Goal: Communication & Community: Answer question/provide support

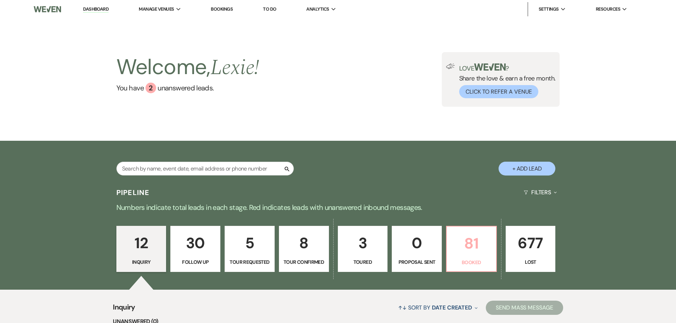
click at [469, 257] on link "81 Booked" at bounding box center [471, 249] width 51 height 46
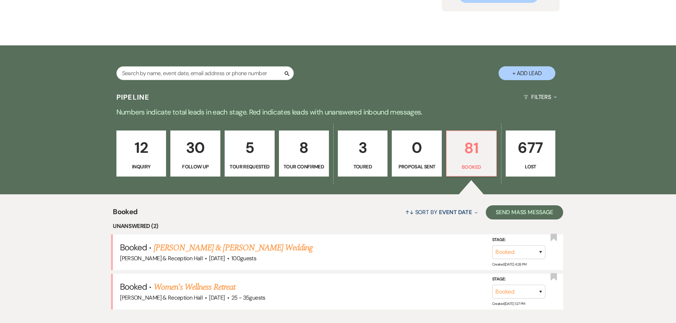
scroll to position [161, 0]
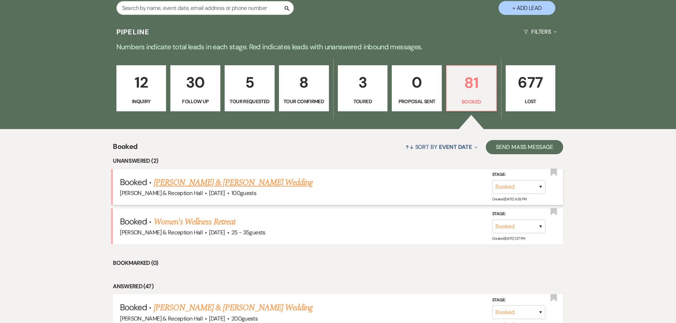
click at [243, 181] on link "[PERSON_NAME] & [PERSON_NAME] Wedding" at bounding box center [233, 182] width 159 height 13
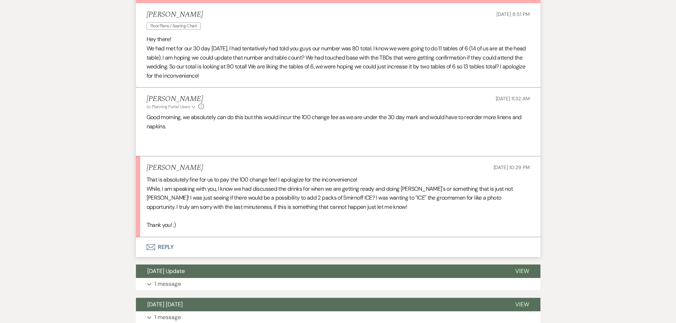
scroll to position [213, 0]
click at [263, 64] on p "We had met for our 30 day [DATE]. I had tentatively had told you guys our numbe…" at bounding box center [338, 62] width 383 height 36
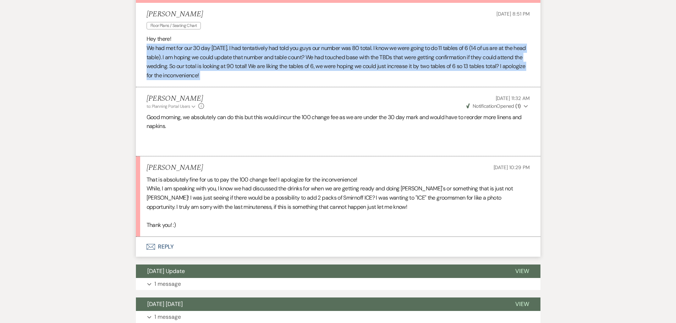
click at [263, 64] on p "We had met for our 30 day [DATE]. I had tentatively had told you guys our numbe…" at bounding box center [338, 62] width 383 height 36
click at [524, 104] on icon "Expand" at bounding box center [526, 106] width 4 height 5
click at [513, 110] on button "Weven Check Notification Opened ( 1 ) Collapse" at bounding box center [497, 106] width 65 height 7
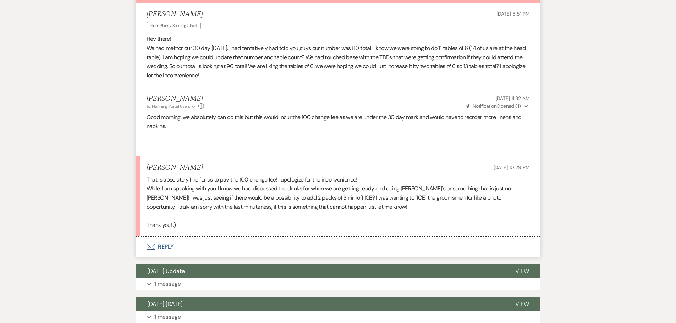
click at [211, 111] on li "Lexie Craft to: Planning Portal Users Expand Info Sep 03, 2025, 11:32 AM Weven …" at bounding box center [338, 121] width 404 height 69
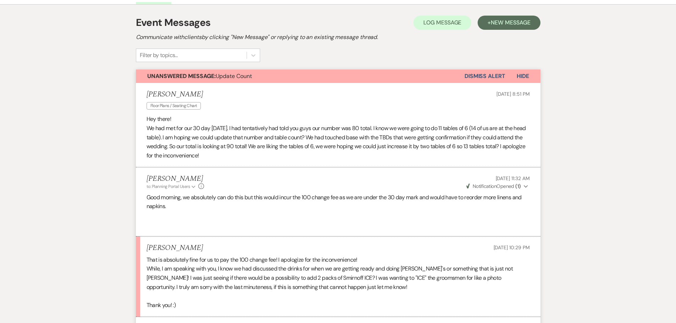
scroll to position [35, 0]
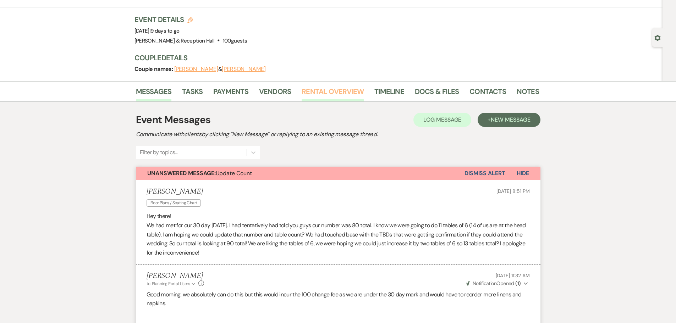
click at [340, 90] on link "Rental Overview" at bounding box center [333, 94] width 62 height 16
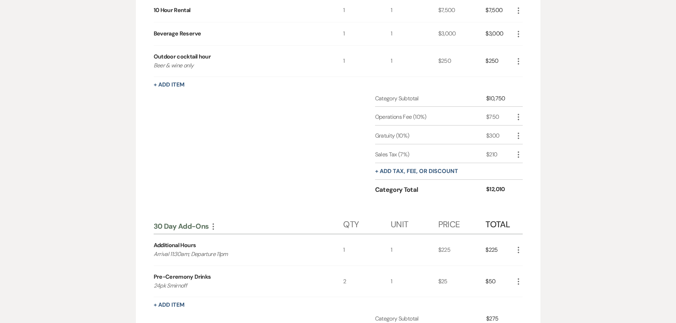
scroll to position [71, 0]
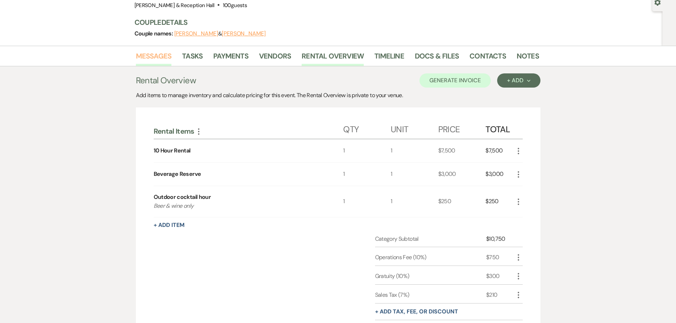
click at [147, 64] on link "Messages" at bounding box center [154, 58] width 36 height 16
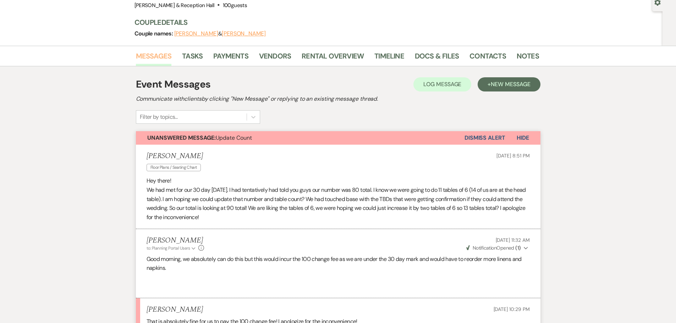
scroll to position [213, 0]
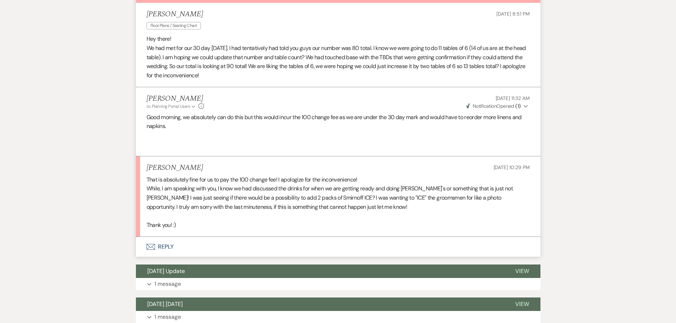
click at [169, 248] on button "Envelope Reply" at bounding box center [338, 247] width 404 height 20
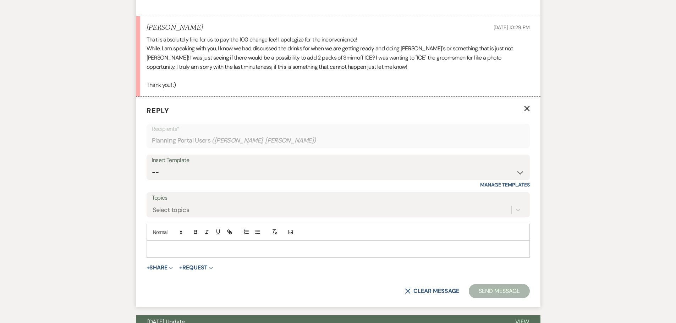
scroll to position [362, 0]
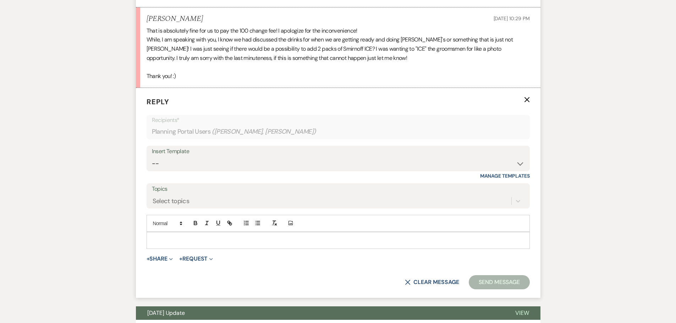
click at [523, 98] on p "Reply X" at bounding box center [338, 102] width 383 height 11
click at [529, 103] on p "Reply X" at bounding box center [338, 102] width 383 height 11
click at [528, 101] on icon "X" at bounding box center [527, 100] width 6 height 6
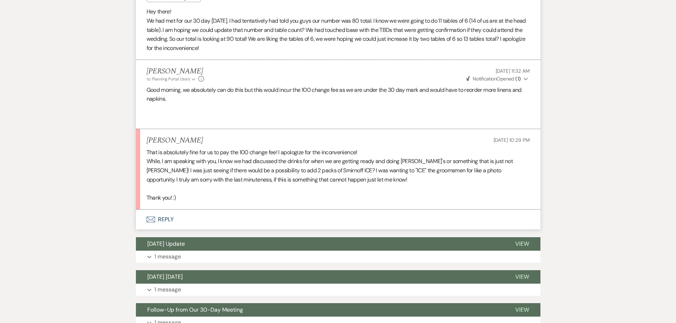
scroll to position [78, 0]
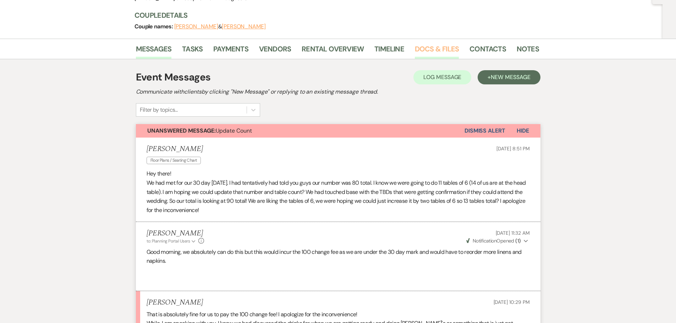
click at [441, 46] on link "Docs & Files" at bounding box center [437, 51] width 44 height 16
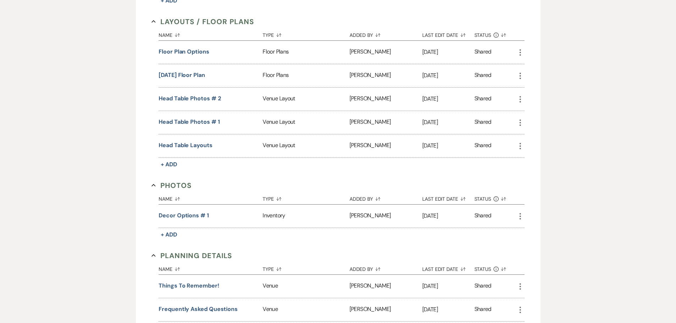
scroll to position [276, 0]
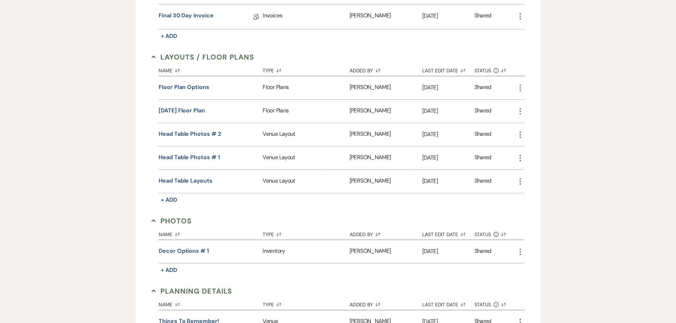
click at [519, 108] on icon "More" at bounding box center [520, 111] width 9 height 9
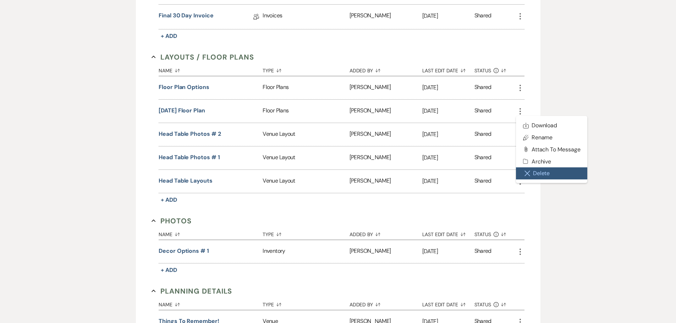
click at [530, 173] on button "Close Delete X Delete" at bounding box center [552, 173] width 72 height 12
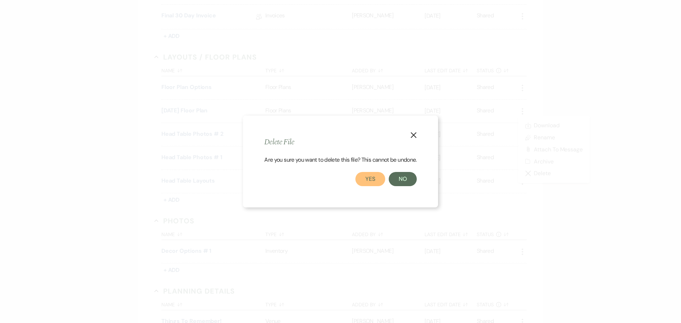
click at [367, 182] on button "Yes" at bounding box center [371, 179] width 30 height 14
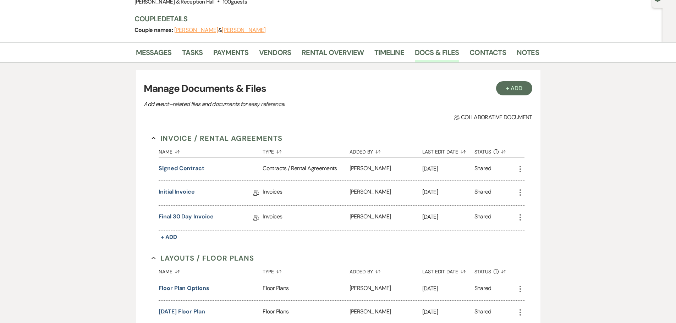
scroll to position [0, 0]
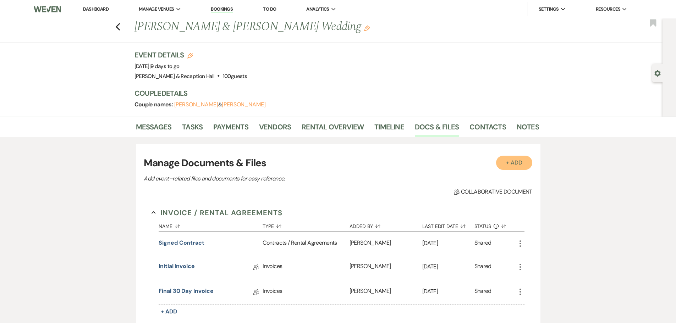
click at [520, 160] on button "+ Add" at bounding box center [514, 163] width 36 height 14
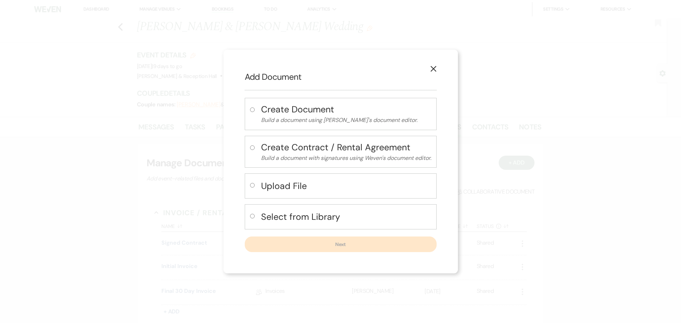
click at [250, 187] on input "radio" at bounding box center [252, 185] width 5 height 5
radio input "true"
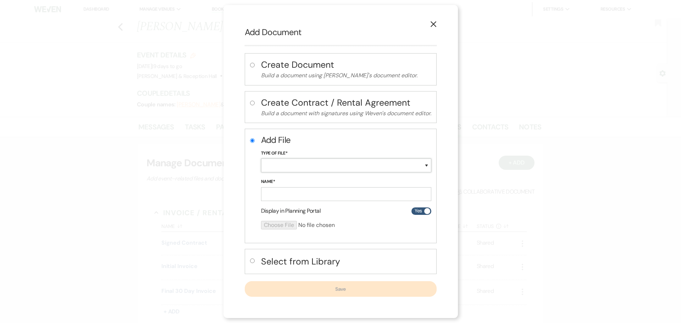
click at [287, 165] on select "Special Event Insurance Vendor Certificate of Insurance Contracts / Rental Agre…" at bounding box center [346, 166] width 170 height 14
select select "24"
click at [261, 159] on select "Special Event Insurance Vendor Certificate of Insurance Contracts / Rental Agre…" at bounding box center [346, 166] width 170 height 14
click at [292, 193] on input "Name*" at bounding box center [346, 194] width 170 height 14
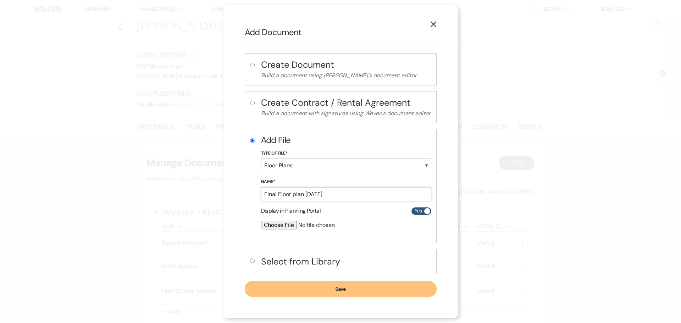
type input "Final Floor plan [DATE]"
click at [282, 225] on input "file" at bounding box center [327, 225] width 133 height 9
type input "C:\fakepath\09.20.25 Floor plan (1).png"
click at [354, 294] on button "Save" at bounding box center [341, 290] width 192 height 16
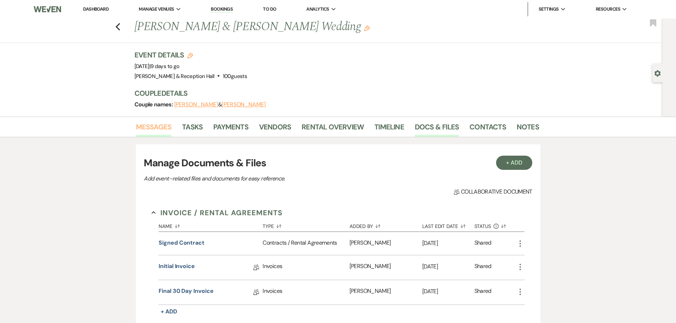
click at [159, 123] on link "Messages" at bounding box center [154, 129] width 36 height 16
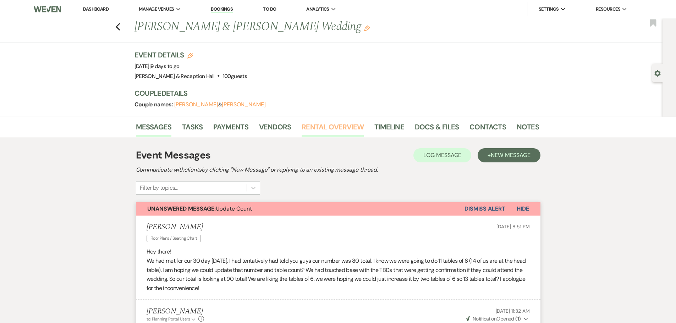
click at [321, 121] on link "Rental Overview" at bounding box center [333, 129] width 62 height 16
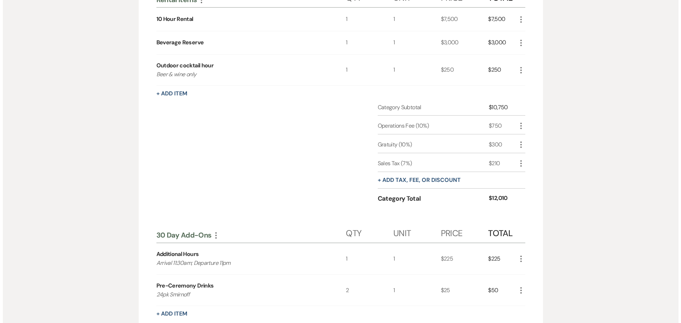
scroll to position [142, 0]
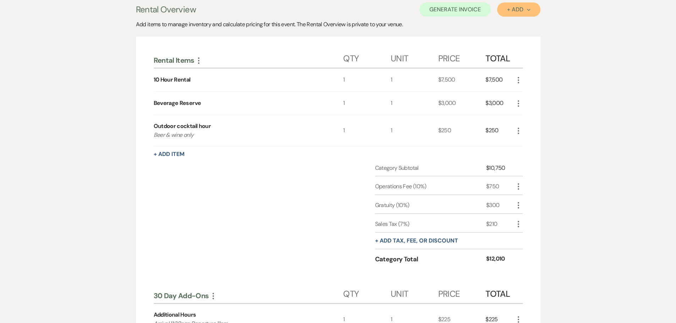
click at [520, 7] on div "+ Add Next" at bounding box center [518, 10] width 23 height 6
click at [507, 39] on button "Category" at bounding box center [515, 36] width 37 height 11
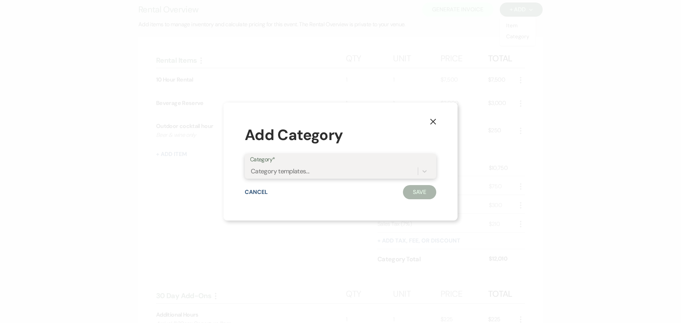
click at [305, 173] on div "Category templates..." at bounding box center [280, 172] width 59 height 10
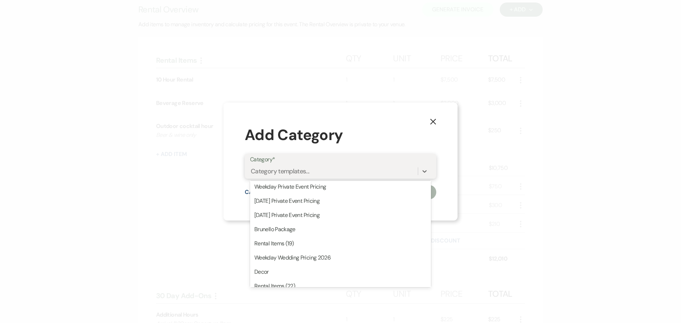
scroll to position [237, 0]
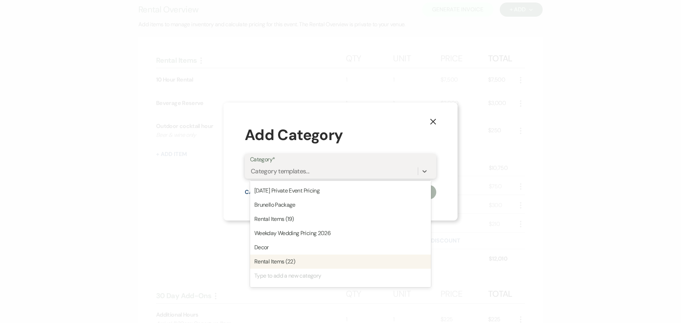
click at [301, 279] on div "Type to add a new category" at bounding box center [340, 276] width 181 height 14
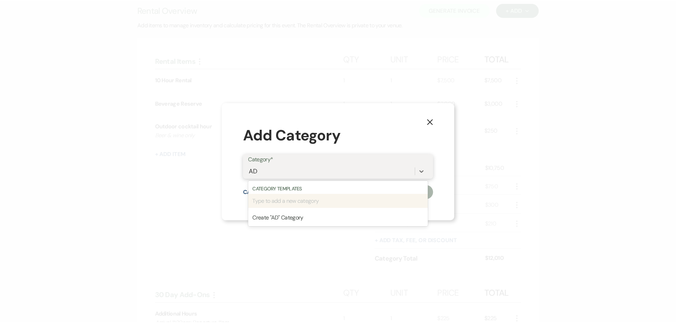
scroll to position [0, 0]
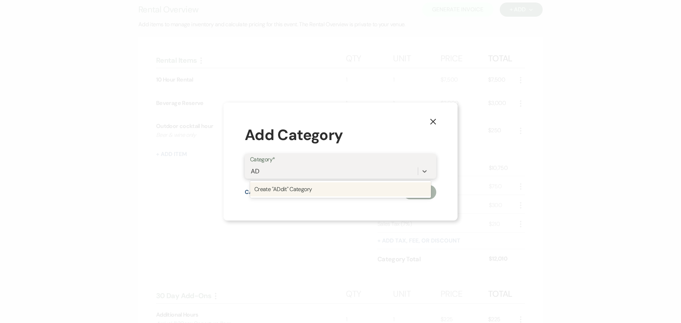
type input "A"
type input "a"
type input "Add ons after 30 day"
click at [310, 185] on div "Create "Add ons after 30 day " Category" at bounding box center [340, 189] width 181 height 14
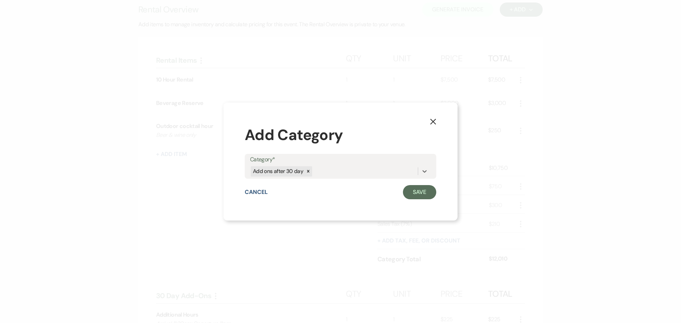
click at [426, 185] on div "Category* option Create "Add ons after 30 day " Category, selected. 0 results a…" at bounding box center [341, 170] width 192 height 32
click at [426, 189] on button "Save" at bounding box center [419, 192] width 33 height 14
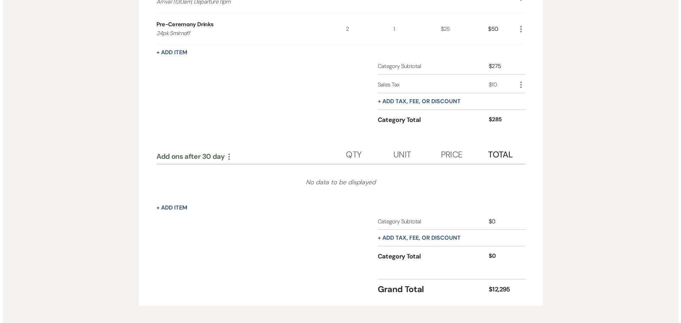
scroll to position [497, 0]
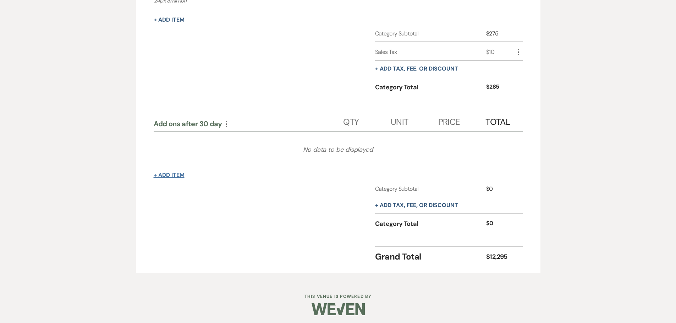
click at [176, 173] on button "+ Add Item" at bounding box center [169, 175] width 31 height 6
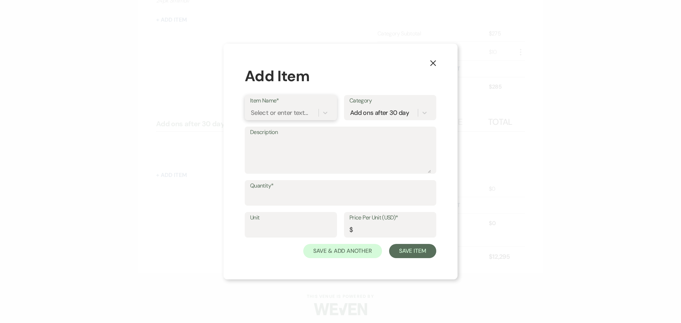
click at [276, 108] on div "Select or enter text..." at bounding box center [284, 113] width 68 height 12
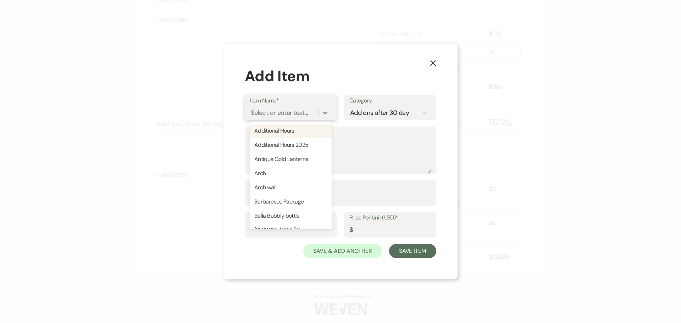
click at [289, 115] on div "Select or enter text..." at bounding box center [279, 113] width 57 height 10
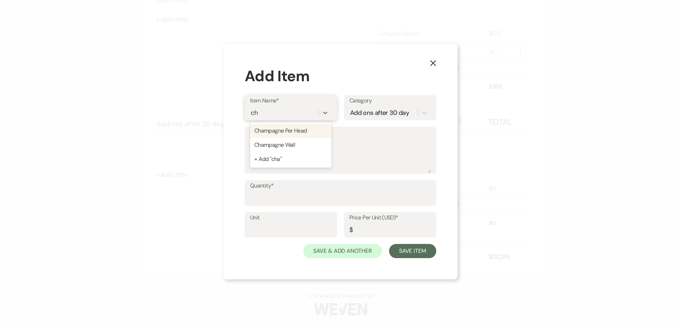
type input "c"
type input "Change fee"
click at [289, 134] on div "+ Add "Change fee"" at bounding box center [291, 131] width 82 height 14
click at [380, 229] on input "Price Per Unit (USD)*" at bounding box center [390, 230] width 82 height 14
type input "4"
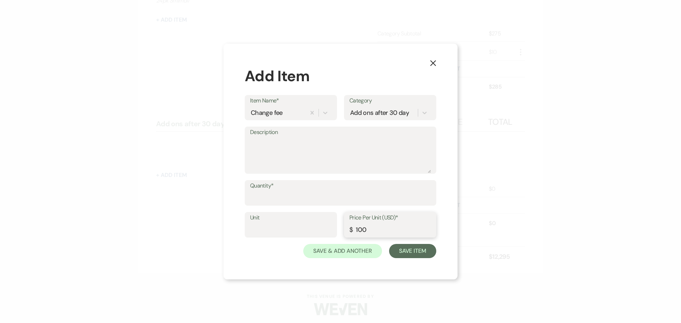
type input "100"
click at [307, 198] on input "Quantity*" at bounding box center [340, 198] width 181 height 14
type input "1"
click at [417, 249] on button "Save Item" at bounding box center [412, 251] width 47 height 14
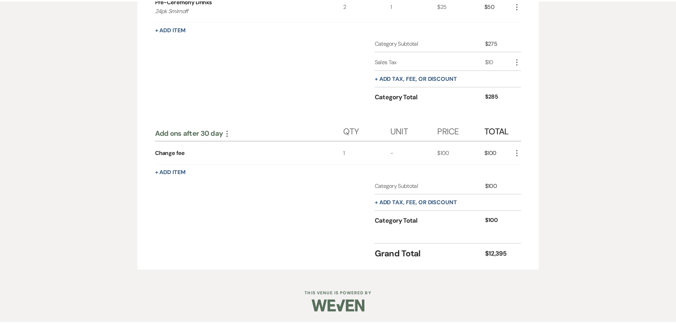
scroll to position [487, 0]
click at [181, 171] on button "+ Add Item" at bounding box center [169, 173] width 31 height 6
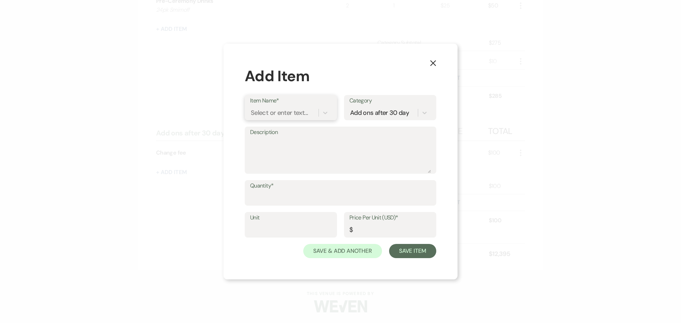
click at [281, 116] on div "Select or enter text..." at bounding box center [279, 113] width 57 height 10
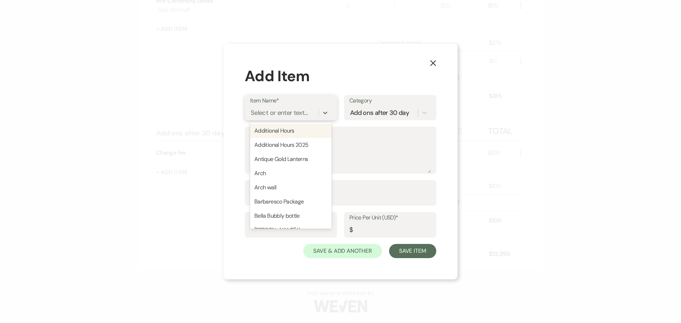
click at [281, 116] on div "Select or enter text..." at bounding box center [279, 113] width 57 height 10
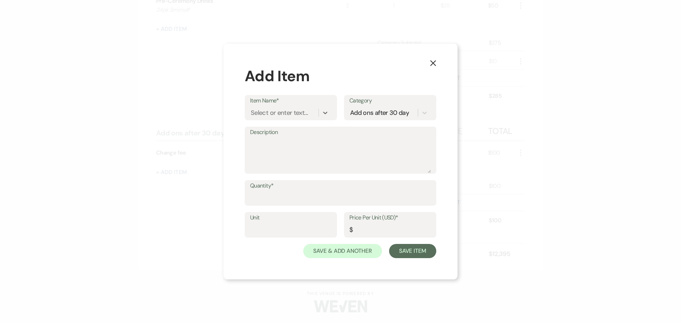
click at [433, 62] on icon "X" at bounding box center [433, 63] width 6 height 6
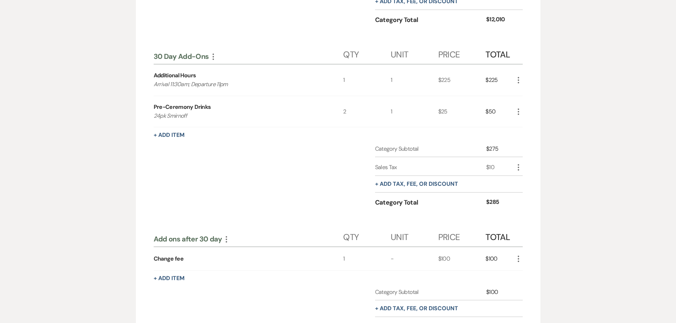
scroll to position [381, 0]
drag, startPoint x: 153, startPoint y: 107, endPoint x: 194, endPoint y: 119, distance: 43.2
click at [194, 119] on div "Rental Items More Qty Unit Price Total 10 Hour Rental 1 1 $7,500 $7,500 More Be…" at bounding box center [338, 87] width 404 height 580
copy div "Pre-Ceremony Drinks 24pk Smirnoff"
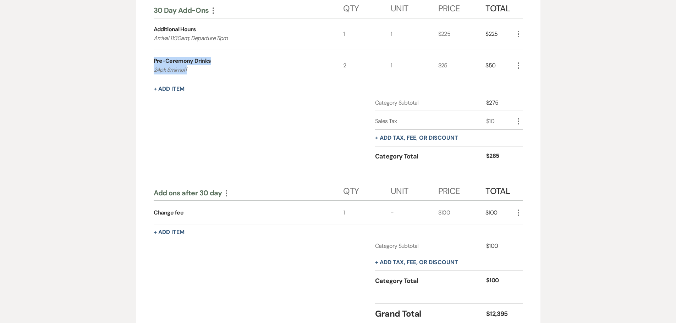
scroll to position [487, 0]
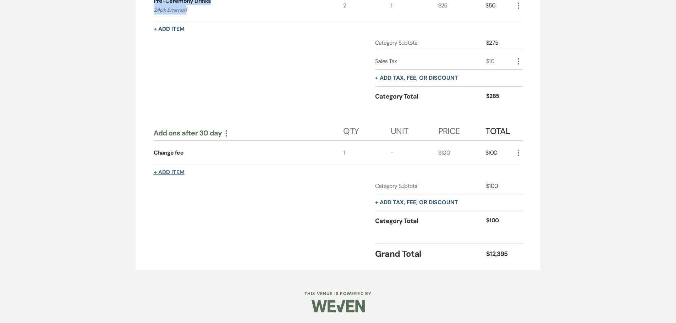
click at [181, 171] on button "+ Add Item" at bounding box center [169, 173] width 31 height 6
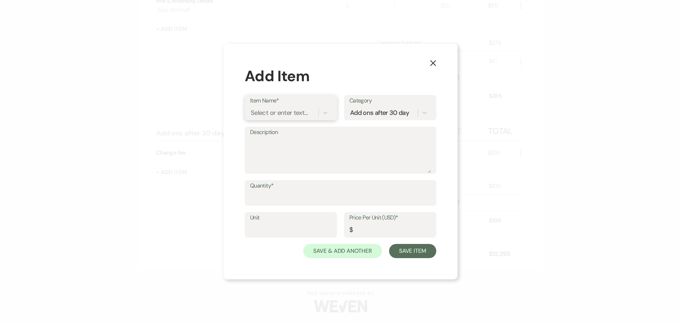
click at [281, 116] on div "Select or enter text..." at bounding box center [279, 113] width 57 height 10
type input "P"
type input "p"
type input "Pre Ceremony drinks"
click at [281, 130] on div "+ Add "Pre Ceremony drinks"" at bounding box center [291, 131] width 82 height 14
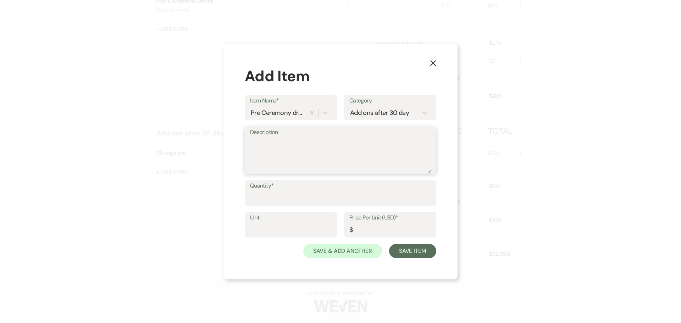
click at [282, 142] on textarea "Description" at bounding box center [340, 155] width 181 height 35
type textarea "24 pk Smirnoff"
click at [362, 227] on input "Price Per Unit (USD)*" at bounding box center [390, 230] width 82 height 14
type input "25"
click at [348, 199] on input "Quantity*" at bounding box center [340, 198] width 181 height 14
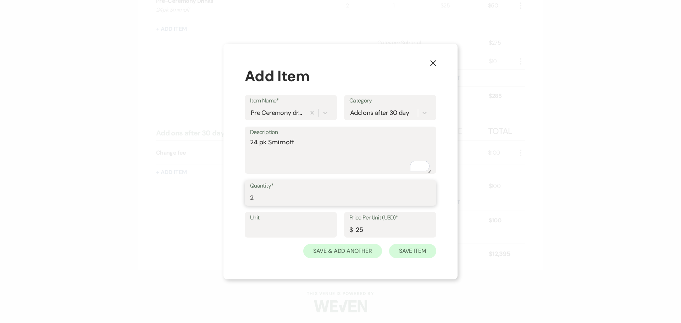
type input "2"
click at [423, 249] on button "Save Item" at bounding box center [412, 251] width 47 height 14
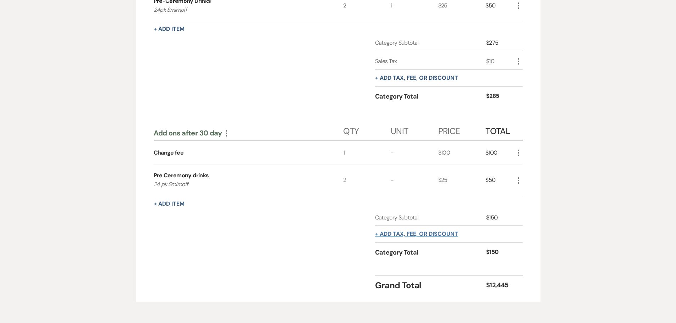
click at [387, 236] on button "+ Add tax, fee, or discount" at bounding box center [416, 234] width 83 height 6
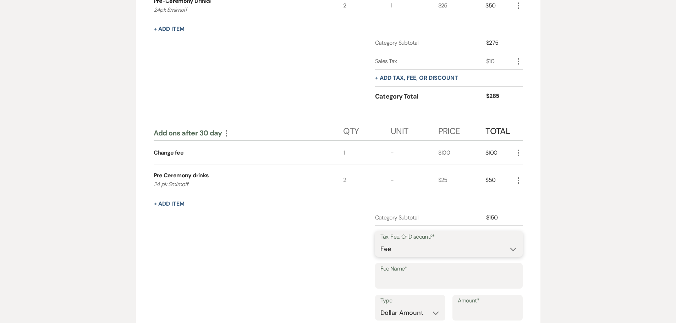
click at [393, 248] on select "Fee Discount Tax" at bounding box center [448, 249] width 137 height 14
click at [380, 242] on select "Fee Discount Tax" at bounding box center [448, 249] width 137 height 14
click at [396, 246] on select "Fee Discount Tax" at bounding box center [448, 249] width 137 height 14
select select "1"
click at [380, 242] on select "Fee Discount Tax" at bounding box center [448, 249] width 137 height 14
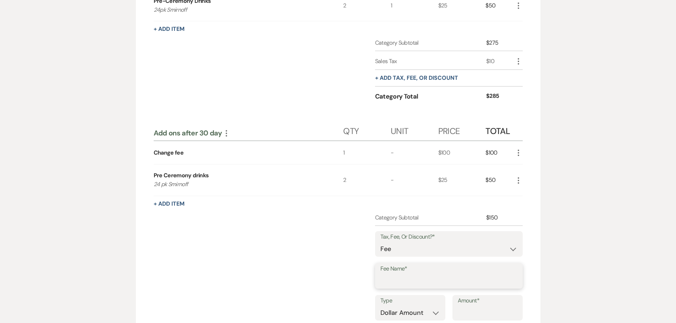
click at [395, 282] on input "Fee Name*" at bounding box center [448, 281] width 137 height 14
type input "3"
type input "3% Merchant fee"
click at [421, 308] on select "Dollar Amount Percentage" at bounding box center [410, 313] width 60 height 14
select select "false"
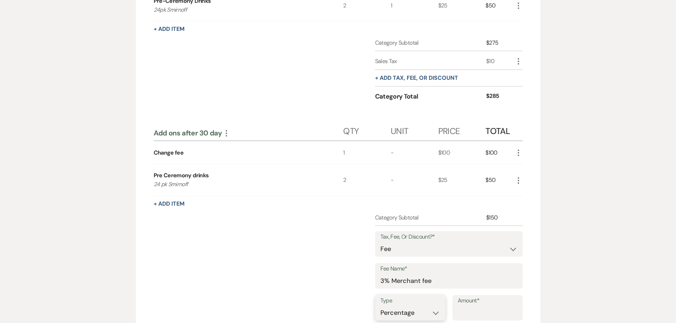
click at [380, 306] on select "Dollar Amount Percentage" at bounding box center [410, 313] width 60 height 14
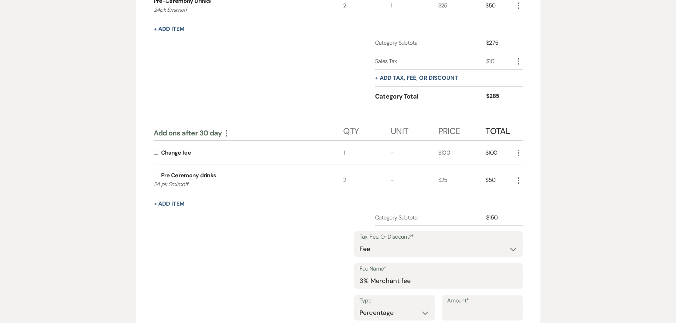
click at [155, 174] on input "checkbox" at bounding box center [156, 175] width 5 height 5
checkbox input "true"
click at [156, 154] on input "checkbox" at bounding box center [156, 152] width 5 height 5
checkbox input "true"
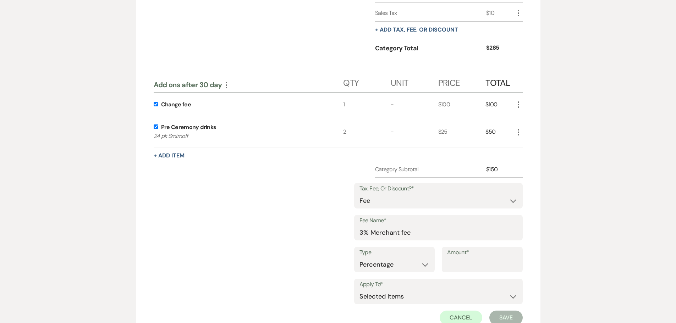
scroll to position [594, 0]
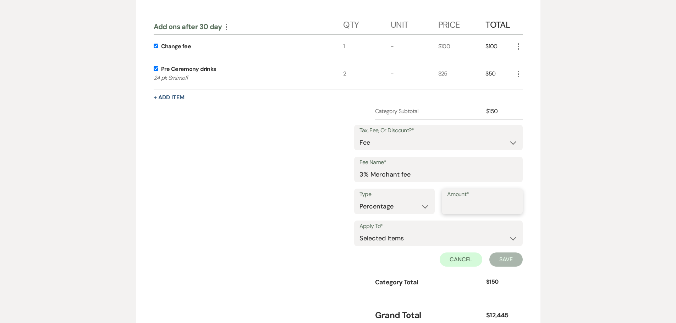
click at [469, 204] on input "Amount*" at bounding box center [482, 207] width 70 height 14
type input "3"
click at [508, 266] on button "Save" at bounding box center [505, 260] width 33 height 14
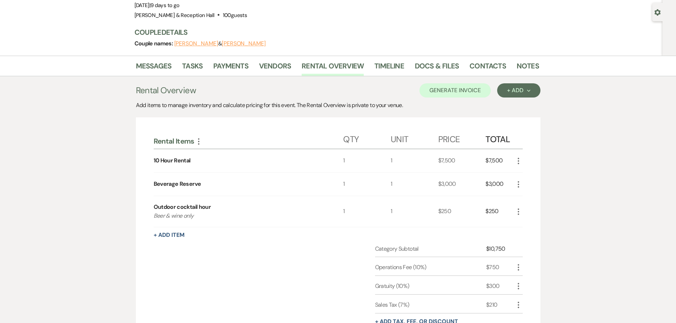
scroll to position [0, 0]
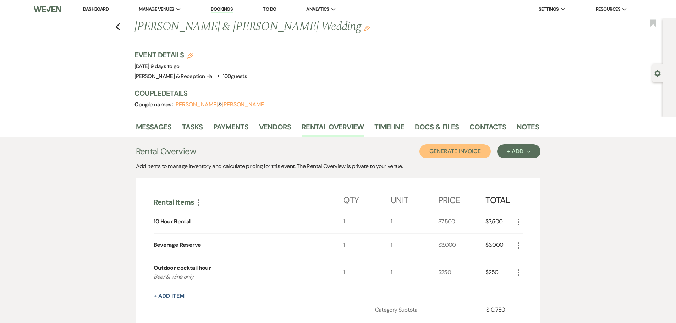
click at [446, 156] on button "Generate Invoice" at bounding box center [454, 151] width 71 height 14
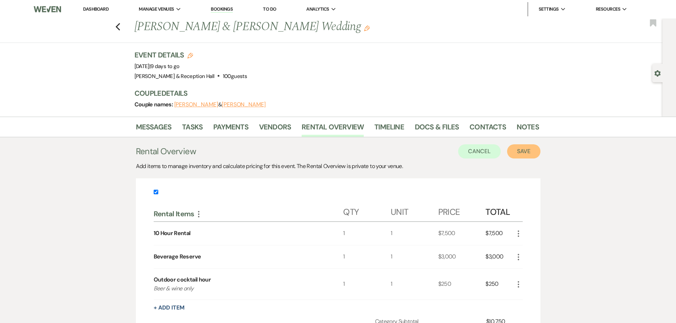
click at [531, 153] on button "Save" at bounding box center [523, 151] width 33 height 14
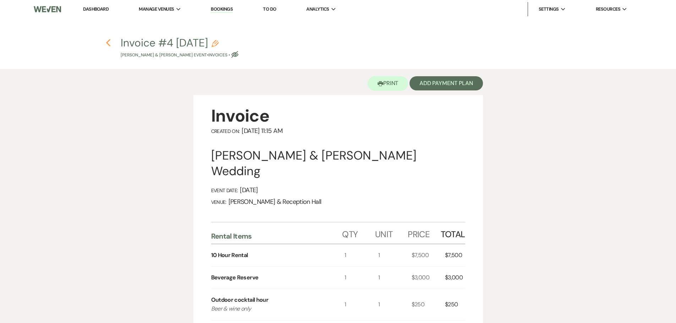
click at [108, 42] on use "button" at bounding box center [108, 43] width 5 height 8
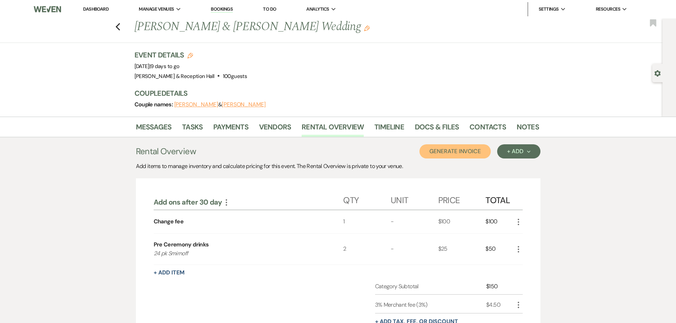
click at [465, 153] on button "Generate Invoice" at bounding box center [454, 151] width 71 height 14
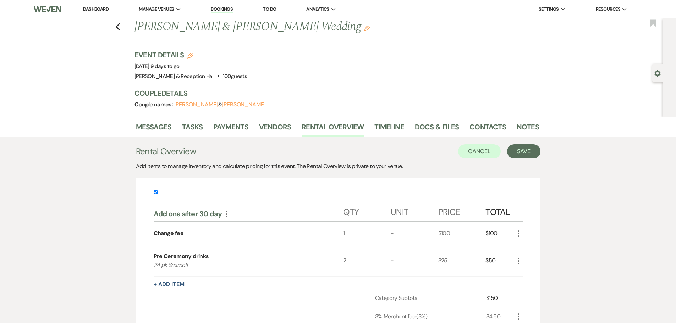
click at [158, 192] on input "checkbox" at bounding box center [156, 192] width 5 height 5
checkbox input "false"
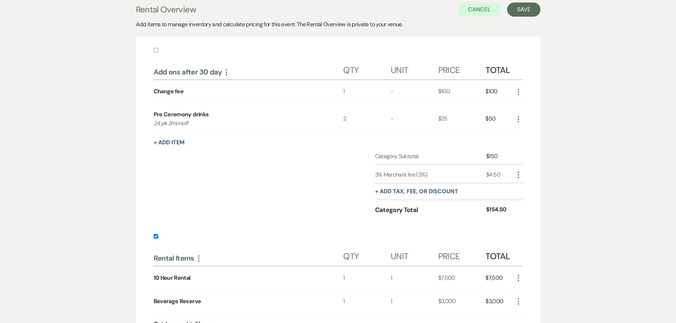
click at [156, 236] on input "checkbox" at bounding box center [156, 236] width 5 height 5
checkbox input "false"
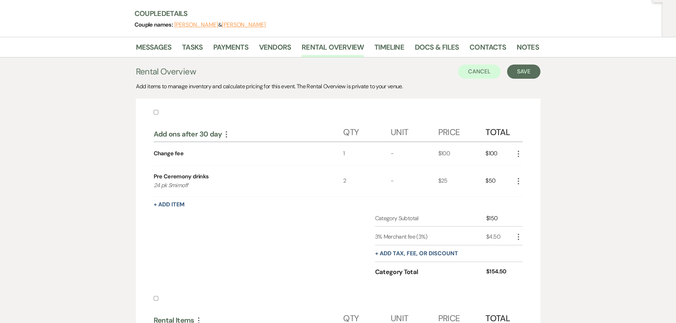
scroll to position [76, 0]
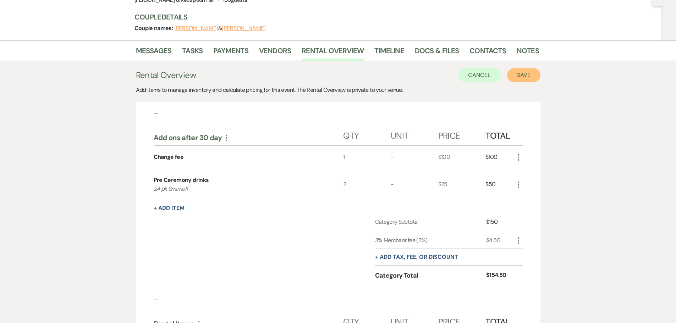
click at [514, 77] on button "Save" at bounding box center [523, 75] width 33 height 14
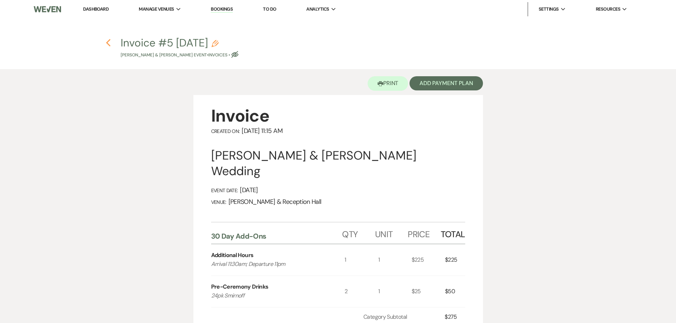
click at [108, 42] on use "button" at bounding box center [108, 43] width 5 height 8
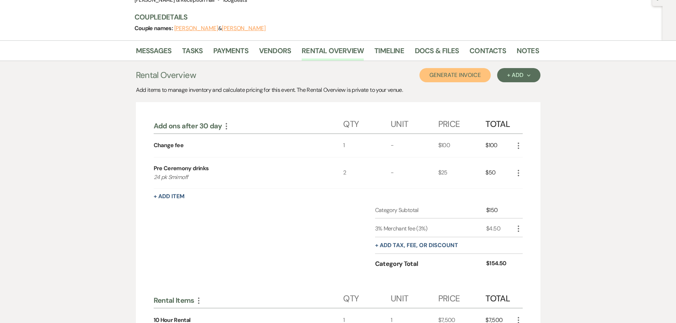
click at [450, 80] on button "Generate Invoice" at bounding box center [454, 75] width 71 height 14
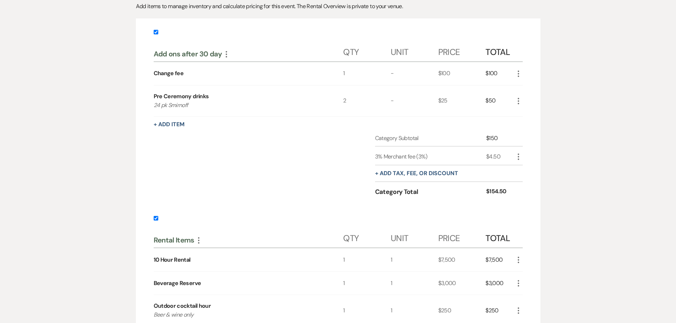
scroll to position [325, 0]
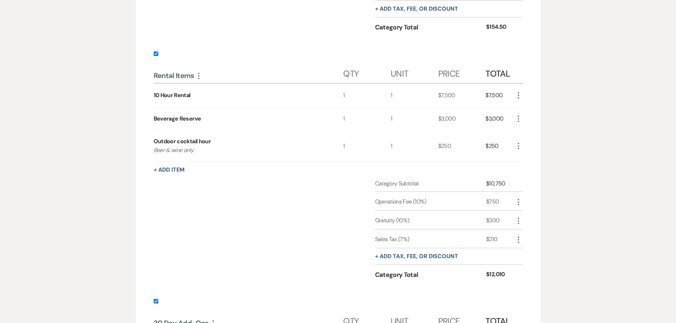
click at [154, 57] on label at bounding box center [338, 56] width 369 height 12
click at [154, 56] on input "checkbox" at bounding box center [156, 53] width 5 height 5
checkbox input "false"
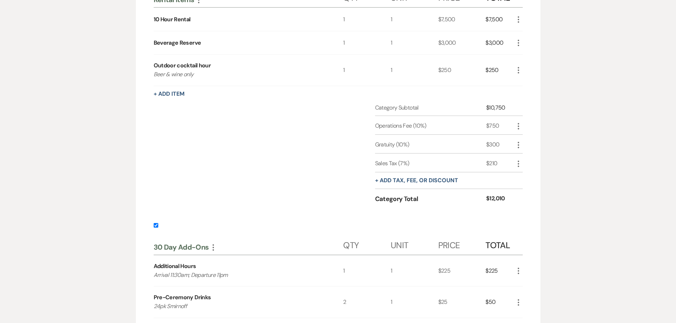
scroll to position [502, 0]
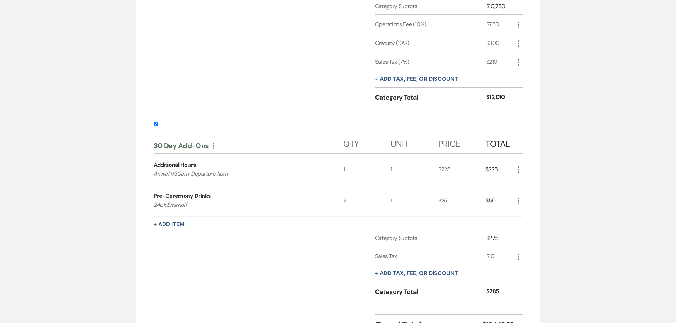
click at [154, 125] on input "checkbox" at bounding box center [156, 124] width 5 height 5
checkbox input "false"
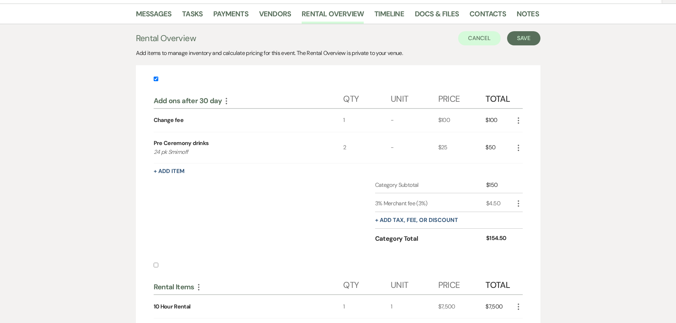
scroll to position [112, 0]
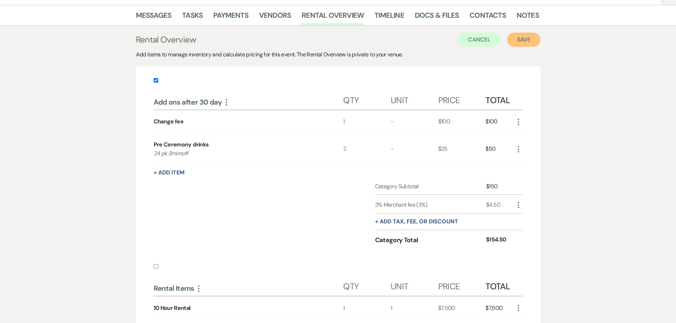
click at [526, 43] on button "Save" at bounding box center [523, 40] width 33 height 14
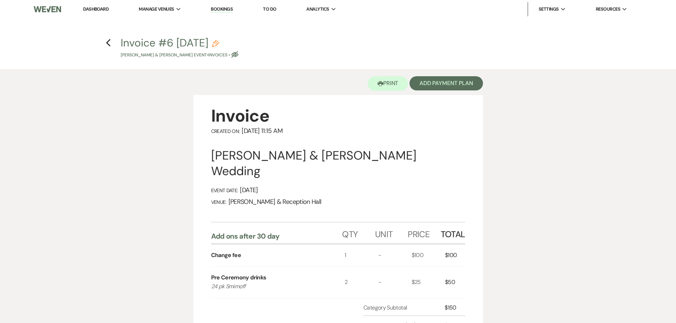
click at [238, 55] on icon "Eye Blocked" at bounding box center [234, 54] width 7 height 7
select select "22"
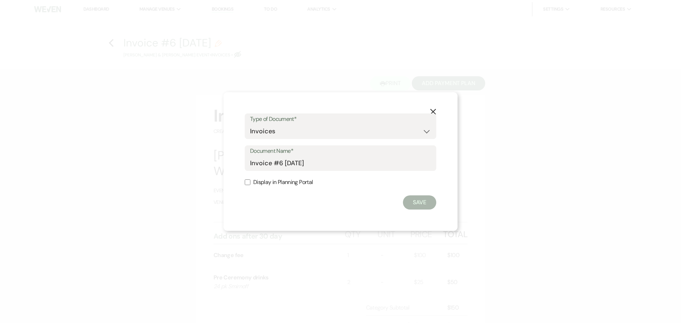
click at [246, 181] on input "Display in Planning Portal" at bounding box center [248, 183] width 6 height 6
checkbox input "true"
drag, startPoint x: 325, startPoint y: 166, endPoint x: 194, endPoint y: 157, distance: 131.2
click at [194, 157] on div "X Type of Document* Special Event Insurance Vendor Certificate of Insurance Con…" at bounding box center [340, 161] width 681 height 323
type input "U"
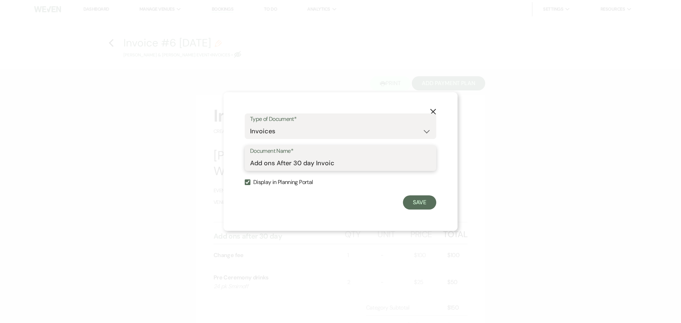
type input "Add ons After 30 day Invoice"
click button "Save" at bounding box center [419, 202] width 33 height 14
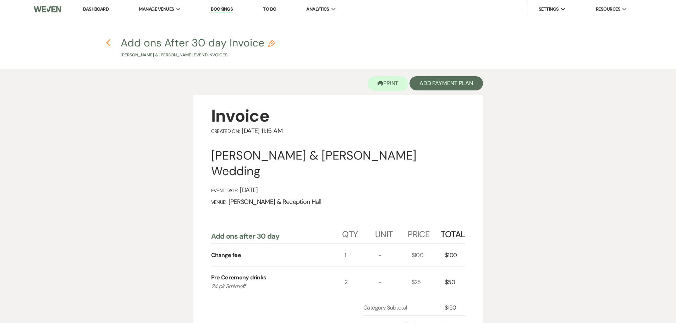
click at [107, 40] on icon "Previous" at bounding box center [108, 43] width 5 height 9
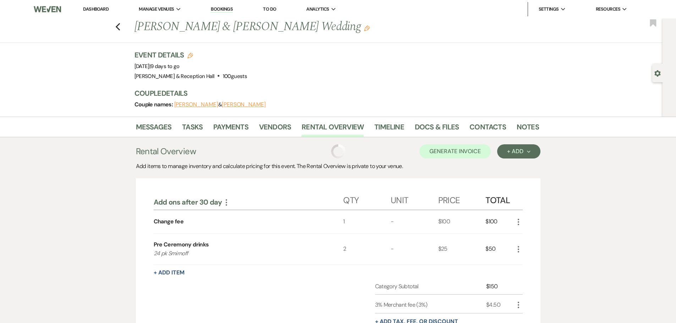
scroll to position [112, 0]
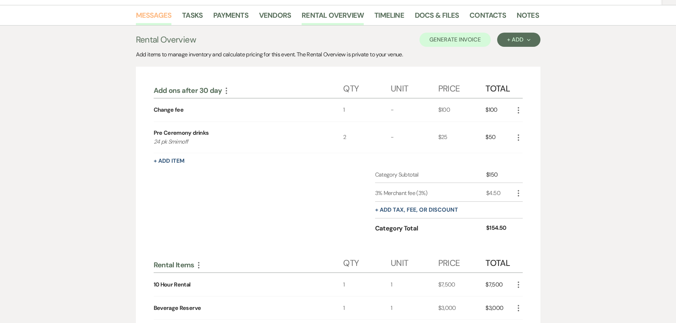
click at [156, 12] on link "Messages" at bounding box center [154, 18] width 36 height 16
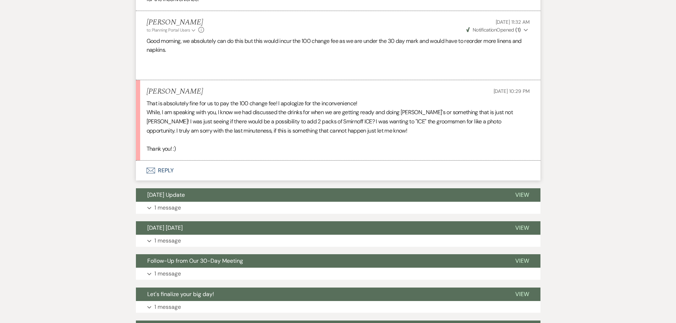
click at [161, 165] on button "Envelope Reply" at bounding box center [338, 171] width 404 height 20
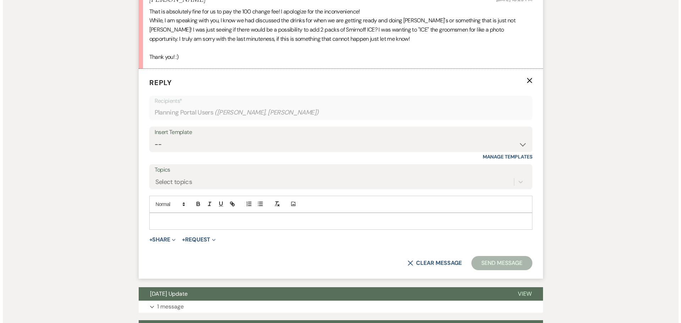
scroll to position [393, 0]
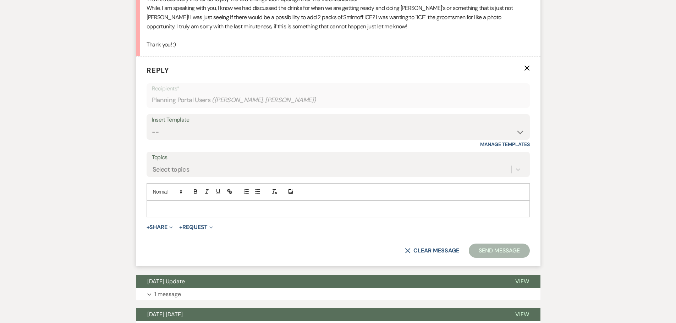
click at [159, 204] on div at bounding box center [338, 209] width 382 height 16
click at [159, 230] on button "+ Share Expand" at bounding box center [160, 228] width 27 height 6
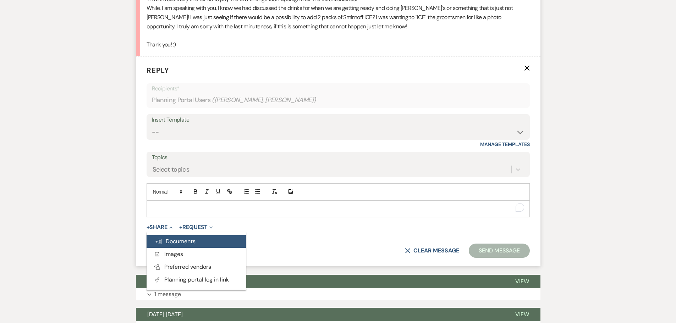
click at [167, 236] on button "Doc Upload Documents" at bounding box center [196, 241] width 99 height 13
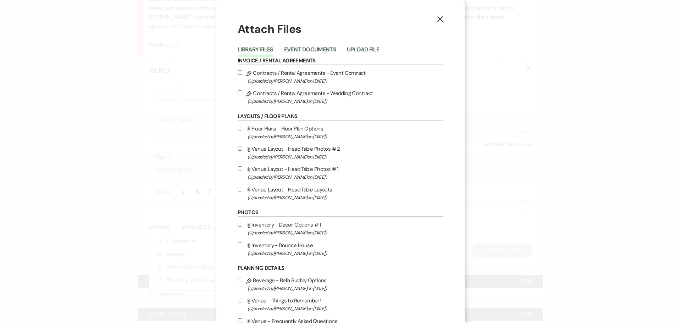
click at [317, 43] on div "Library Files Event Documents Upload File" at bounding box center [341, 49] width 206 height 15
click at [316, 48] on button "Event Documents" at bounding box center [310, 52] width 52 height 10
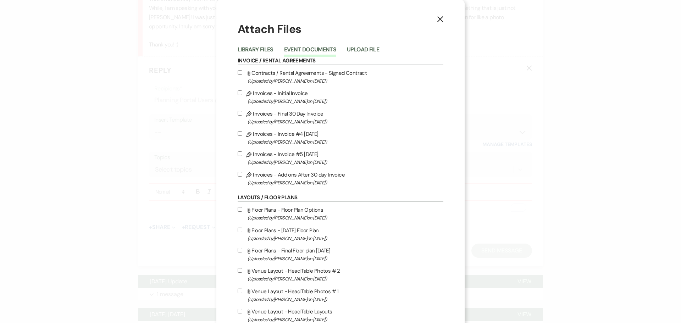
click at [238, 173] on input "Pencil Invoices - Add ons After 30 day Invoice (Uploaded by Lexie Craft on Sep …" at bounding box center [240, 174] width 5 height 5
checkbox input "true"
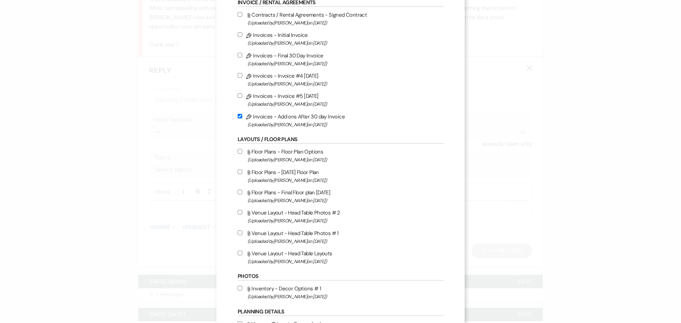
scroll to position [71, 0]
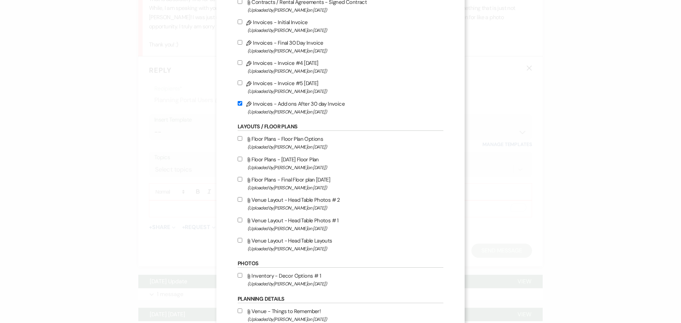
click at [238, 178] on input "Attach File Floor Plans - Final Floor plan 09.20.25 (Uploaded by Lexie Craft on…" at bounding box center [240, 179] width 5 height 5
checkbox input "true"
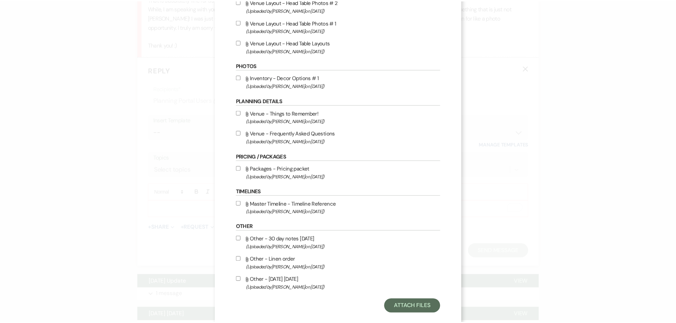
scroll to position [281, 0]
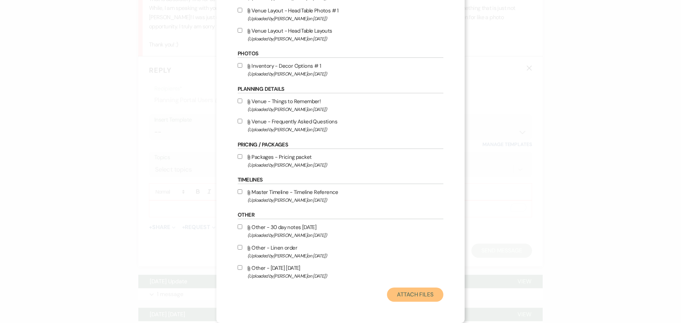
click at [424, 295] on button "Attach Files" at bounding box center [415, 295] width 56 height 14
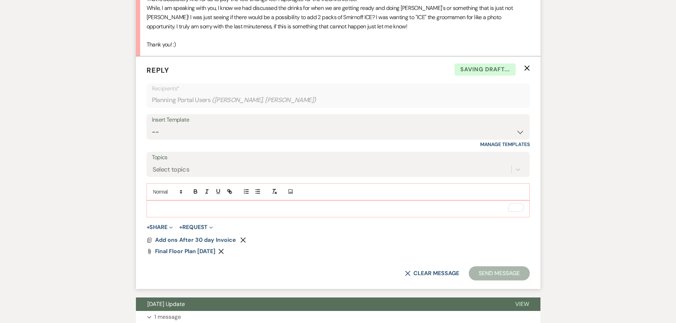
click at [239, 210] on p "To enrich screen reader interactions, please activate Accessibility in Grammarl…" at bounding box center [338, 209] width 372 height 8
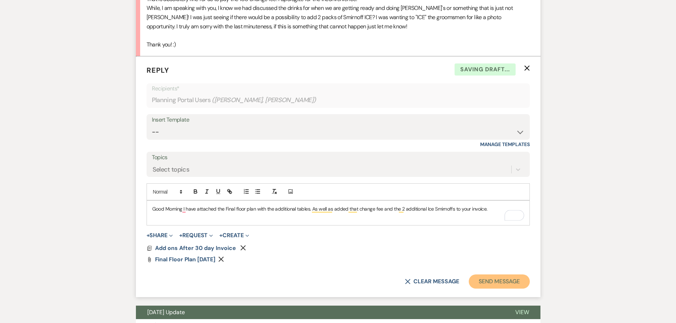
click at [515, 283] on button "Send Message" at bounding box center [499, 282] width 61 height 14
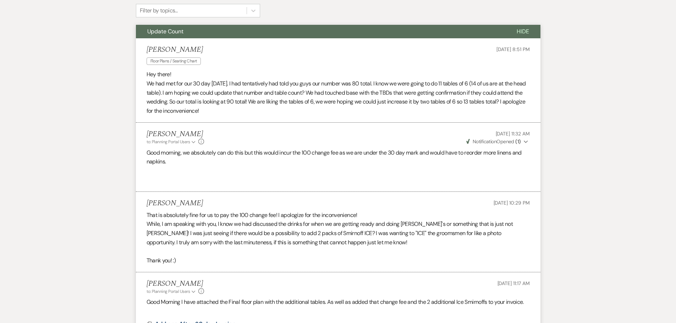
scroll to position [0, 0]
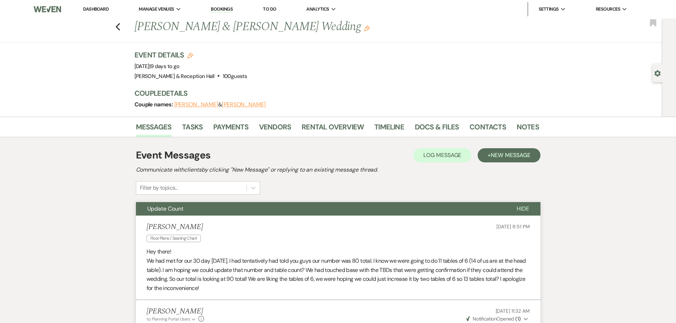
click at [103, 9] on link "Dashboard" at bounding box center [96, 9] width 26 height 6
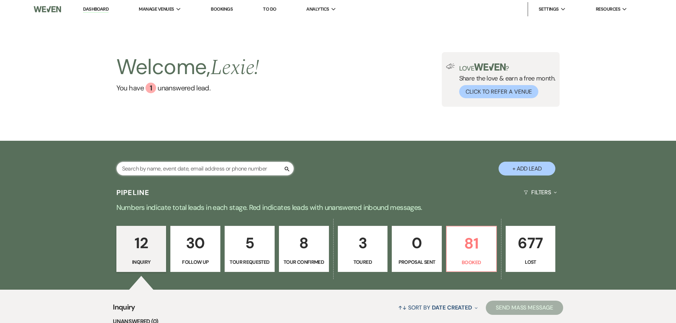
click at [193, 165] on input "text" at bounding box center [204, 169] width 177 height 14
type input "Megan"
select select "4"
select select "8"
select select "5"
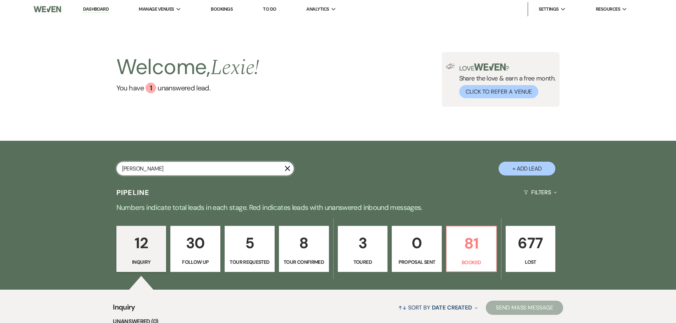
select select "8"
select select "5"
select select "8"
select select "5"
select select "8"
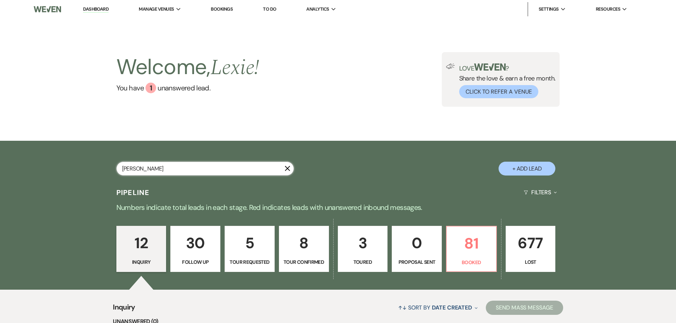
select select "5"
select select "8"
select select "5"
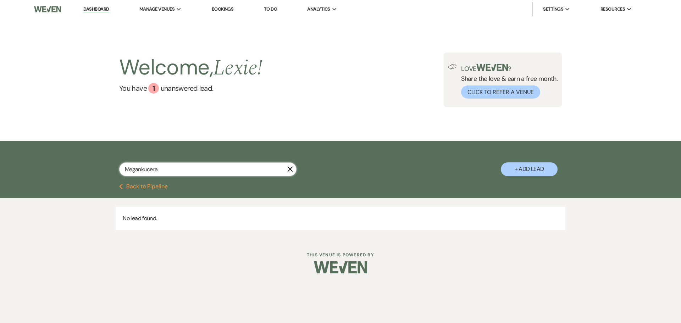
click at [141, 173] on input "Megankucera" at bounding box center [207, 169] width 177 height 14
type input "Megan kucera"
select select "4"
select select "8"
select select "5"
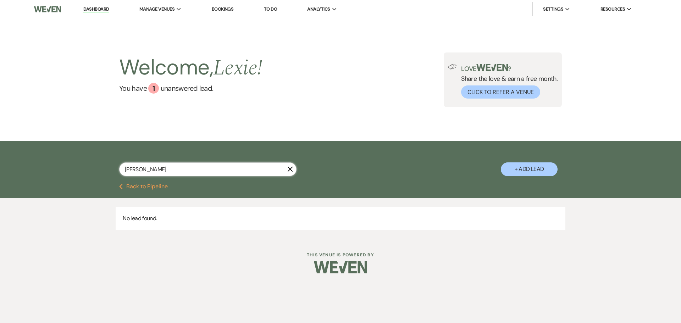
select select "8"
select select "5"
select select "8"
select select "5"
select select "8"
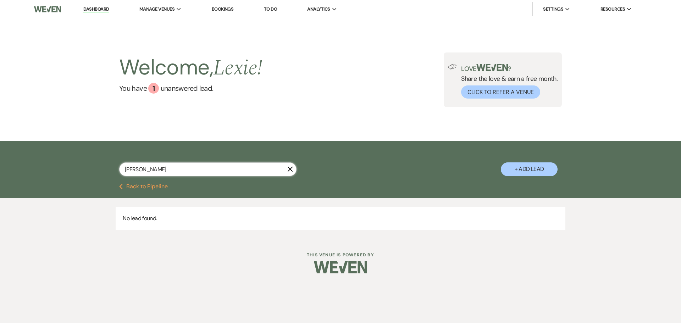
select select "5"
select select "8"
select select "5"
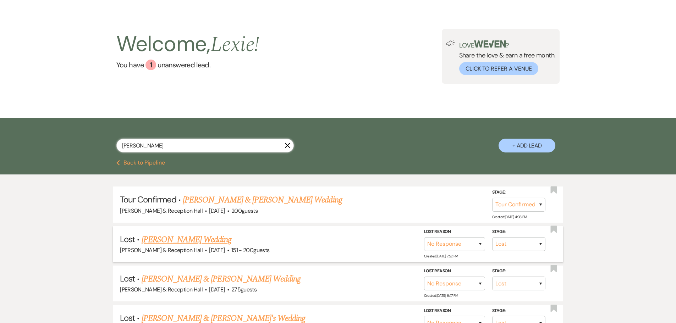
scroll to position [35, 0]
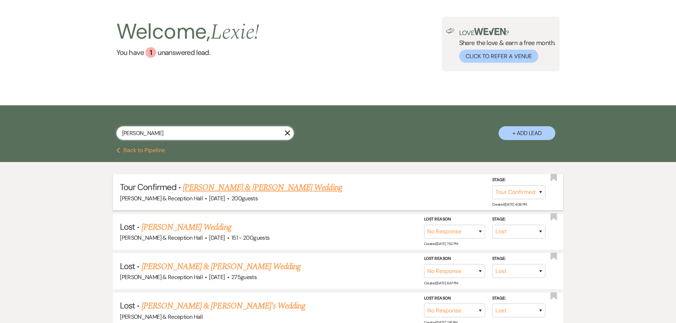
type input "Megan kucera"
click at [297, 187] on link "[PERSON_NAME] & [PERSON_NAME] Wedding" at bounding box center [262, 187] width 159 height 13
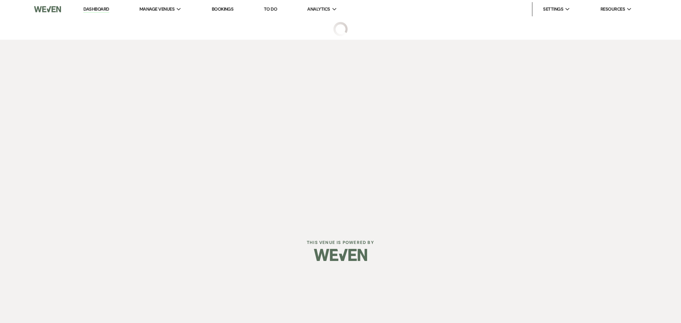
select select "4"
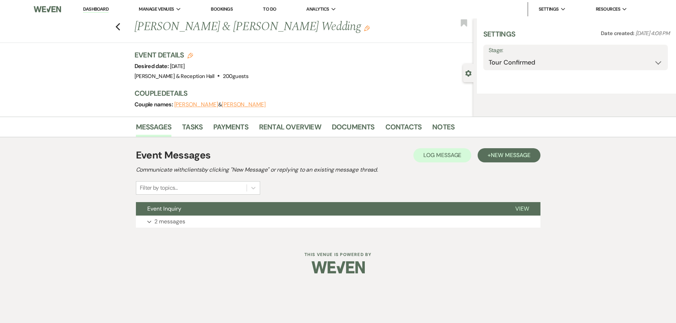
select select "5"
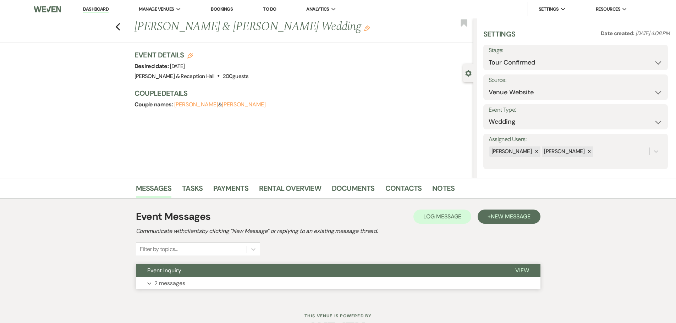
click at [184, 271] on button "Event Inquiry" at bounding box center [320, 270] width 368 height 13
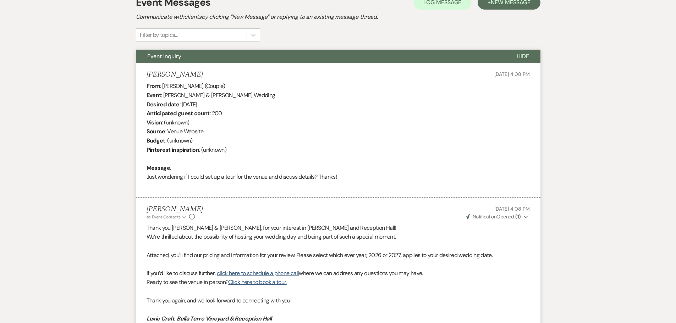
scroll to position [141, 0]
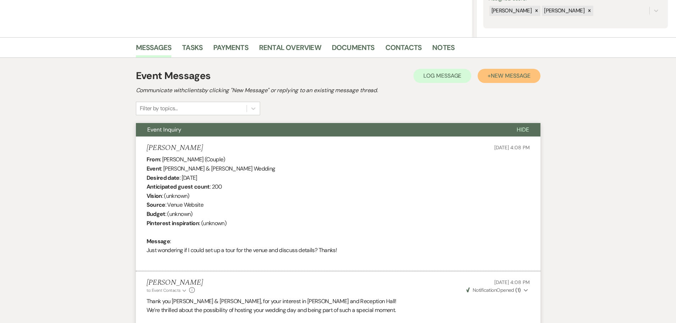
click at [506, 80] on button "+ New Message" at bounding box center [509, 76] width 62 height 14
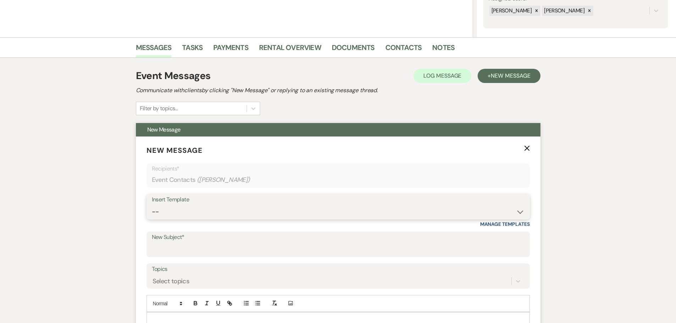
click at [182, 215] on select "-- Weven Planning Portal Introduction (Booked Events) Initial Inquiry Response …" at bounding box center [338, 212] width 373 height 14
click at [319, 259] on form "New Message X Recipients* Event Contacts ( Megan Kucera ) Insert Template -- We…" at bounding box center [338, 258] width 404 height 242
click at [183, 243] on input "New Subject*" at bounding box center [338, 250] width 373 height 14
type input "G"
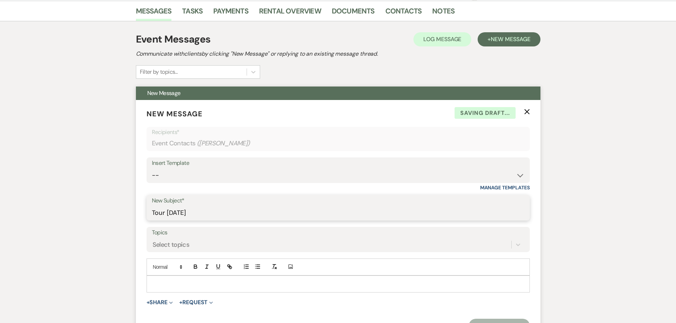
scroll to position [212, 0]
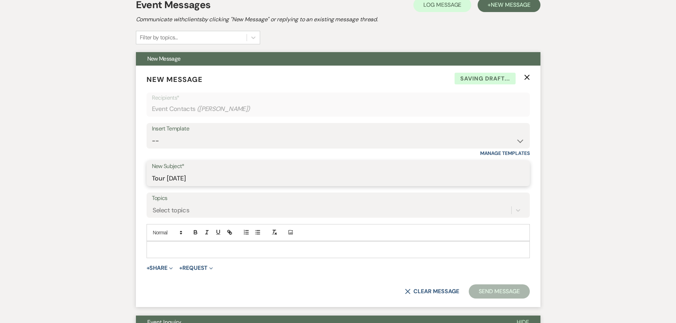
type input "Tour [DATE]"
click at [189, 246] on p at bounding box center [338, 250] width 372 height 8
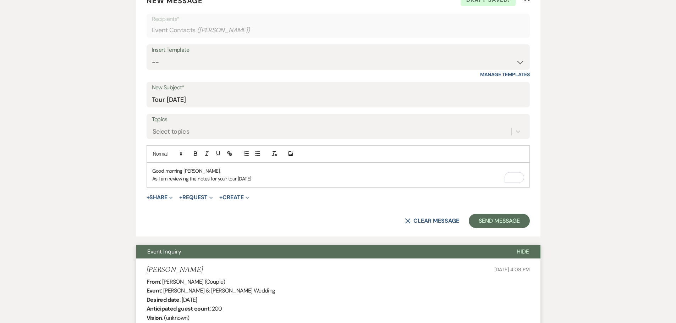
scroll to position [355, 0]
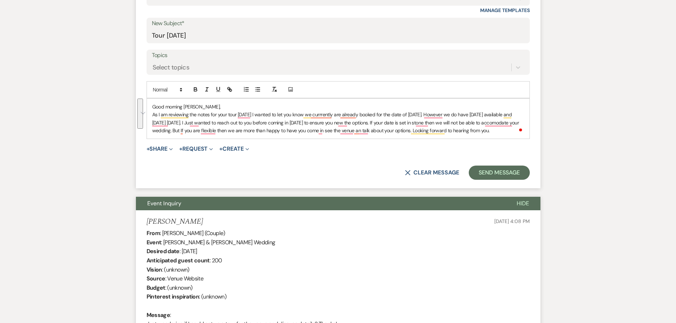
drag, startPoint x: 153, startPoint y: 104, endPoint x: 525, endPoint y: 133, distance: 373.7
click at [525, 133] on div "Good morning Megan, As I am reviewing the notes for your tour today I wanted to…" at bounding box center [338, 119] width 382 height 40
copy div "Good morning Megan, As I am reviewing the notes for your tour today I wanted to…"
click at [429, 127] on p "As I am reviewing the notes for your tour today I wanted to let you know we cur…" at bounding box center [338, 123] width 372 height 24
drag, startPoint x: 497, startPoint y: 130, endPoint x: 149, endPoint y: 108, distance: 348.4
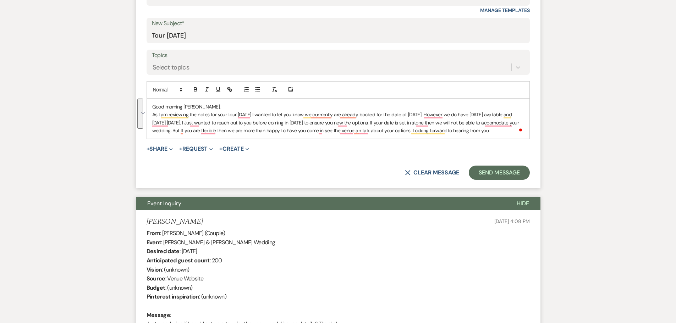
click at [149, 108] on div "Good morning Megan, As I am reviewing the notes for your tour today I wanted to…" at bounding box center [338, 119] width 382 height 40
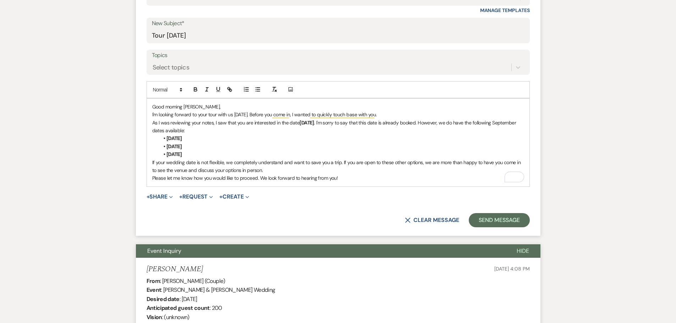
click at [246, 102] on div "Good morning Megan, I'm looking forward to your tour with us today. Before you …" at bounding box center [338, 143] width 382 height 88
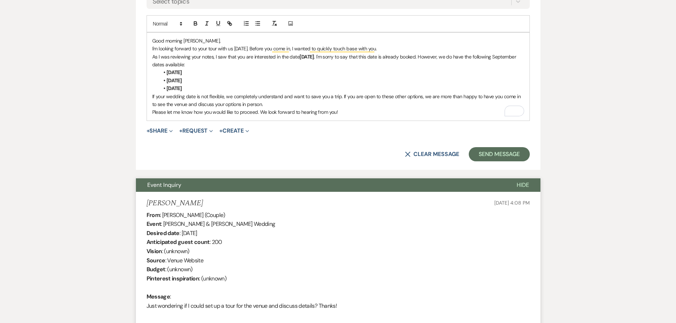
scroll to position [461, 0]
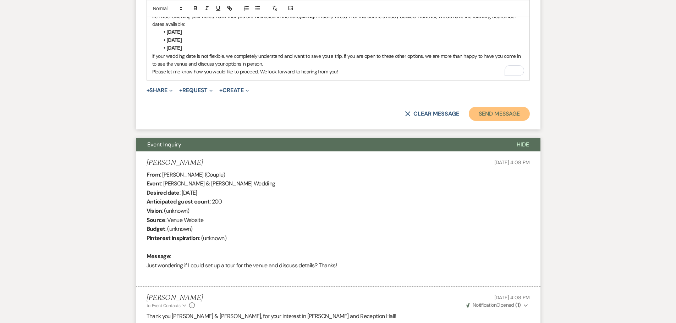
click at [498, 116] on button "Send Message" at bounding box center [499, 114] width 61 height 14
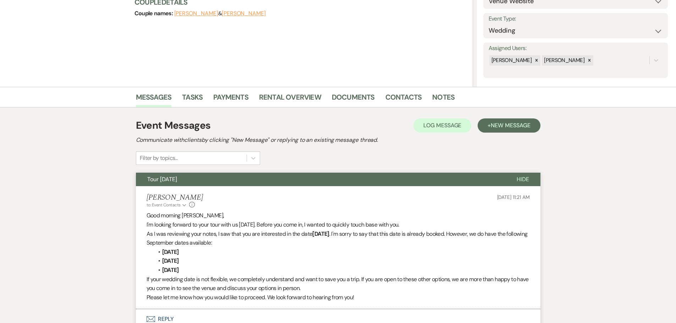
scroll to position [20, 0]
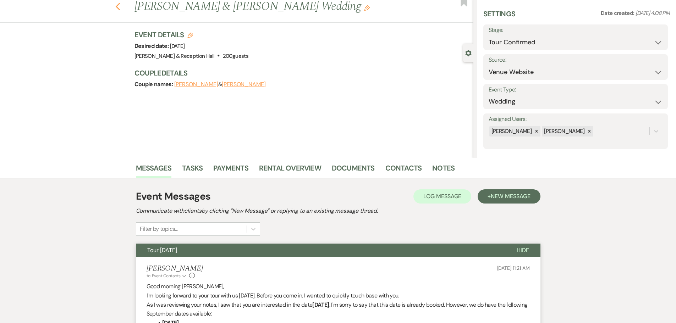
click at [121, 6] on icon "Previous" at bounding box center [117, 6] width 5 height 9
select select "4"
select select "8"
select select "5"
select select "8"
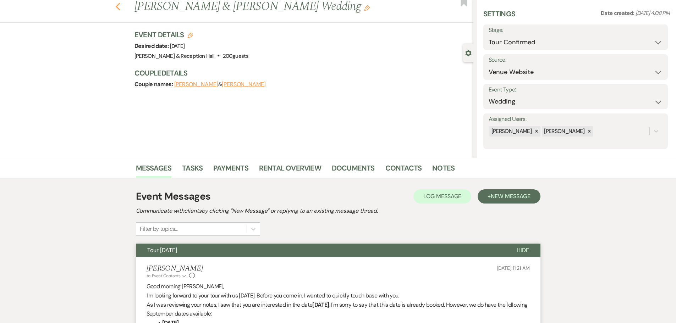
select select "5"
select select "8"
select select "5"
select select "8"
select select "5"
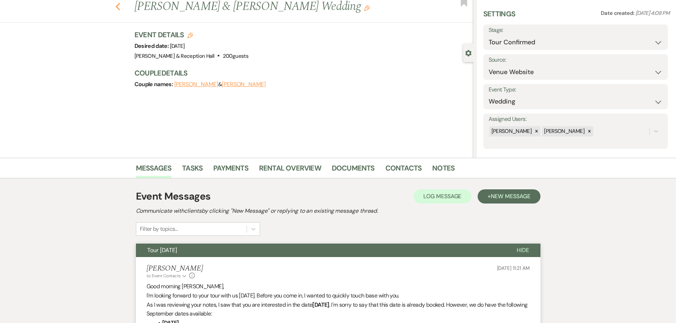
select select "8"
select select "5"
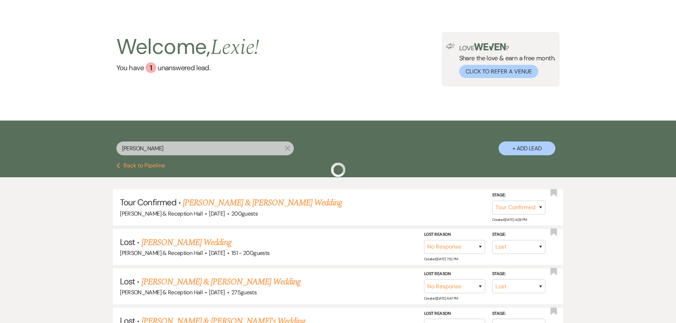
scroll to position [35, 0]
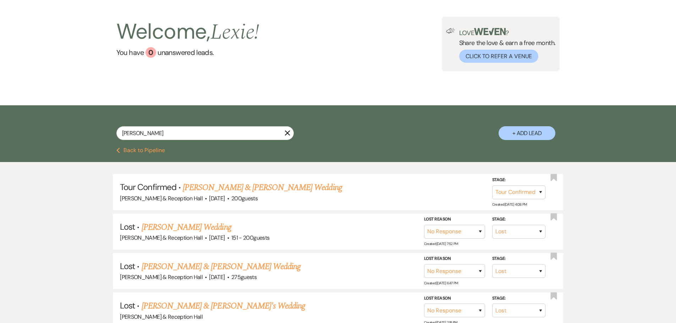
click at [147, 150] on button "Previous Back to Pipeline" at bounding box center [140, 151] width 49 height 6
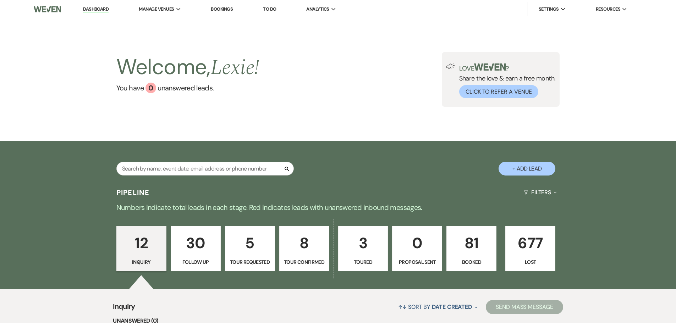
click at [469, 260] on p "Booked" at bounding box center [471, 262] width 41 height 8
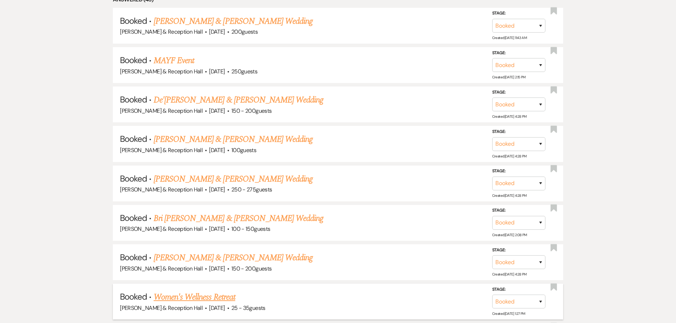
scroll to position [390, 0]
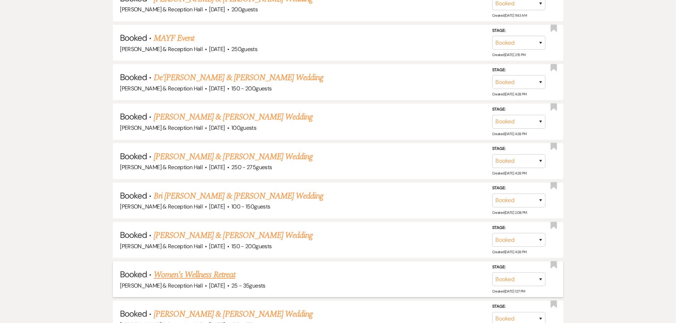
click at [201, 274] on link "Women's Wellness Retreat" at bounding box center [195, 275] width 82 height 13
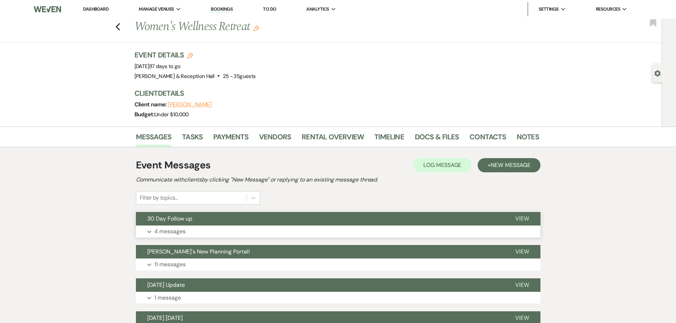
click at [225, 218] on button "30 Day Follow up" at bounding box center [320, 218] width 368 height 13
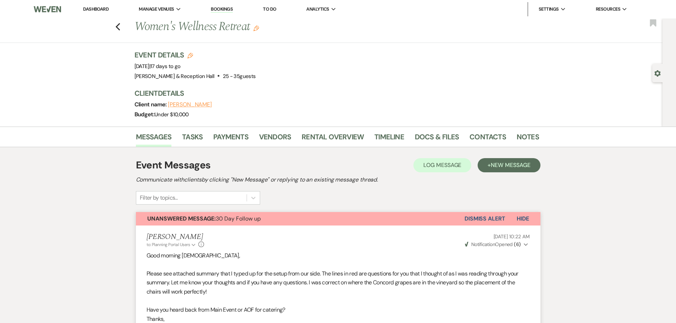
click at [99, 6] on link "Dashboard" at bounding box center [96, 9] width 26 height 6
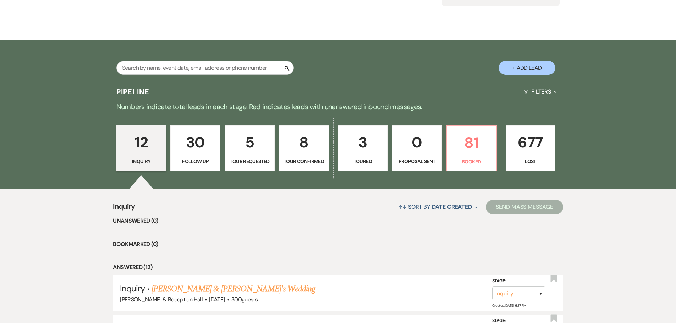
scroll to position [177, 0]
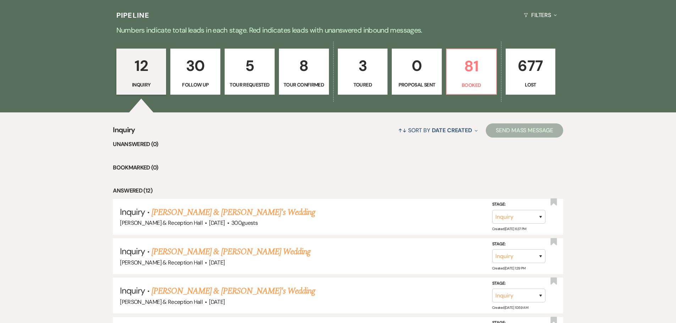
drag, startPoint x: 207, startPoint y: 206, endPoint x: 197, endPoint y: 138, distance: 69.2
click at [197, 138] on div "↑↓ Sort By Date Created Expand Send Mass Message" at bounding box center [349, 130] width 428 height 19
click at [321, 62] on p "8" at bounding box center [303, 66] width 41 height 24
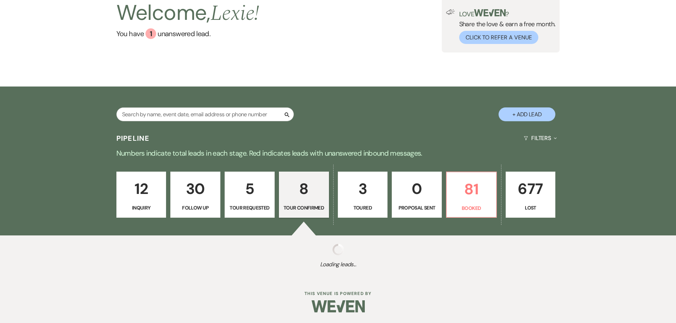
select select "4"
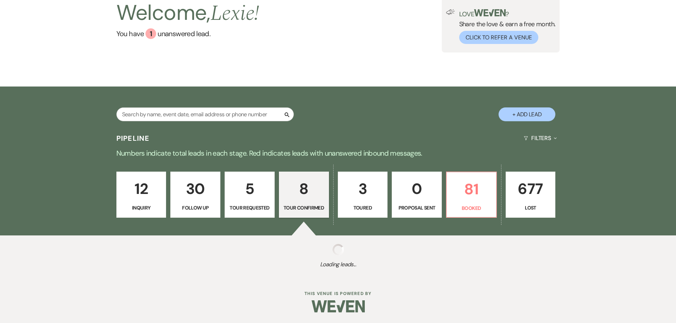
select select "4"
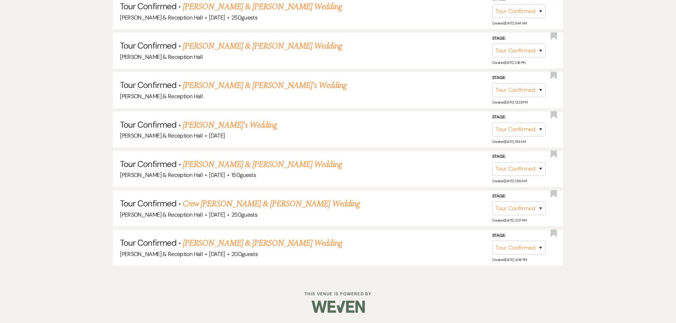
scroll to position [423, 0]
click at [273, 236] on li "Tour Confirmed · Graham Sorensen & Megan Kucera's Wedding Bella Terre Vineyard …" at bounding box center [338, 248] width 450 height 36
click at [277, 249] on link "[PERSON_NAME] & [PERSON_NAME] Wedding" at bounding box center [262, 243] width 159 height 13
select select "4"
select select "5"
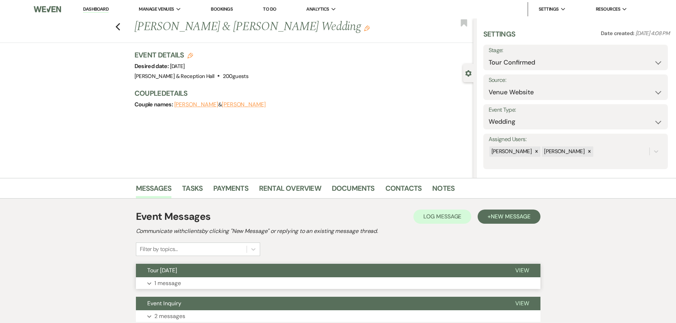
click at [251, 264] on button "Tour [DATE]" at bounding box center [320, 270] width 368 height 13
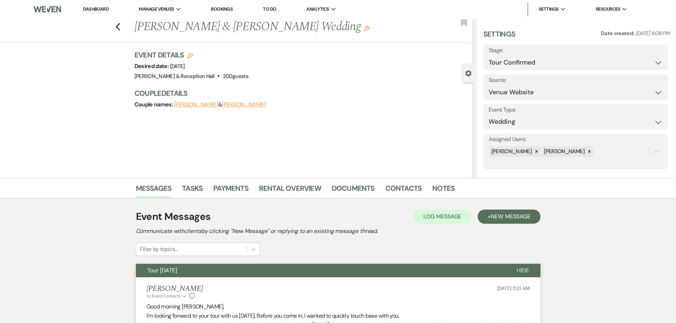
click at [99, 7] on link "Dashboard" at bounding box center [96, 9] width 26 height 7
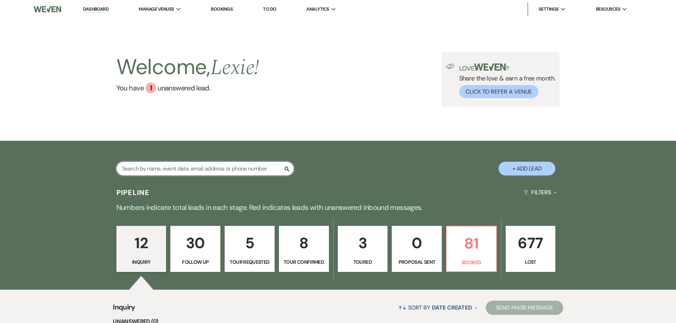
click at [193, 174] on input "text" at bounding box center [204, 169] width 177 height 14
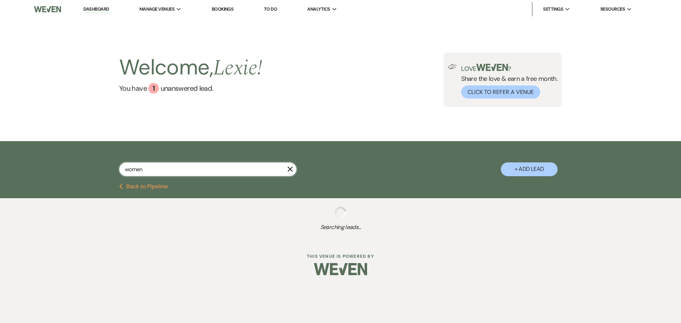
type input "womens"
select select "8"
select select "1"
select select "4"
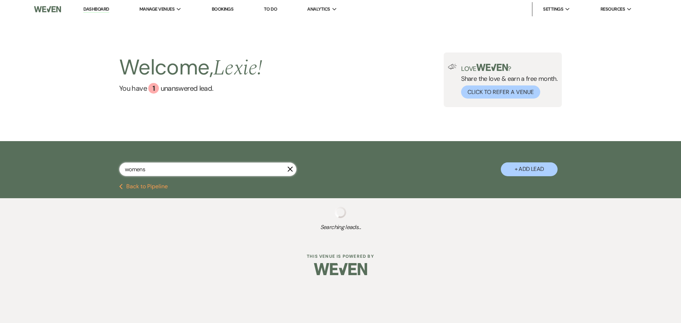
select select "4"
select select "9"
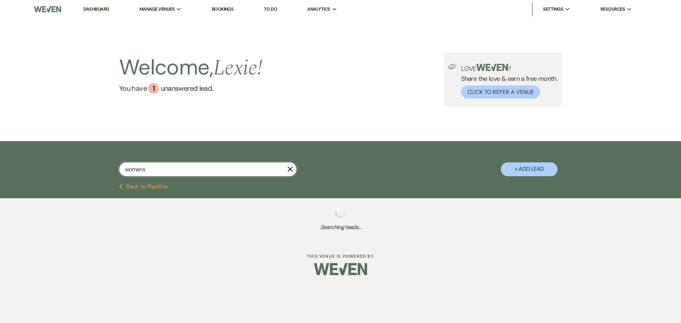
select select "4"
select select "8"
select select "6"
select select "8"
select select "5"
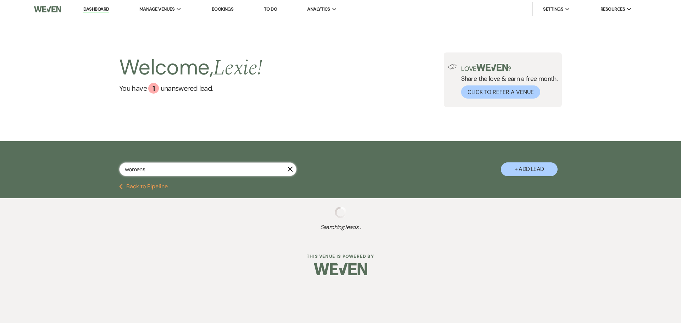
select select "9"
select select "8"
select select "5"
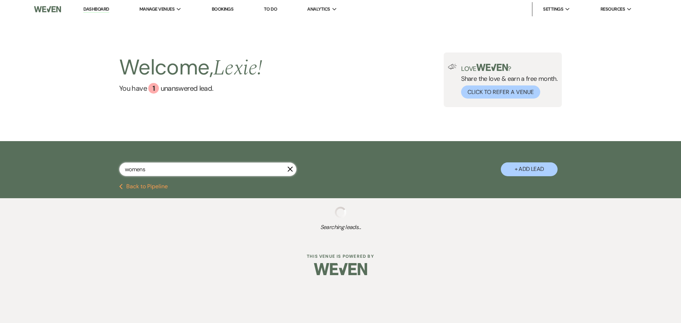
select select "8"
select select "5"
select select "8"
select select "5"
select select "8"
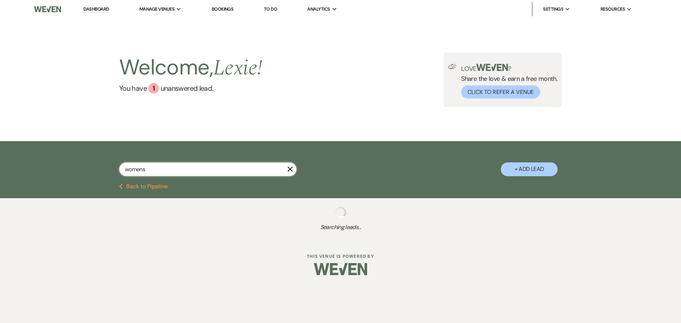
select select "5"
select select "8"
select select "5"
select select "8"
select select "5"
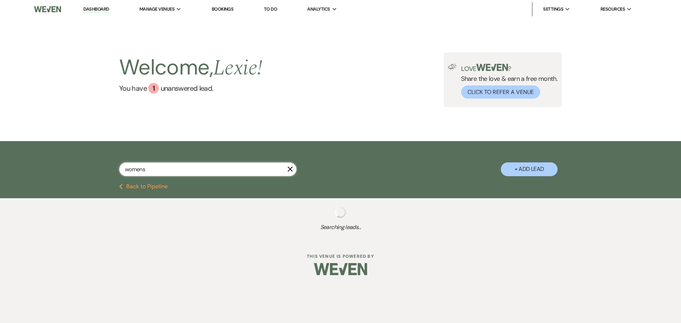
select select "8"
select select "5"
select select "8"
select select "6"
select select "8"
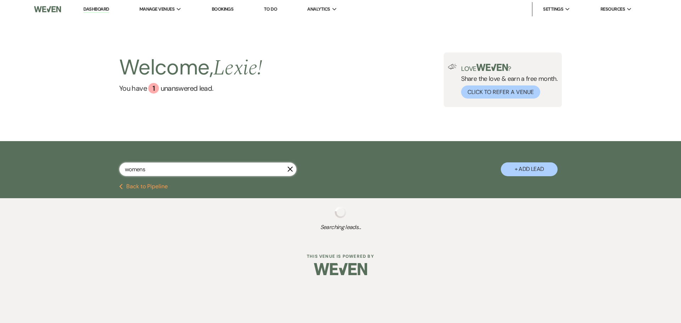
select select "5"
select select "8"
select select "5"
select select "8"
select select "3"
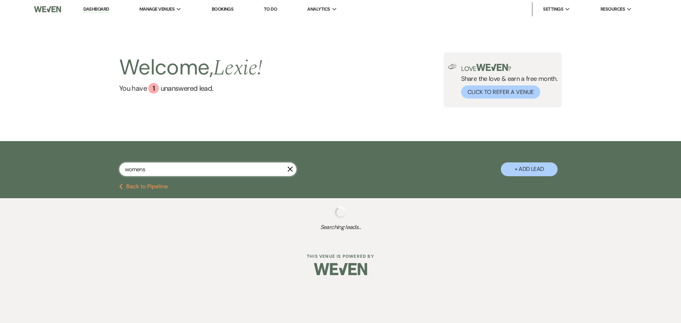
select select "8"
select select "5"
select select "8"
select select "5"
select select "8"
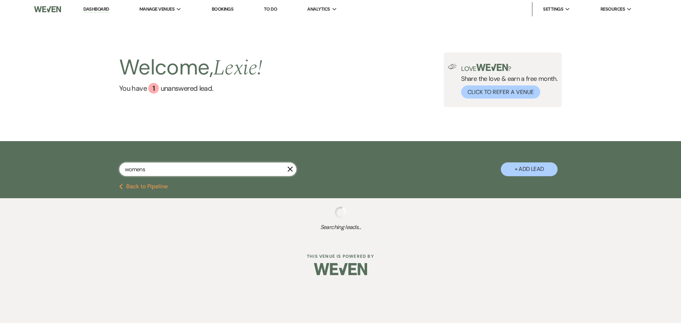
select select "5"
select select "8"
select select "5"
select select "8"
select select "5"
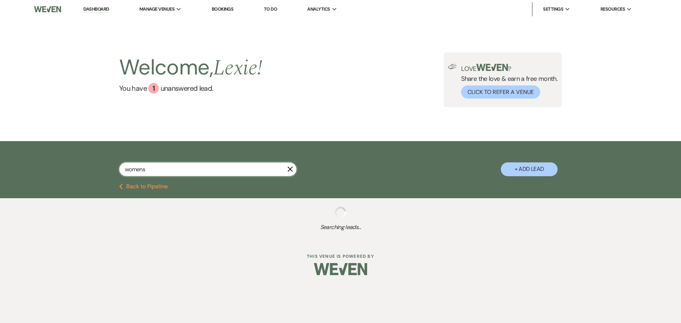
select select "8"
select select "5"
select select "8"
select select "4"
select select "8"
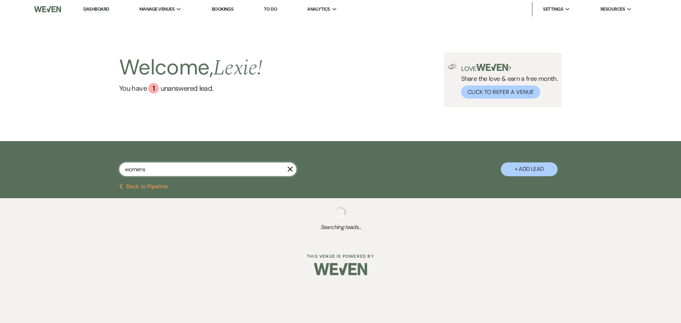
select select "5"
select select "8"
select select "5"
select select "8"
select select "6"
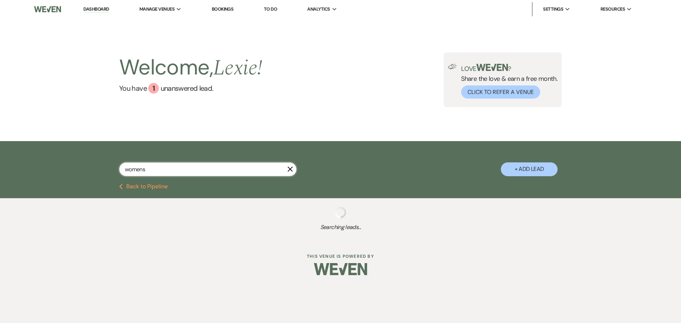
select select "8"
select select "5"
select select "8"
select select "5"
select select "8"
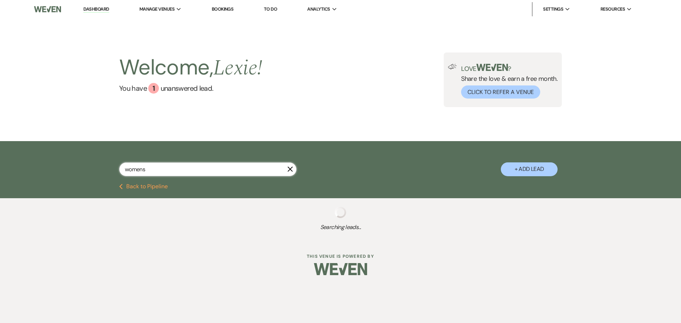
select select "5"
select select "8"
select select "5"
select select "8"
select select "5"
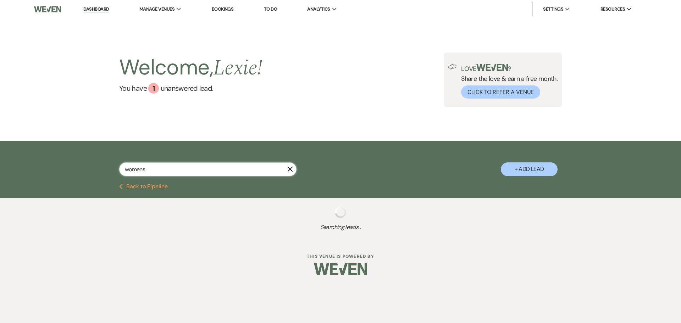
select select "8"
select select "7"
select select "8"
select select "5"
select select "8"
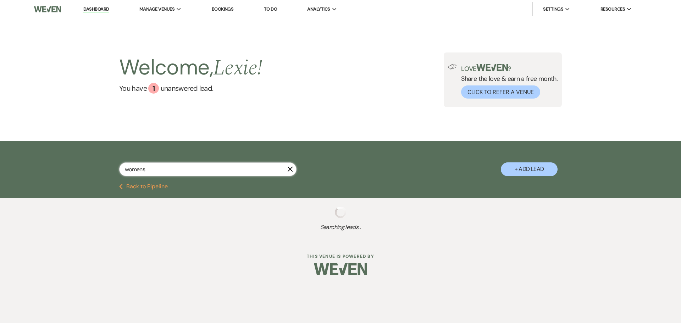
select select "5"
select select "8"
select select "5"
select select "8"
select select "5"
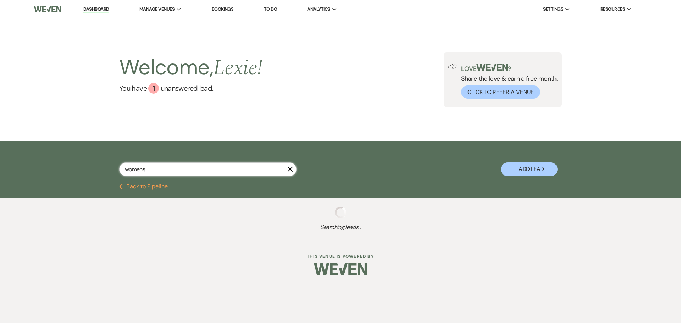
select select "8"
select select "5"
select select "8"
select select "5"
select select "8"
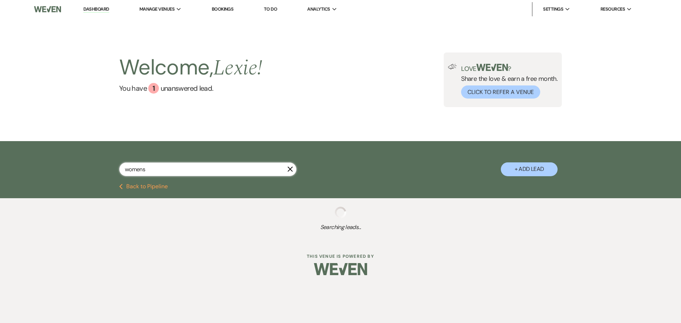
select select "5"
select select "8"
select select "5"
select select "8"
select select "5"
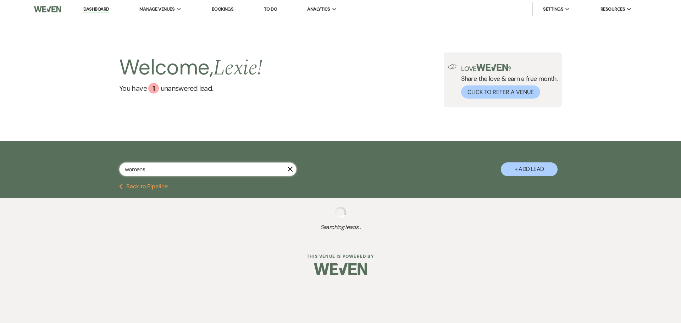
select select "2"
select select "8"
select select "5"
select select "8"
select select "5"
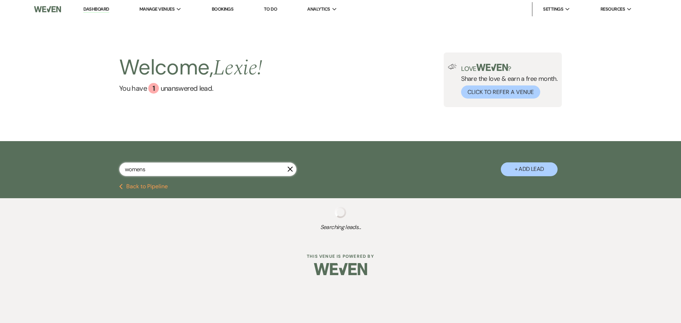
select select "8"
select select "5"
select select "8"
select select "7"
select select "8"
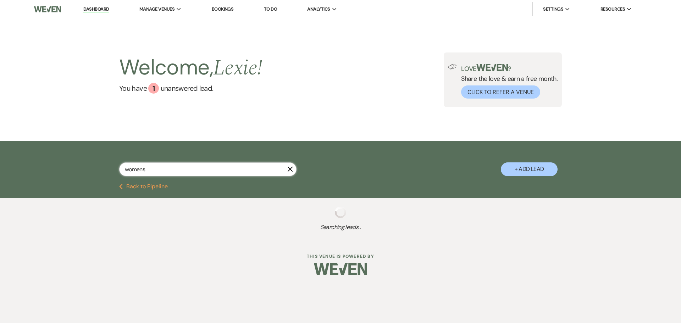
select select "5"
select select "8"
select select "5"
select select "8"
select select "10"
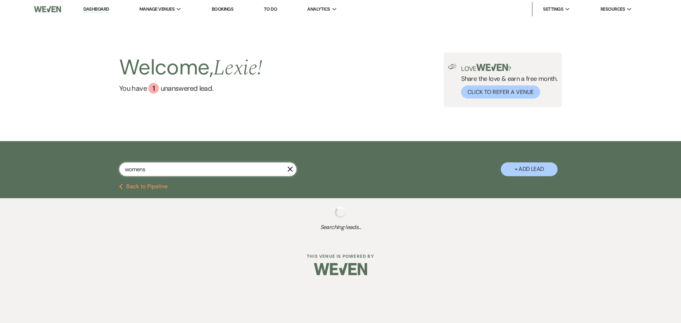
select select "8"
select select "5"
select select "8"
select select "5"
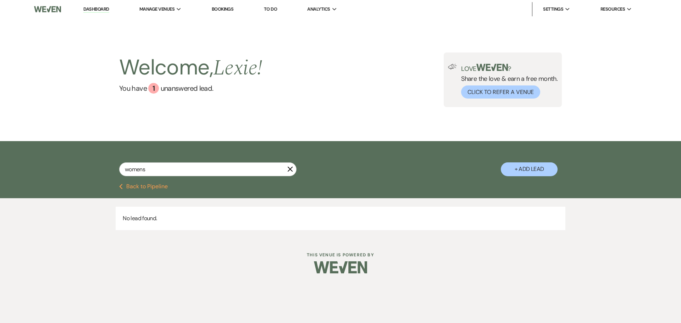
click at [160, 184] on button "Previous Back to Pipeline" at bounding box center [143, 187] width 49 height 6
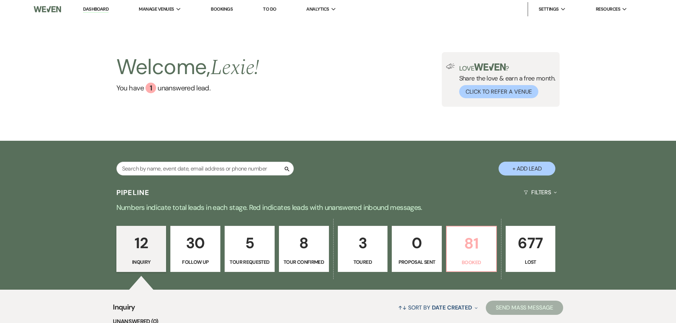
click at [449, 258] on link "81 Booked" at bounding box center [471, 249] width 51 height 46
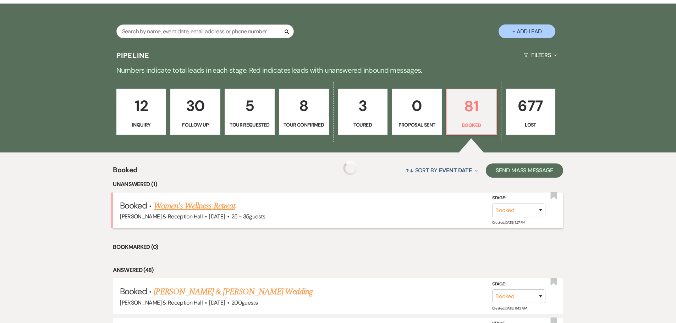
scroll to position [177, 0]
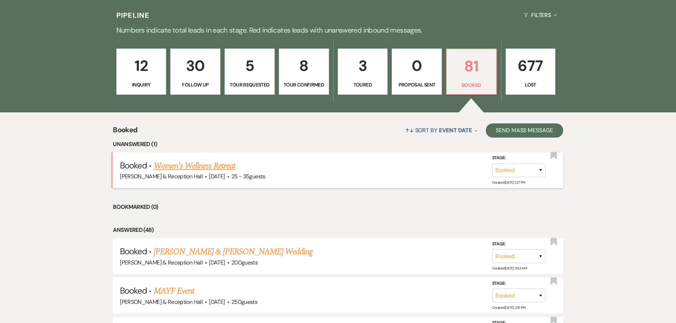
click at [205, 166] on link "Women's Wellness Retreat" at bounding box center [195, 166] width 82 height 13
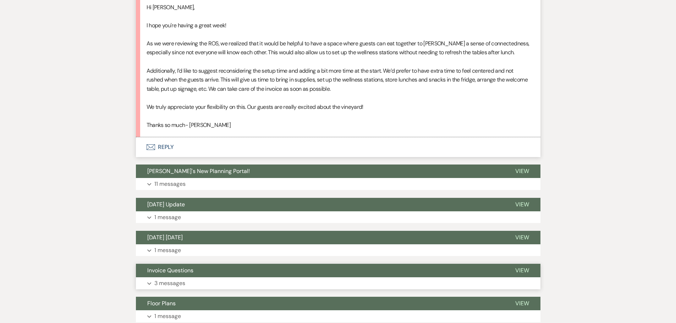
scroll to position [994, 0]
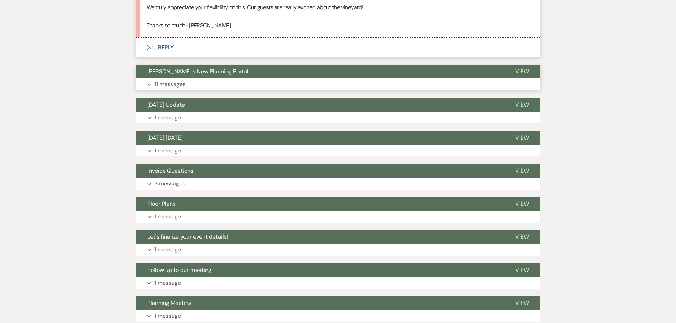
click at [189, 80] on button "Expand 11 messages" at bounding box center [338, 84] width 404 height 12
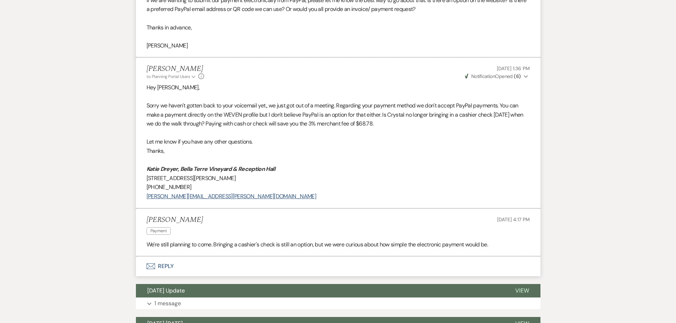
scroll to position [2165, 0]
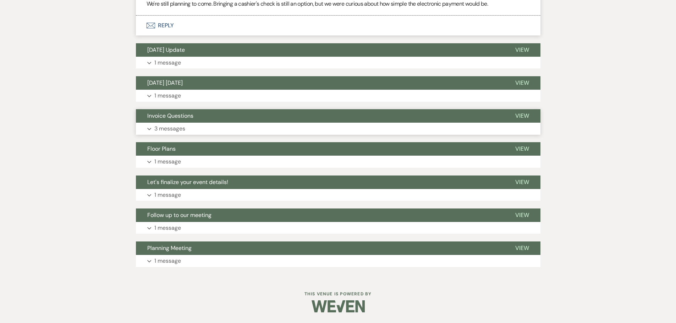
click at [183, 128] on p "3 messages" at bounding box center [169, 128] width 31 height 9
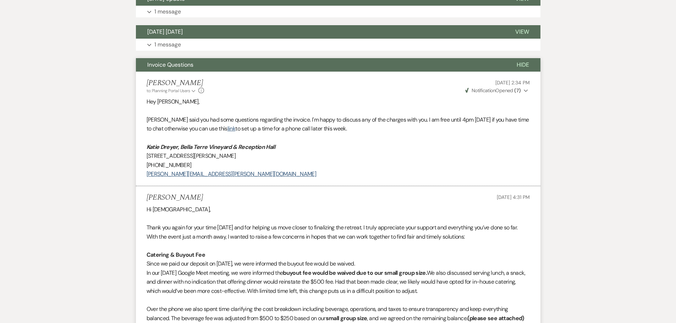
scroll to position [2059, 0]
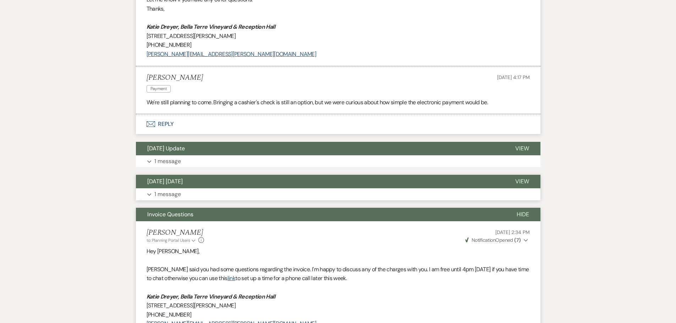
click at [208, 188] on button "[DATE] [DATE]" at bounding box center [320, 181] width 368 height 13
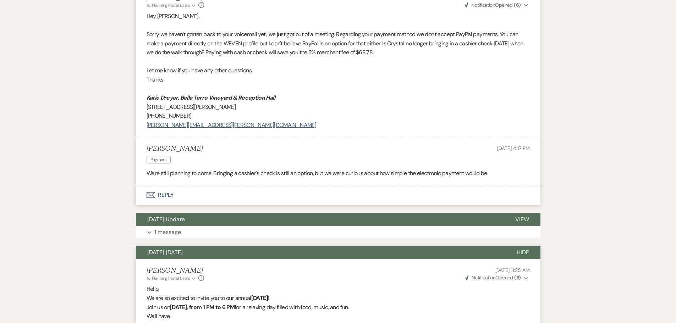
click at [208, 195] on button "Envelope Reply" at bounding box center [338, 195] width 404 height 20
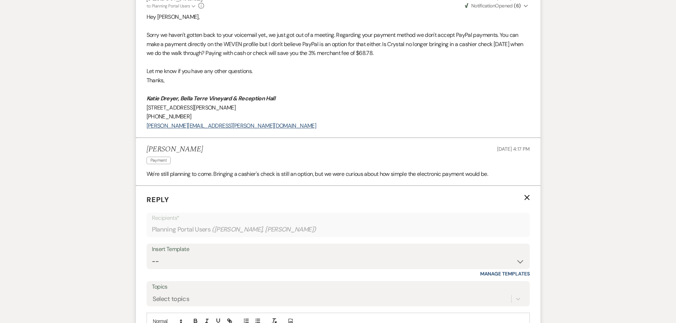
scroll to position [1984, 0]
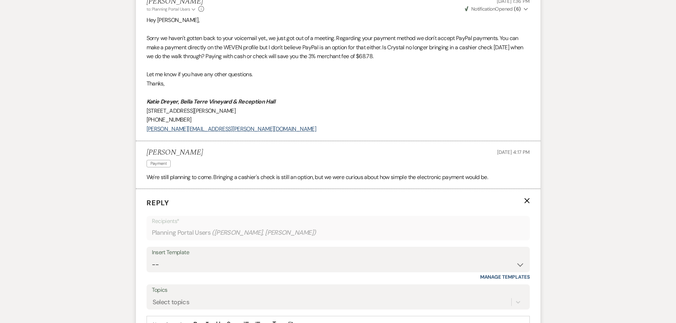
click at [528, 204] on icon "X" at bounding box center [527, 201] width 6 height 6
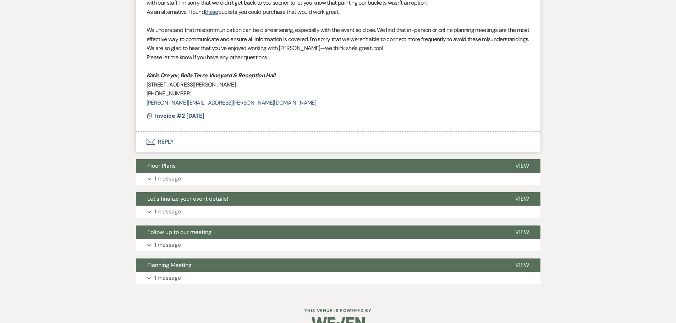
scroll to position [3226, 0]
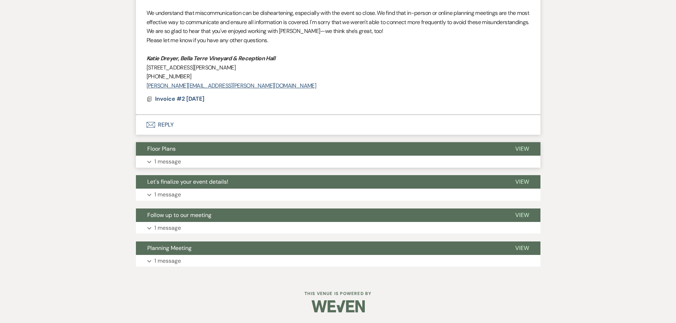
click at [177, 159] on p "1 message" at bounding box center [167, 161] width 27 height 9
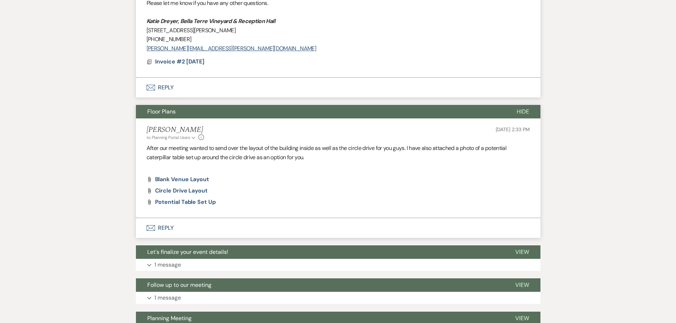
scroll to position [3261, 0]
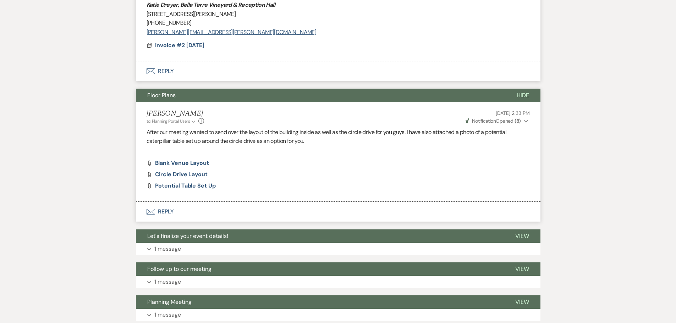
click at [497, 116] on span "Aug 19, 2025, 2:33 PM" at bounding box center [513, 113] width 34 height 6
click at [194, 178] on span "Circle Drive layout" at bounding box center [181, 174] width 53 height 7
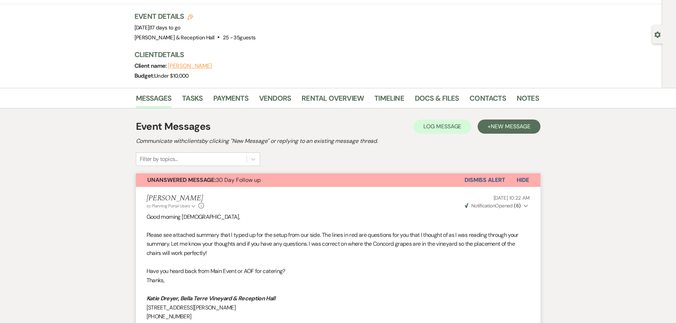
scroll to position [0, 0]
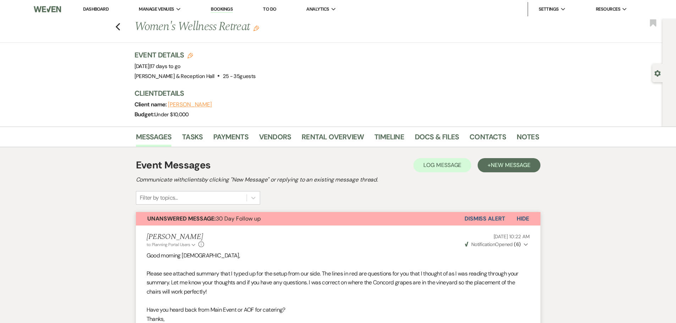
click at [109, 9] on link "Dashboard" at bounding box center [96, 9] width 26 height 6
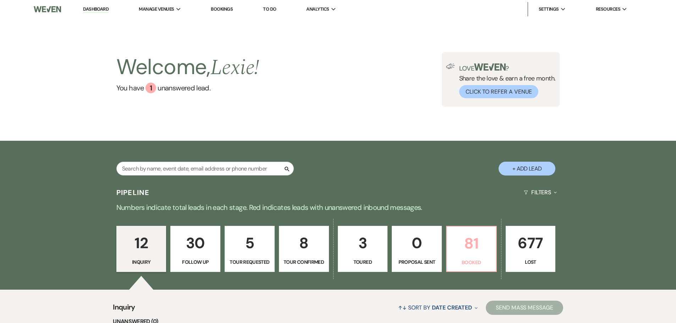
click at [481, 259] on p "Booked" at bounding box center [471, 263] width 41 height 8
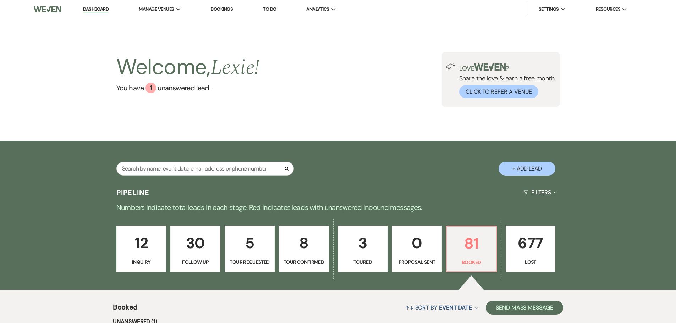
click at [321, 256] on link "8 Tour Confirmed" at bounding box center [304, 249] width 50 height 46
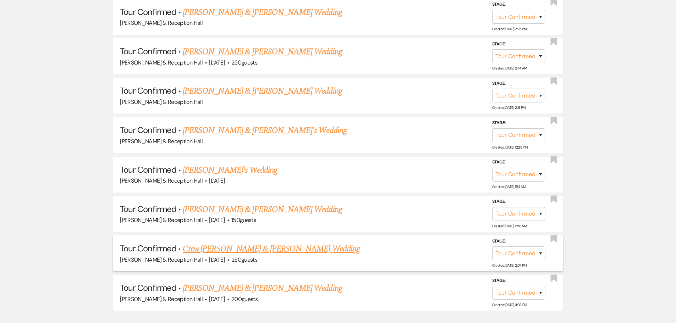
scroll to position [390, 0]
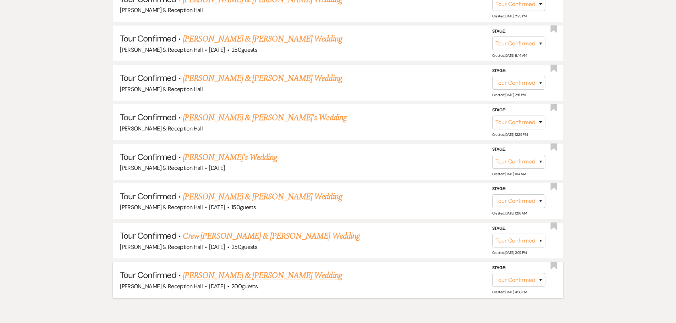
click at [281, 273] on link "[PERSON_NAME] & [PERSON_NAME] Wedding" at bounding box center [262, 275] width 159 height 13
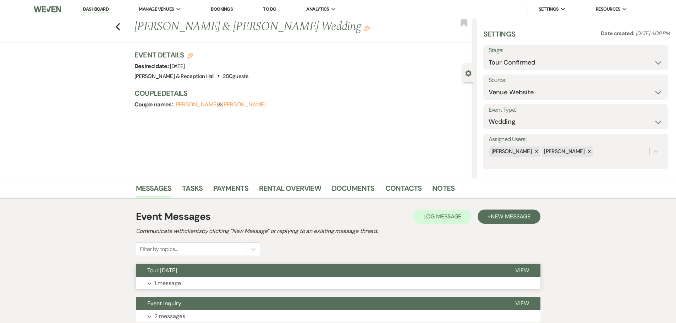
click at [464, 274] on button "Tour [DATE]" at bounding box center [320, 270] width 368 height 13
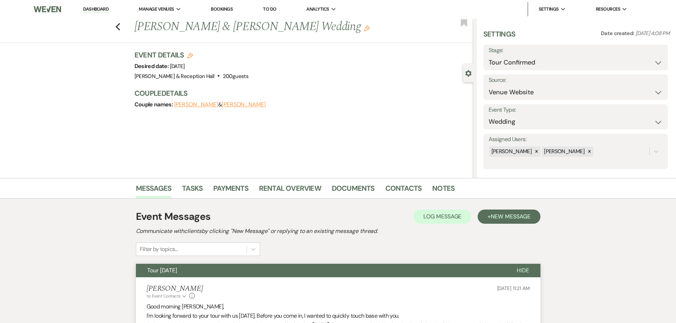
click at [105, 7] on link "Dashboard" at bounding box center [96, 9] width 26 height 7
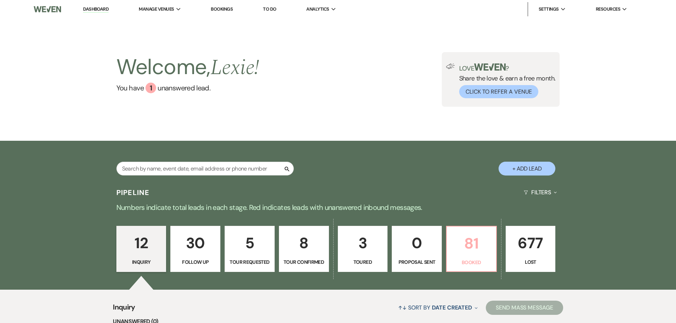
click at [464, 228] on link "81 Booked" at bounding box center [471, 249] width 51 height 46
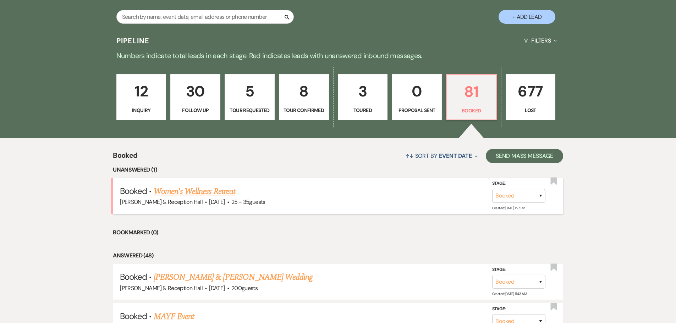
scroll to position [177, 0]
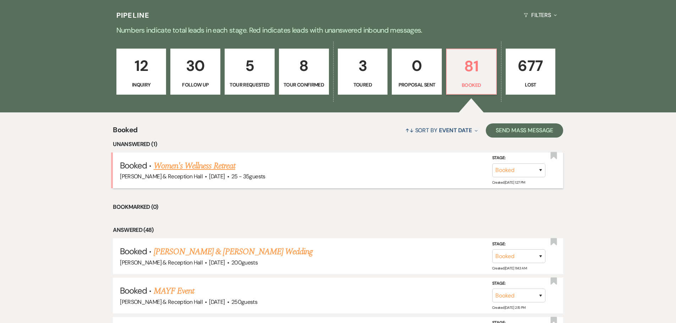
click at [198, 170] on link "Women's Wellness Retreat" at bounding box center [195, 166] width 82 height 13
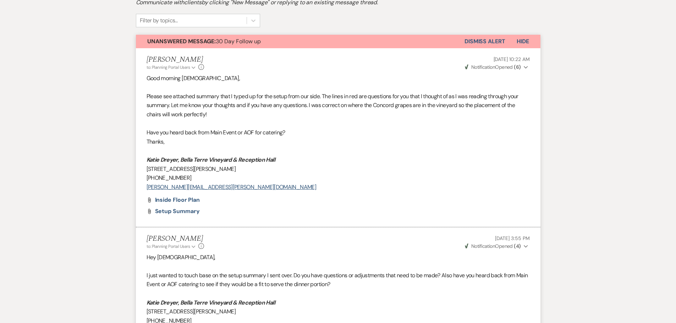
scroll to position [71, 0]
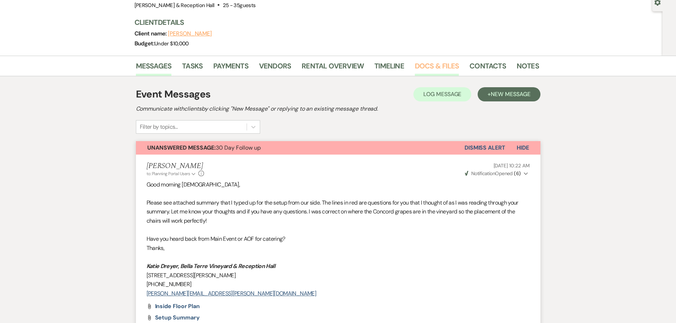
click at [422, 66] on link "Docs & Files" at bounding box center [437, 68] width 44 height 16
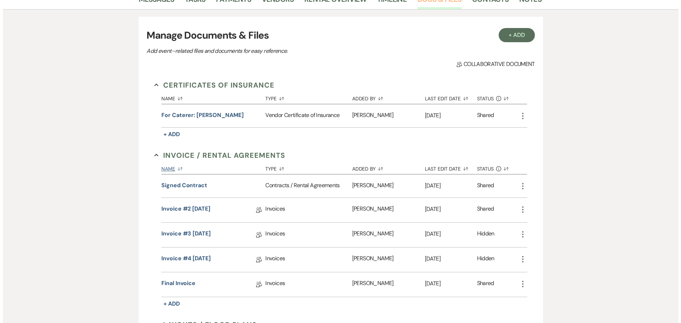
scroll to position [177, 0]
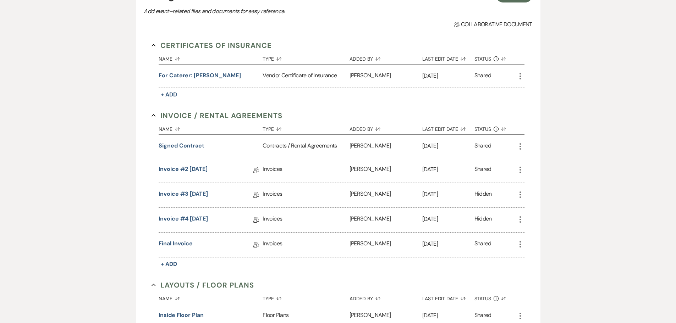
click at [188, 143] on button "Signed Contract" at bounding box center [182, 146] width 46 height 9
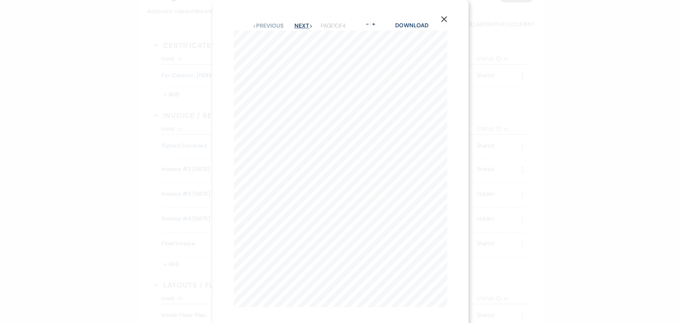
click at [299, 25] on button "Next Next" at bounding box center [303, 26] width 18 height 6
click at [269, 24] on button "Previous Previous" at bounding box center [267, 26] width 31 height 6
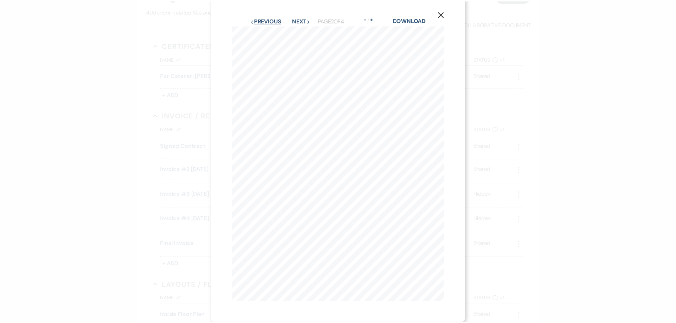
scroll to position [0, 0]
click at [267, 21] on div "Previous Previous Next Next Page 2 of 4 - Zoom + Download" at bounding box center [341, 25] width 214 height 9
click at [268, 27] on button "Previous Previous" at bounding box center [267, 26] width 31 height 6
click at [444, 15] on button "X" at bounding box center [444, 19] width 11 height 12
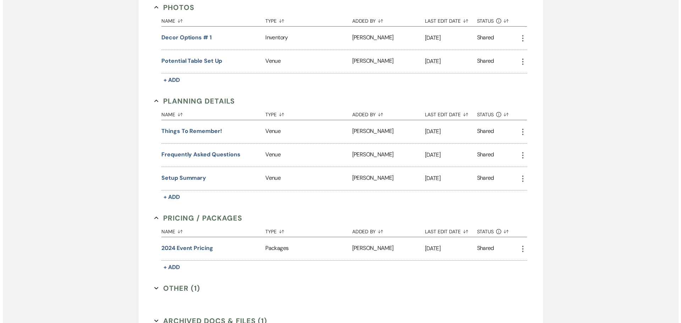
scroll to position [603, 0]
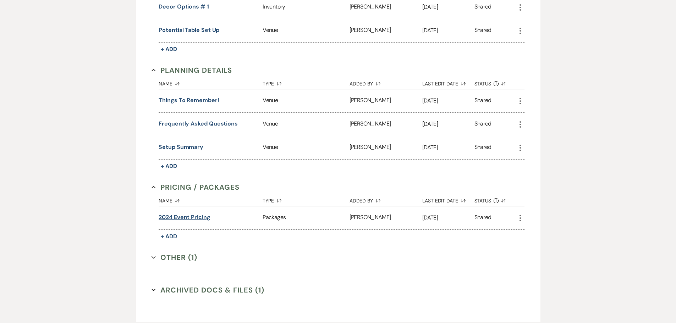
click at [195, 216] on button "2024 event pricing" at bounding box center [185, 217] width 52 height 9
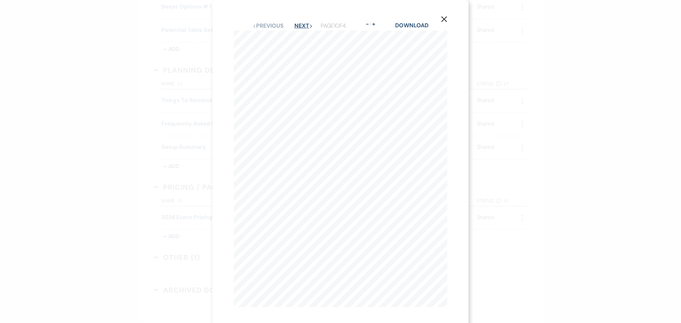
click at [298, 25] on button "Next Next" at bounding box center [303, 26] width 18 height 6
click at [271, 30] on div "Previous Previous Next Next Page 4 of 4 - Zoom + Download" at bounding box center [341, 25] width 214 height 9
click at [271, 28] on button "Previous Previous" at bounding box center [267, 26] width 31 height 6
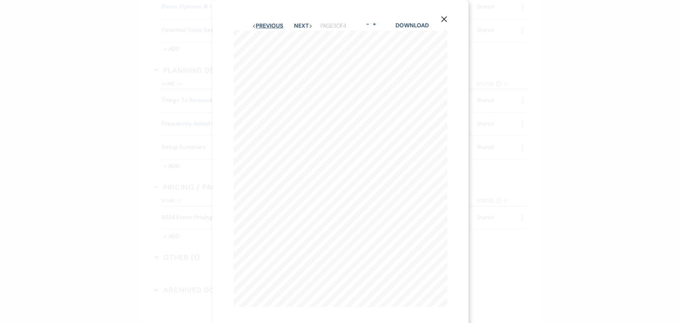
click at [271, 28] on button "Previous Previous" at bounding box center [267, 26] width 31 height 6
click at [267, 18] on button "Previous Previous" at bounding box center [267, 21] width 31 height 6
click at [299, 13] on button "Next Next" at bounding box center [303, 15] width 18 height 6
click at [441, 11] on icon "X" at bounding box center [444, 14] width 6 height 6
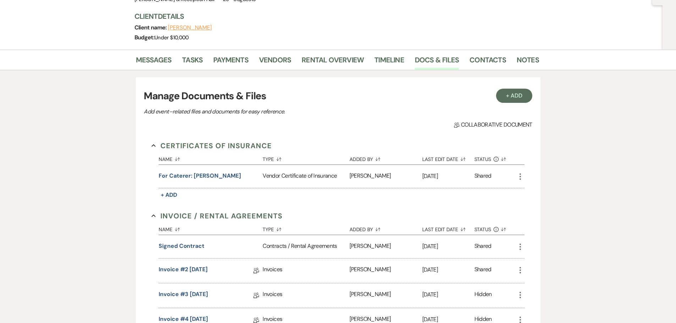
scroll to position [0, 0]
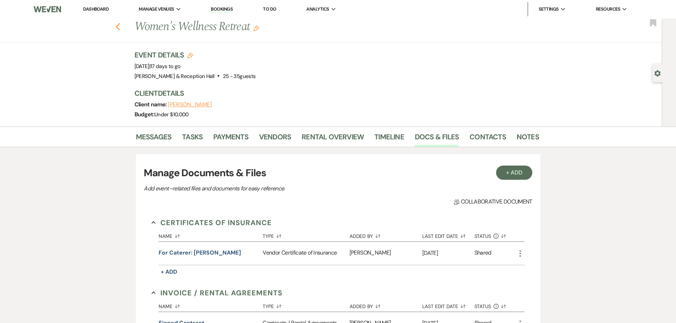
click at [120, 27] on use "button" at bounding box center [117, 27] width 5 height 8
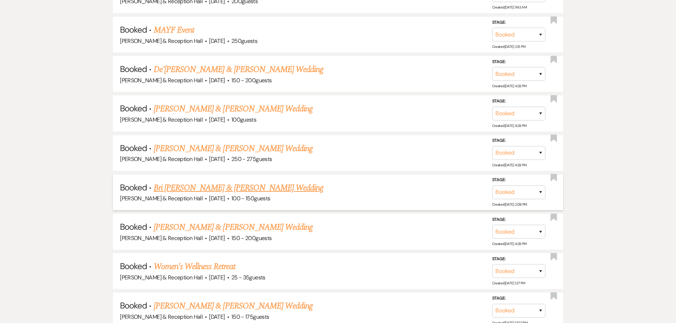
scroll to position [461, 0]
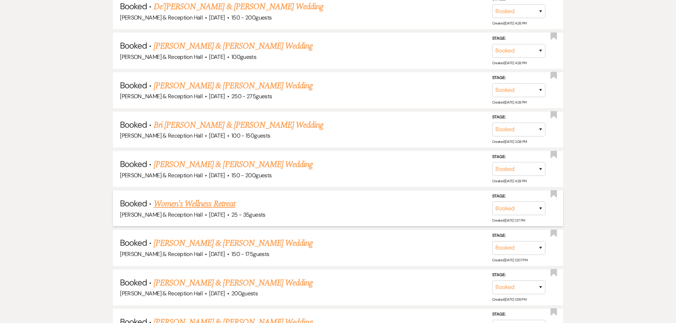
click at [198, 200] on link "Women's Wellness Retreat" at bounding box center [195, 204] width 82 height 13
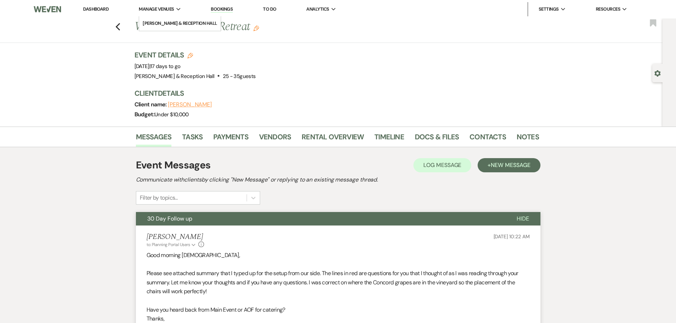
click at [174, 9] on span "Manage Venues" at bounding box center [156, 9] width 35 height 7
click at [175, 23] on li "[PERSON_NAME] & Reception Hall" at bounding box center [180, 23] width 75 height 7
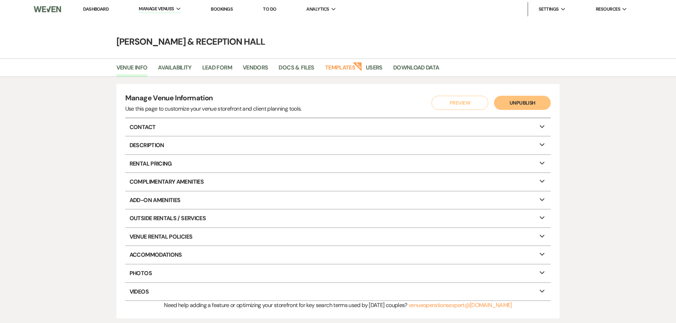
click at [274, 9] on link "To Do" at bounding box center [269, 9] width 13 height 6
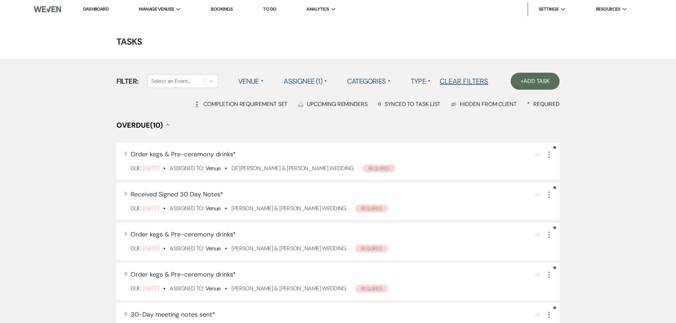
click at [101, 9] on link "Dashboard" at bounding box center [96, 9] width 26 height 6
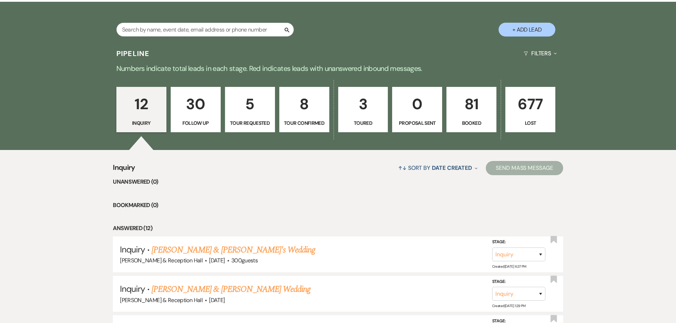
scroll to position [142, 0]
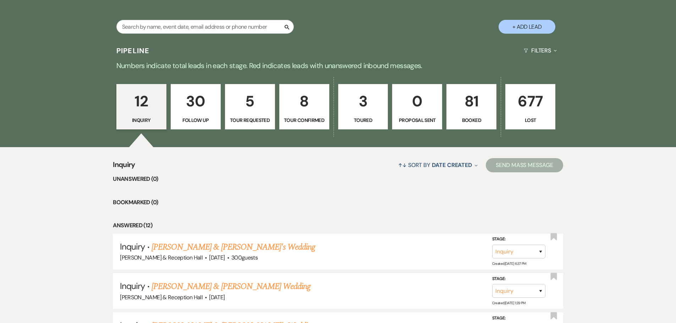
click at [481, 111] on p "81" at bounding box center [471, 101] width 41 height 24
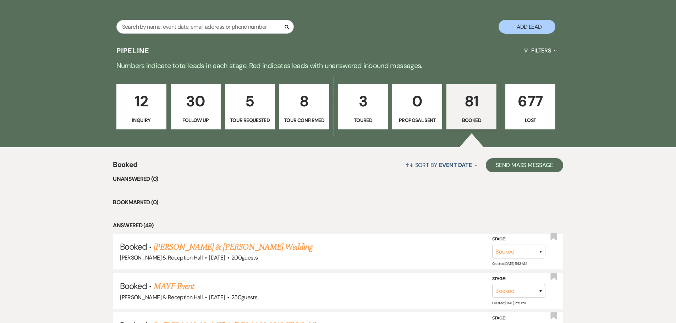
drag, startPoint x: 357, startPoint y: 175, endPoint x: 318, endPoint y: 177, distance: 38.7
click at [318, 177] on li "Unanswered (0)" at bounding box center [338, 179] width 450 height 9
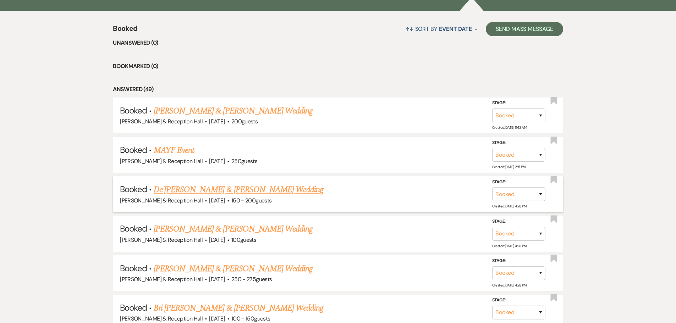
scroll to position [284, 0]
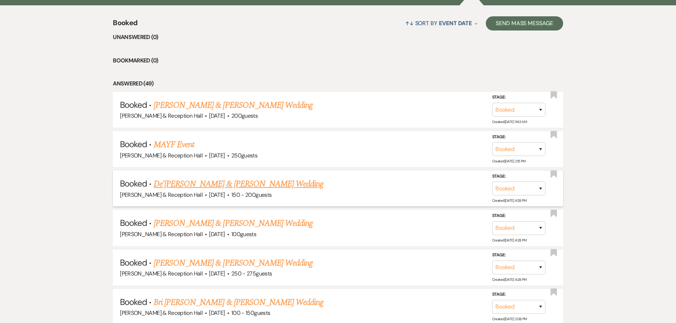
click at [237, 183] on link "De'[PERSON_NAME] & [PERSON_NAME] Wedding" at bounding box center [239, 184] width 170 height 13
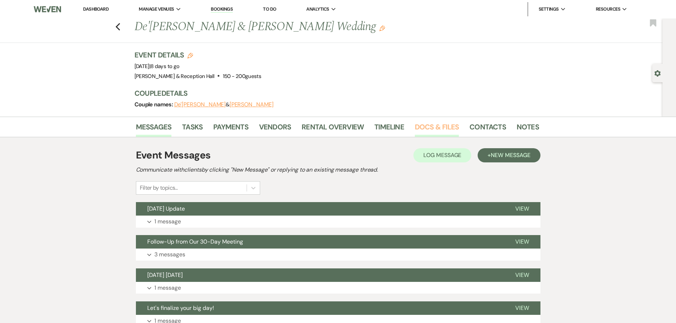
click at [439, 129] on link "Docs & Files" at bounding box center [437, 129] width 44 height 16
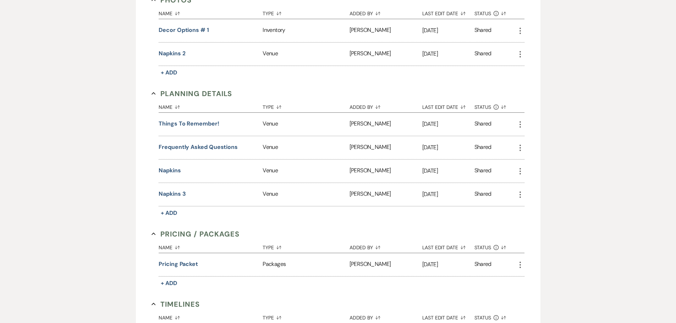
scroll to position [639, 0]
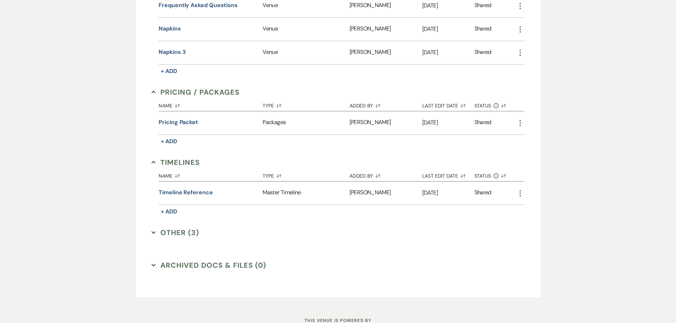
click at [173, 235] on button "Other (3) Expand" at bounding box center [175, 232] width 48 height 11
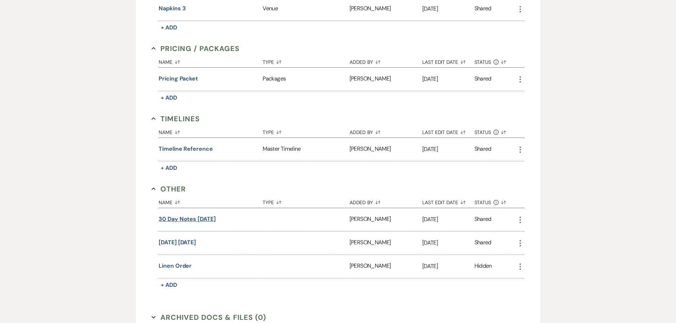
scroll to position [761, 0]
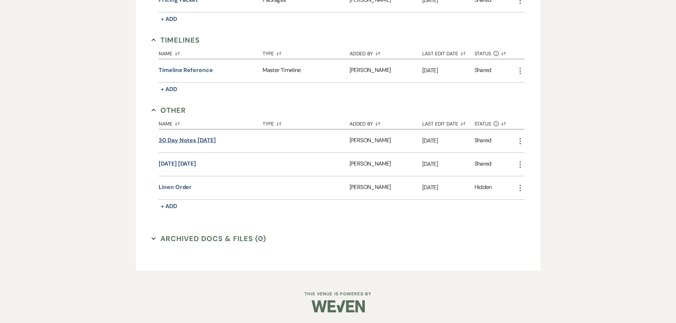
click at [212, 143] on button "30 Day Notes 09.19.25" at bounding box center [187, 140] width 57 height 9
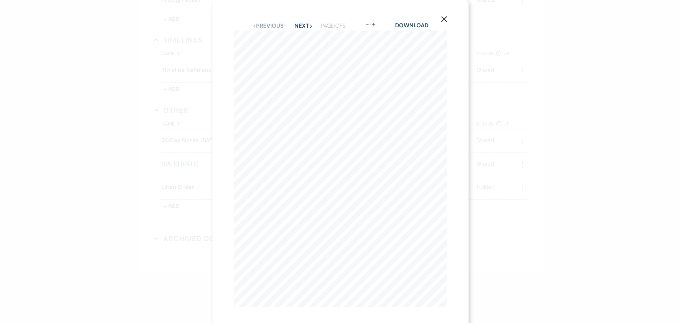
click at [417, 24] on link "Download" at bounding box center [411, 25] width 33 height 7
click at [178, 94] on div "X Previous Previous Next Next Page 1 of 5 - Zoom + Download CONTACT INFORMATION…" at bounding box center [340, 161] width 681 height 323
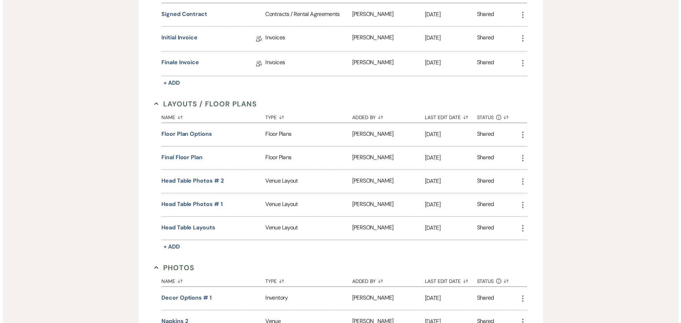
scroll to position [193, 0]
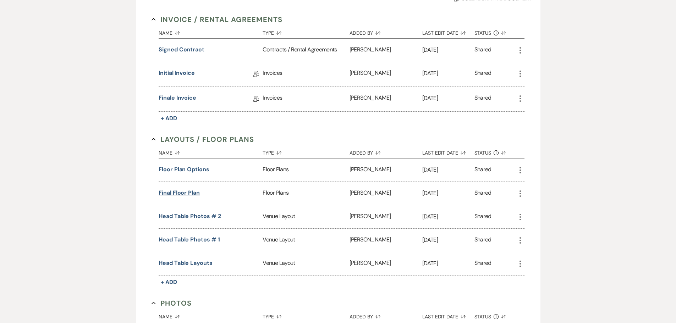
click at [186, 193] on button "Final Floor plan" at bounding box center [179, 193] width 41 height 9
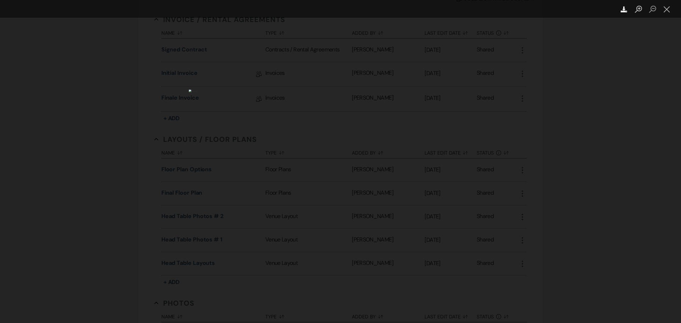
click at [626, 11] on use "Lightbox" at bounding box center [624, 9] width 6 height 6
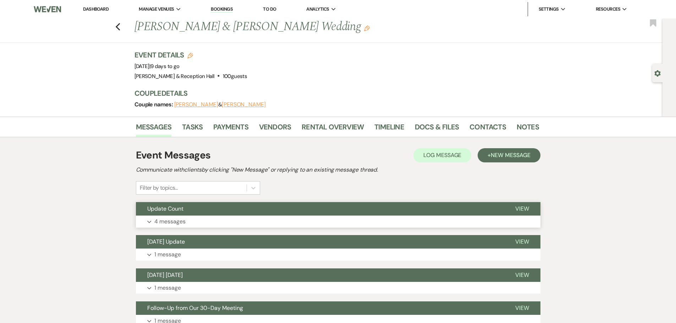
click at [186, 216] on button "Expand 4 messages" at bounding box center [338, 222] width 404 height 12
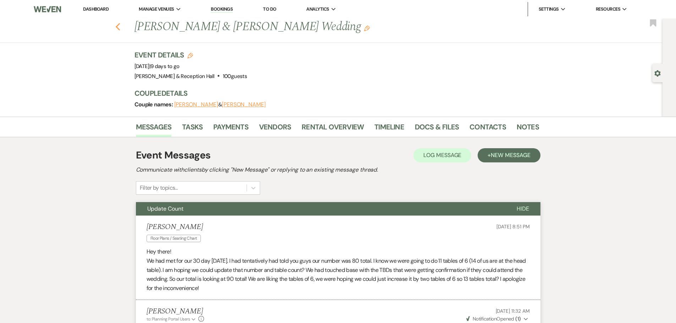
click at [121, 23] on icon "Previous" at bounding box center [117, 27] width 5 height 9
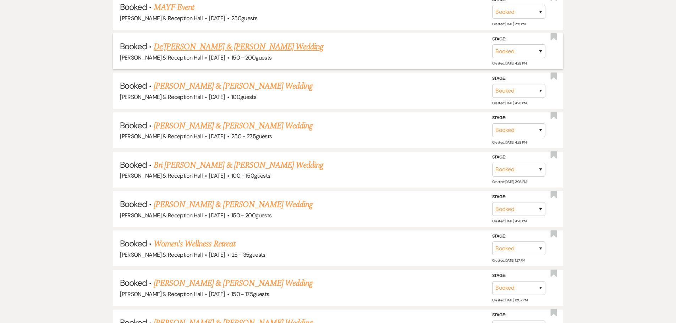
scroll to position [408, 0]
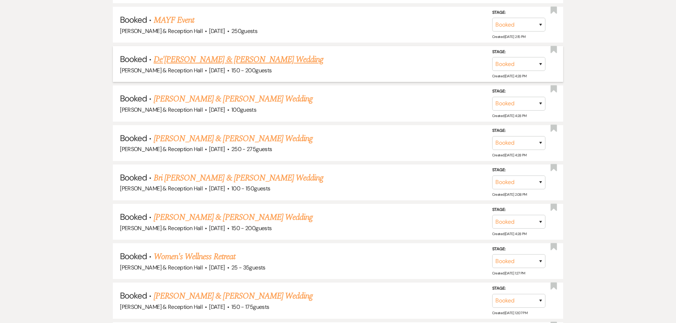
click at [217, 57] on link "De'[PERSON_NAME] & [PERSON_NAME] Wedding" at bounding box center [239, 59] width 170 height 13
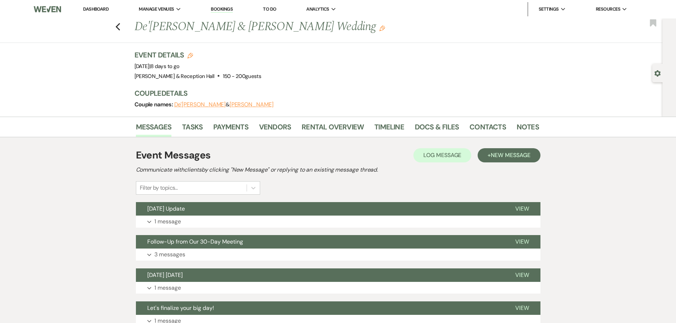
click at [217, 57] on h3 "Event Details Edit" at bounding box center [197, 55] width 127 height 10
click at [428, 137] on link "Docs & Files" at bounding box center [437, 129] width 44 height 16
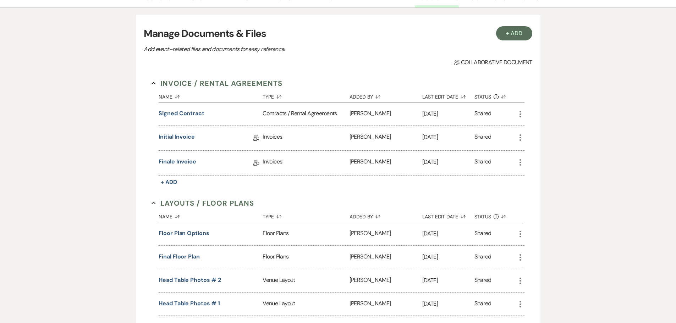
scroll to position [248, 0]
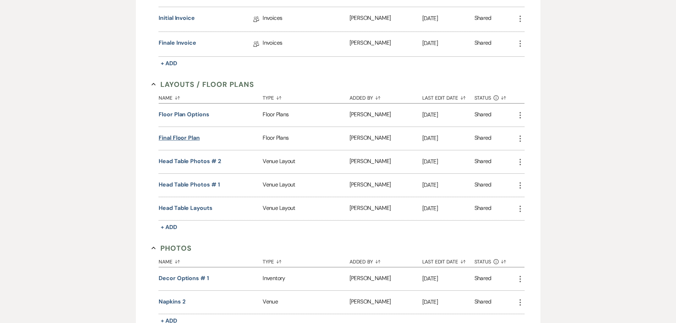
click at [184, 138] on button "Final Floor plan" at bounding box center [179, 138] width 41 height 9
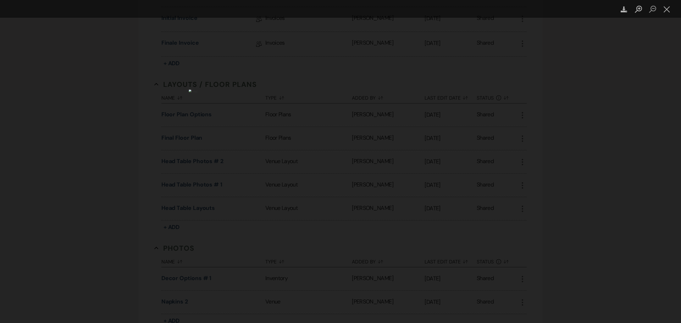
click at [46, 88] on div "Lightbox" at bounding box center [340, 161] width 681 height 323
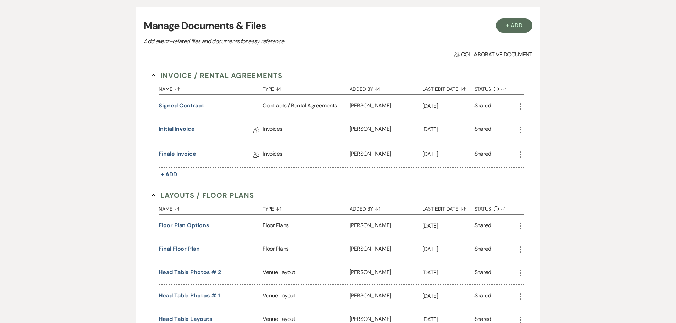
scroll to position [0, 0]
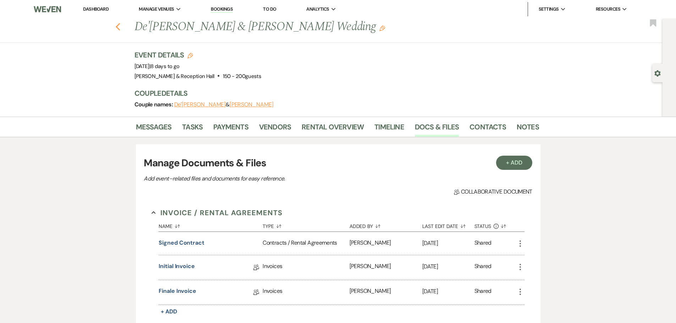
click at [119, 25] on icon "Previous" at bounding box center [117, 27] width 5 height 9
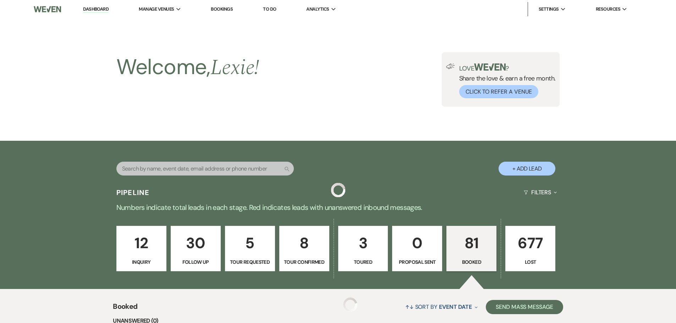
scroll to position [408, 0]
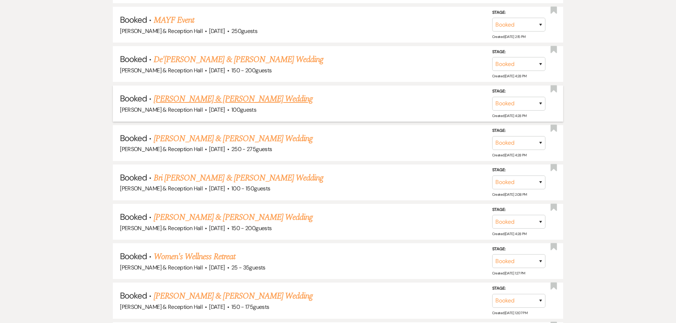
click at [229, 95] on link "[PERSON_NAME] & [PERSON_NAME] Wedding" at bounding box center [233, 99] width 159 height 13
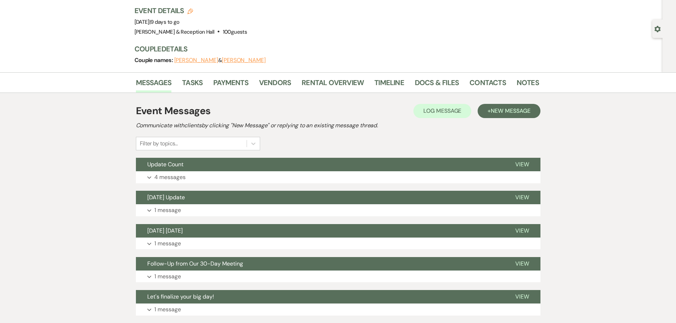
scroll to position [43, 0]
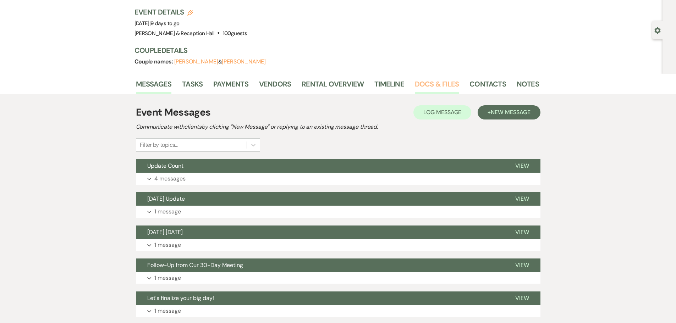
click at [424, 91] on link "Docs & Files" at bounding box center [437, 86] width 44 height 16
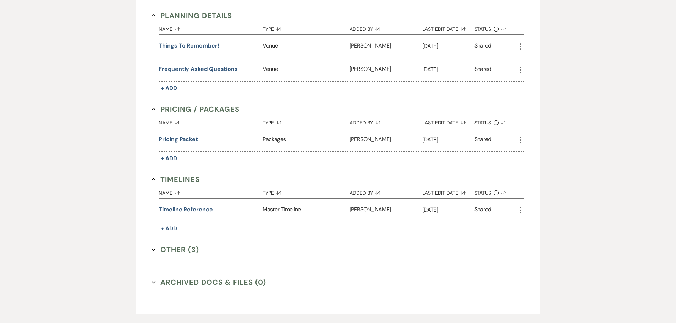
scroll to position [693, 0]
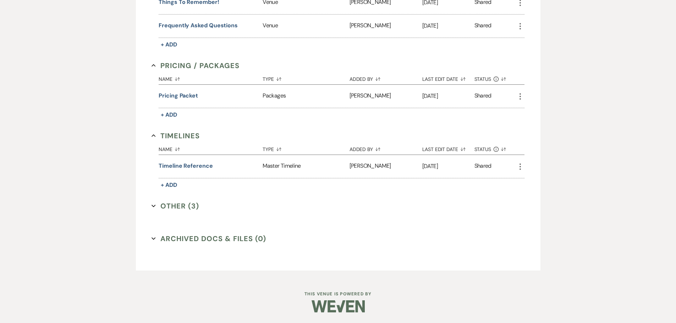
click at [180, 201] on button "Other (3) Expand" at bounding box center [175, 206] width 48 height 11
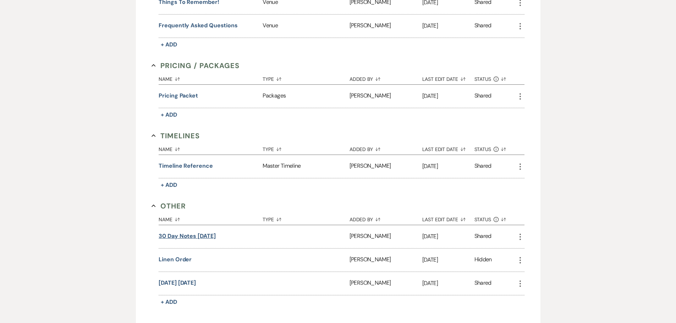
click at [188, 237] on button "30 day notes [DATE]" at bounding box center [187, 236] width 57 height 9
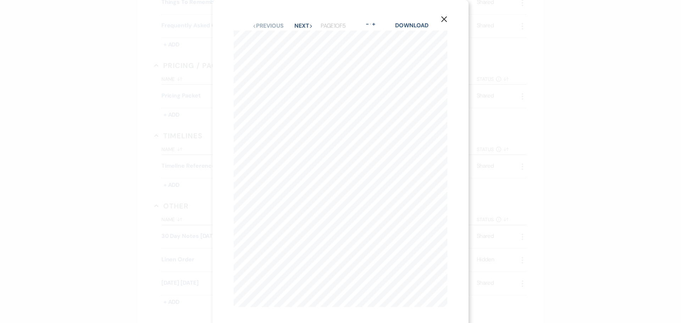
click at [443, 20] on icon "X" at bounding box center [444, 19] width 6 height 6
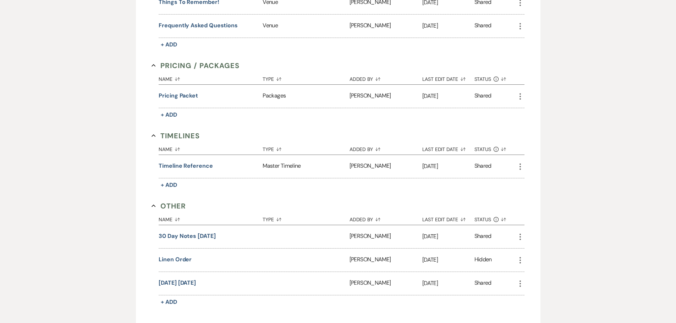
click at [520, 235] on use "button" at bounding box center [519, 237] width 1 height 6
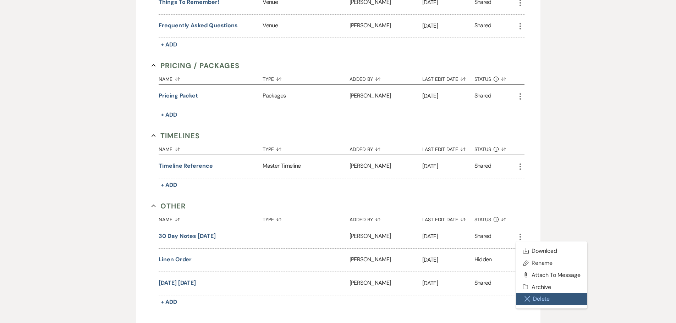
click at [533, 298] on button "Close Delete X Delete" at bounding box center [552, 299] width 72 height 12
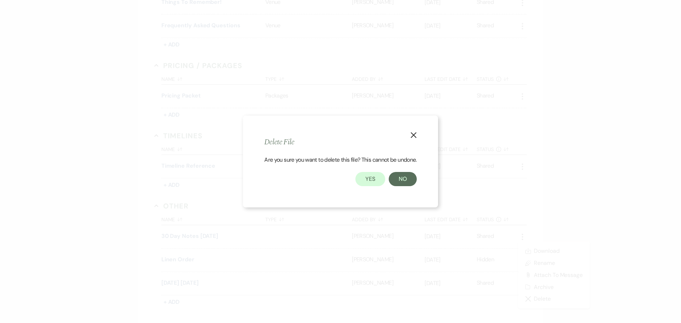
click at [367, 187] on div "X Delete File Are you sure you want to delete this file? This cannot be undone.…" at bounding box center [340, 162] width 195 height 92
click at [370, 183] on button "Yes" at bounding box center [371, 179] width 30 height 14
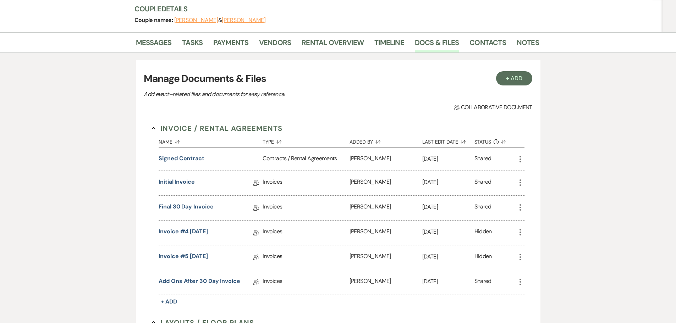
scroll to position [0, 0]
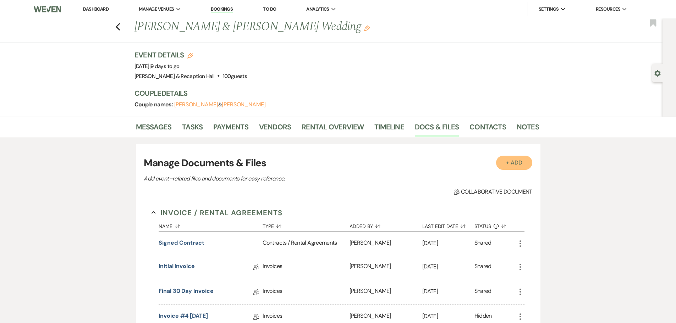
click at [517, 161] on button "+ Add" at bounding box center [514, 163] width 36 height 14
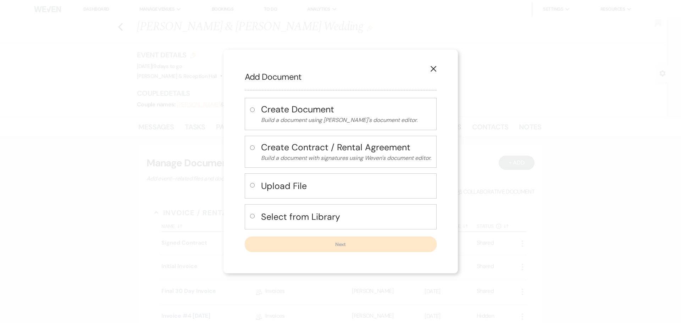
click at [257, 180] on div "Upload File" at bounding box center [341, 185] width 192 height 25
click at [270, 187] on h4 "Upload File" at bounding box center [346, 186] width 170 height 12
radio input "true"
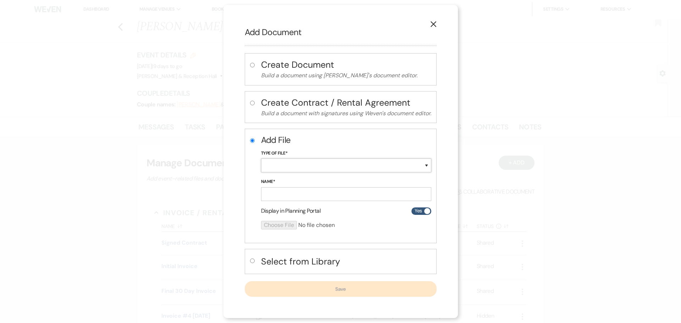
click at [300, 167] on select "Special Event Insurance Vendor Certificate of Insurance Contracts / Rental Agre…" at bounding box center [346, 166] width 170 height 14
select select "0"
click at [261, 159] on select "Special Event Insurance Vendor Certificate of Insurance Contracts / Rental Agre…" at bounding box center [346, 166] width 170 height 14
click at [268, 190] on input "Name*" at bounding box center [346, 194] width 170 height 14
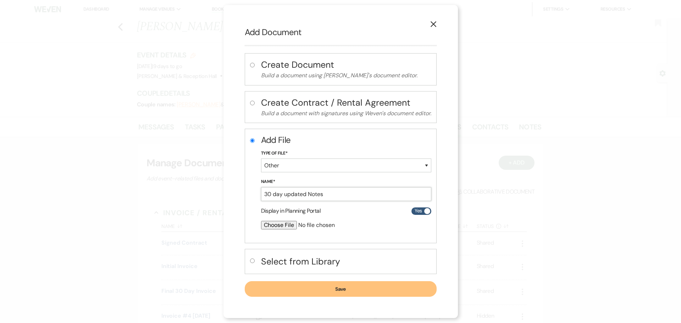
type input "30 day updated Notes"
click at [286, 228] on input "file" at bounding box center [327, 225] width 133 height 9
type input "C:\fakepath\30 day notes [PERSON_NAME] and [PERSON_NAME].pdf"
click at [338, 290] on button "Save" at bounding box center [341, 290] width 192 height 16
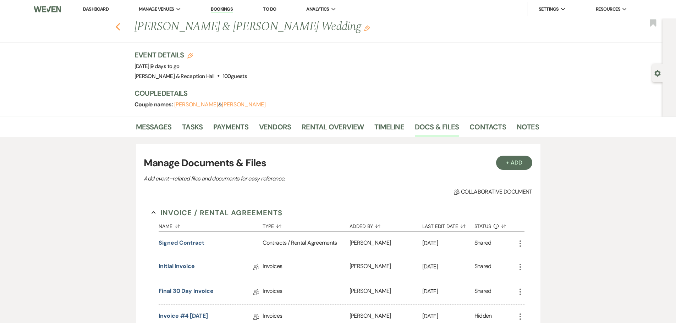
click at [121, 28] on icon "Previous" at bounding box center [117, 27] width 5 height 9
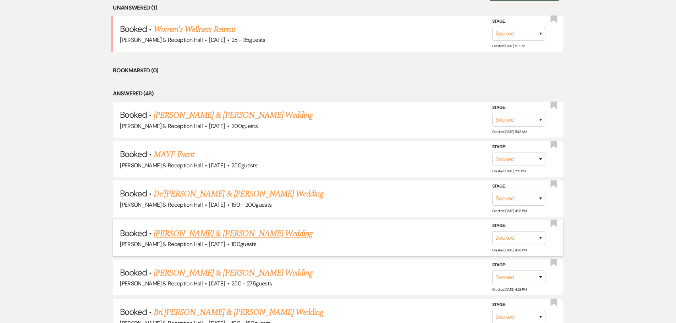
scroll to position [200, 0]
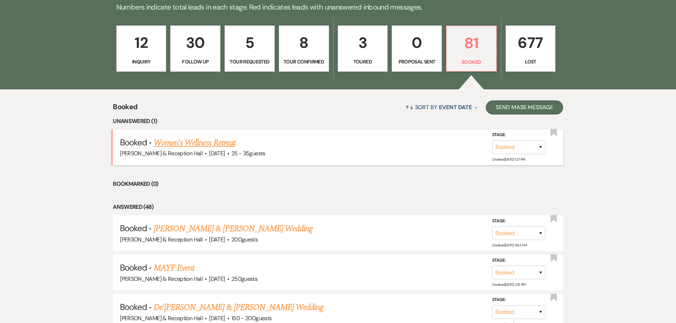
click at [215, 144] on link "Women's Wellness Retreat" at bounding box center [195, 143] width 82 height 13
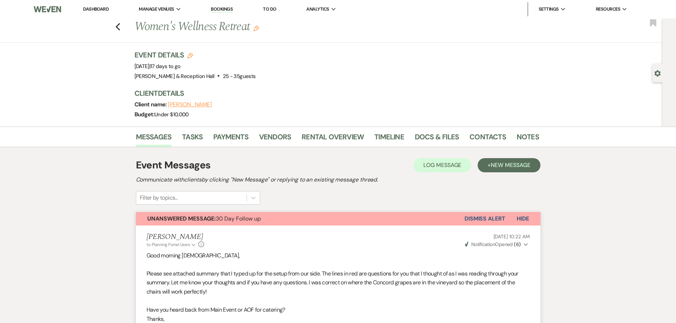
drag, startPoint x: 86, startPoint y: 4, endPoint x: 88, endPoint y: 6, distance: 3.8
click at [86, 4] on li "Dashboard" at bounding box center [95, 9] width 33 height 14
click at [95, 10] on link "Dashboard" at bounding box center [96, 9] width 26 height 6
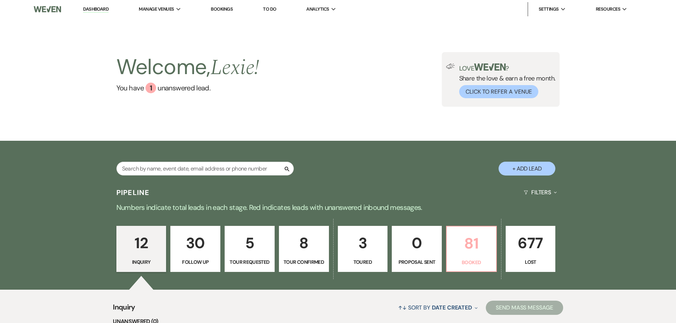
click at [480, 258] on link "81 Booked" at bounding box center [471, 249] width 51 height 46
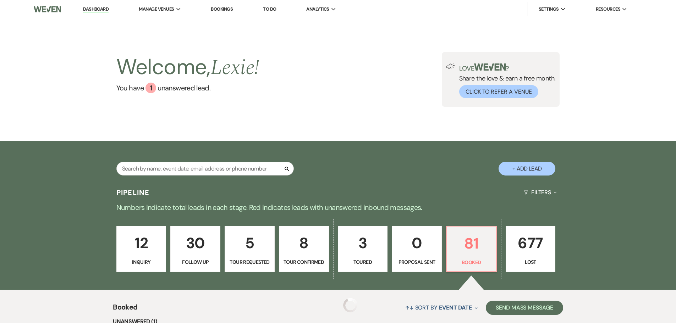
scroll to position [461, 0]
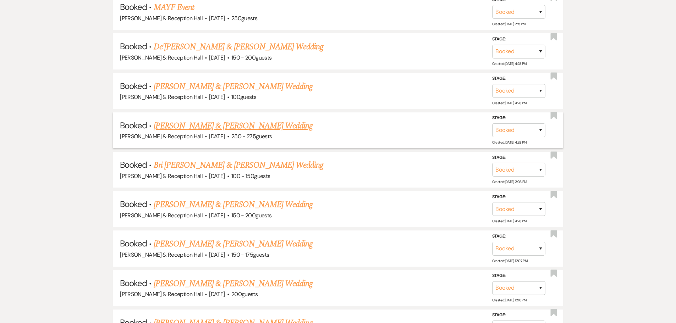
click at [205, 125] on link "[PERSON_NAME] & [PERSON_NAME] Wedding" at bounding box center [233, 126] width 159 height 13
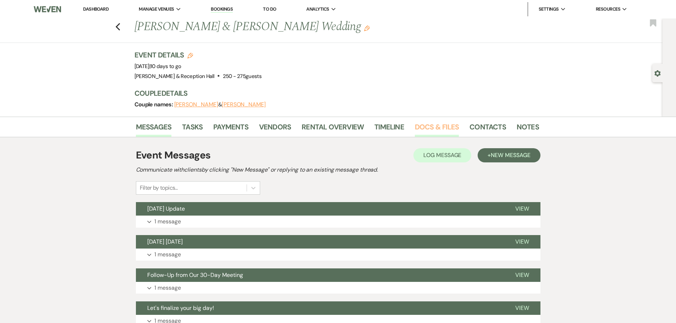
click at [426, 128] on link "Docs & Files" at bounding box center [437, 129] width 44 height 16
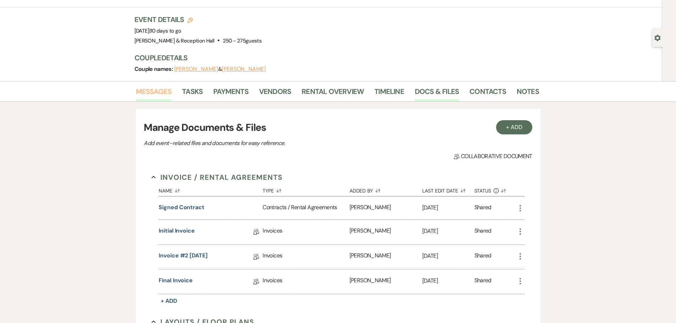
click at [165, 93] on link "Messages" at bounding box center [154, 94] width 36 height 16
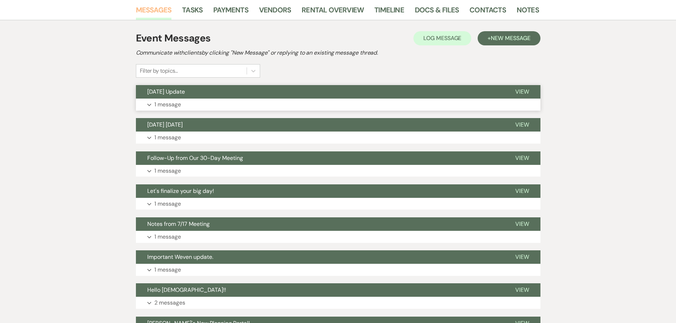
scroll to position [192, 0]
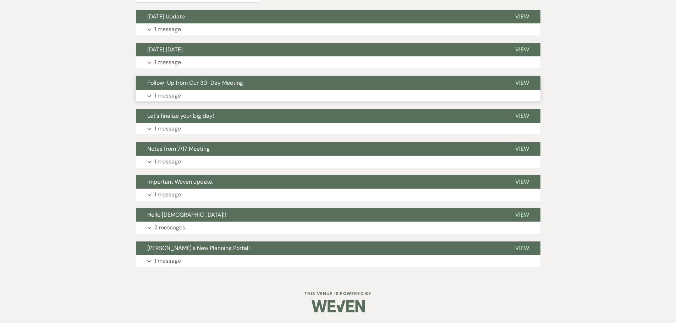
click at [181, 89] on button "Follow-Up from Our 30-Day Meeting" at bounding box center [320, 82] width 368 height 13
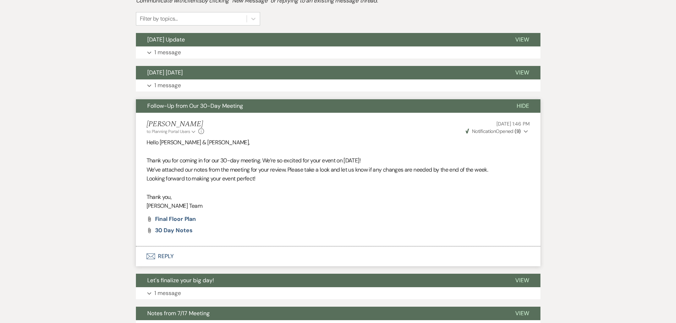
scroll to position [157, 0]
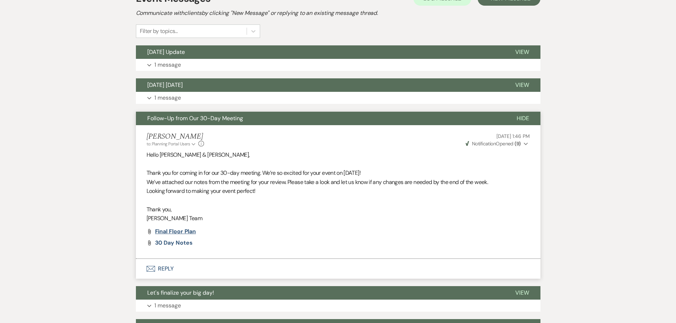
click at [190, 229] on span "Final Floor Plan" at bounding box center [175, 231] width 41 height 7
click at [160, 243] on span "30 day notes" at bounding box center [174, 242] width 38 height 7
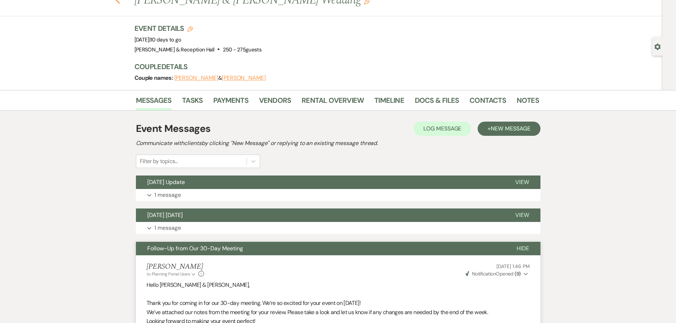
scroll to position [15, 0]
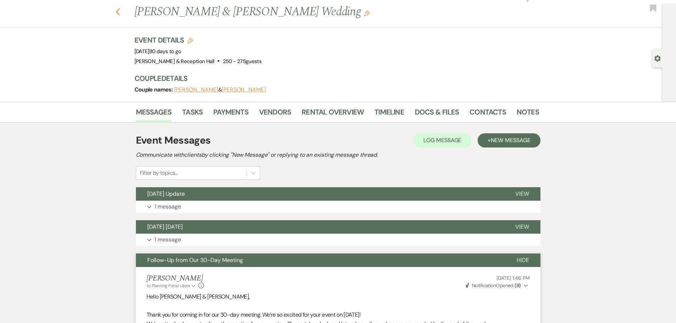
click at [121, 13] on icon "Previous" at bounding box center [117, 12] width 5 height 9
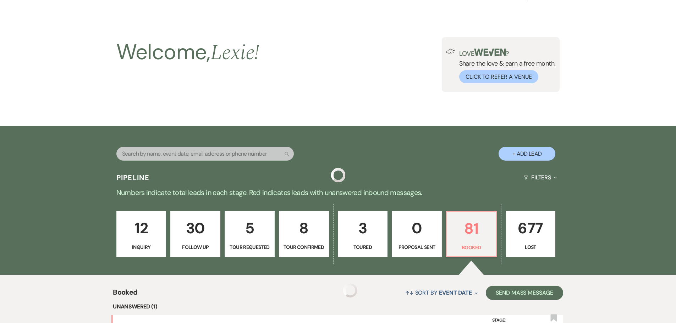
scroll to position [461, 0]
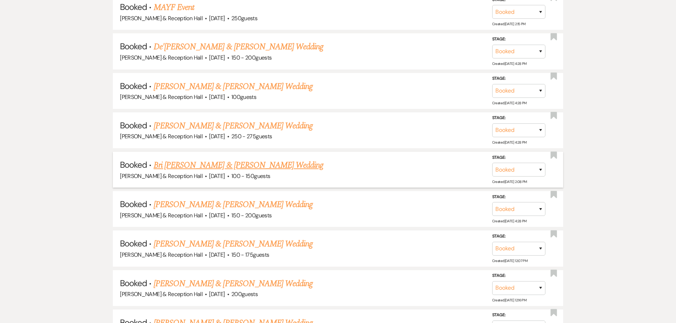
click at [235, 166] on link "Bri [PERSON_NAME] & [PERSON_NAME] Wedding" at bounding box center [239, 165] width 170 height 13
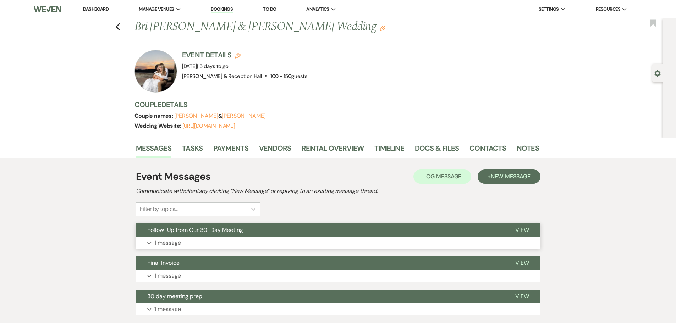
click at [206, 241] on button "Expand 1 message" at bounding box center [338, 243] width 404 height 12
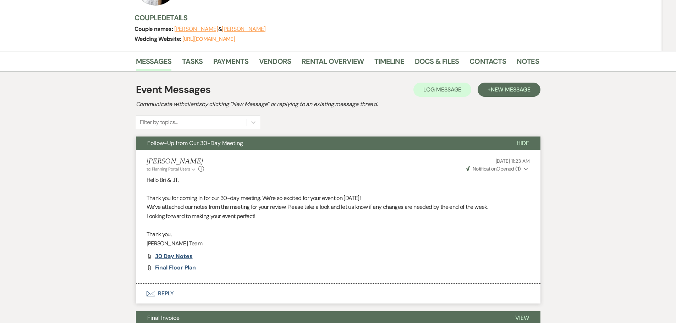
scroll to position [142, 0]
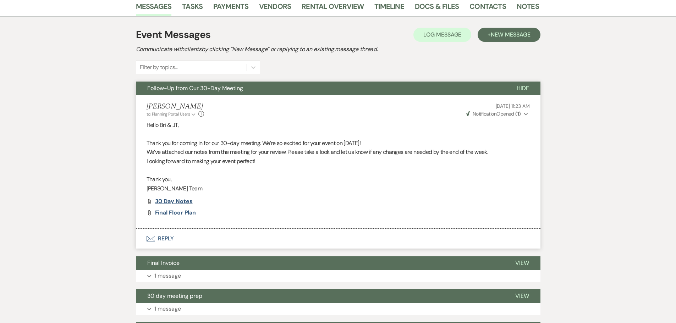
click at [177, 202] on span "30 Day Notes" at bounding box center [174, 201] width 38 height 7
click at [178, 213] on span "Final Floor plan" at bounding box center [175, 212] width 41 height 7
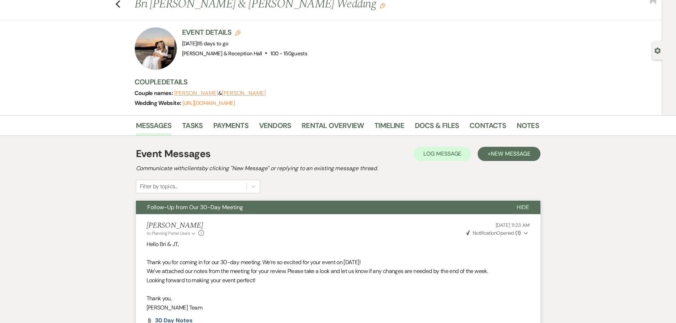
scroll to position [0, 0]
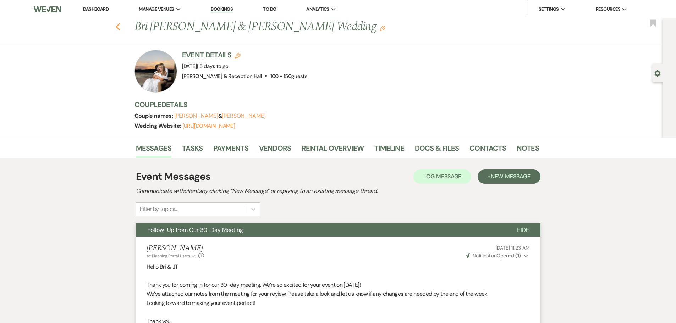
click at [120, 29] on use "button" at bounding box center [117, 27] width 5 height 8
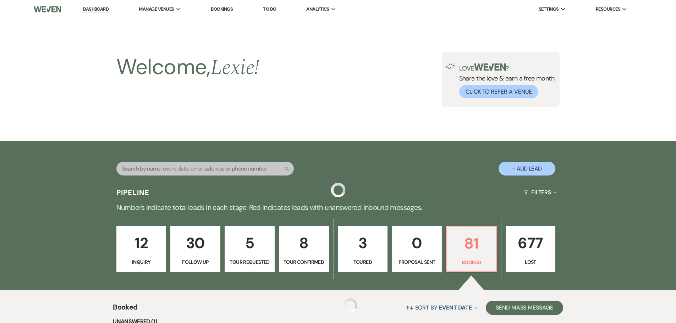
scroll to position [461, 0]
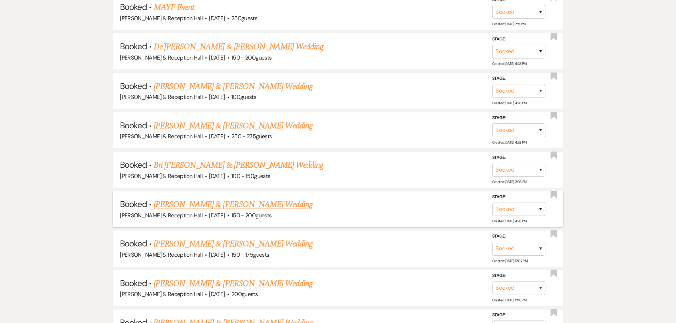
click at [232, 205] on link "[PERSON_NAME] & [PERSON_NAME] Wedding" at bounding box center [233, 204] width 159 height 13
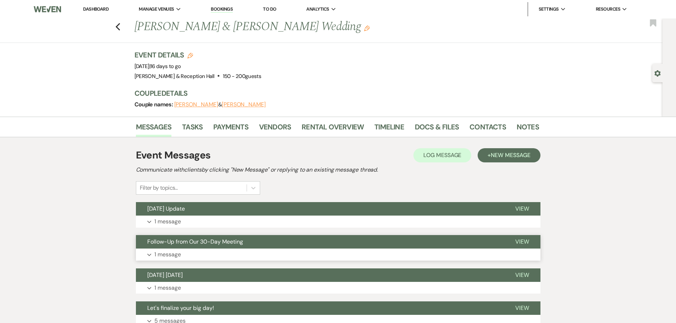
click at [200, 244] on span "Follow-Up from Our 30-Day Meeting" at bounding box center [195, 241] width 96 height 7
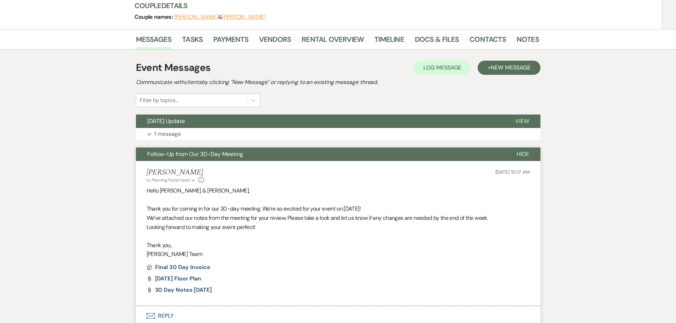
scroll to position [177, 0]
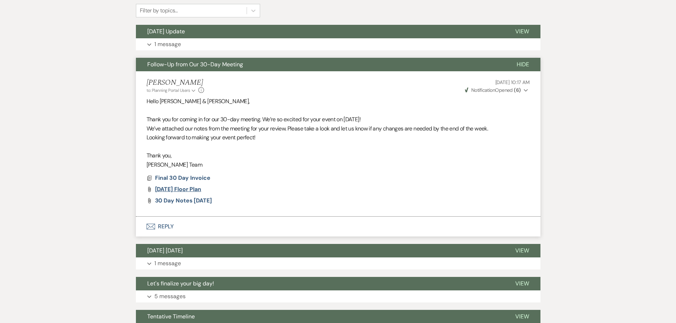
click at [189, 189] on span "[DATE] Floor Plan" at bounding box center [178, 189] width 46 height 7
click at [185, 200] on span "30 Day Notes [DATE]" at bounding box center [183, 200] width 57 height 7
click at [53, 184] on div "Messages Tasks Payments Vendors Rental Overview Timeline Docs & Files Contacts …" at bounding box center [338, 208] width 676 height 539
click at [182, 200] on span "30 Day Notes [DATE]" at bounding box center [183, 200] width 57 height 7
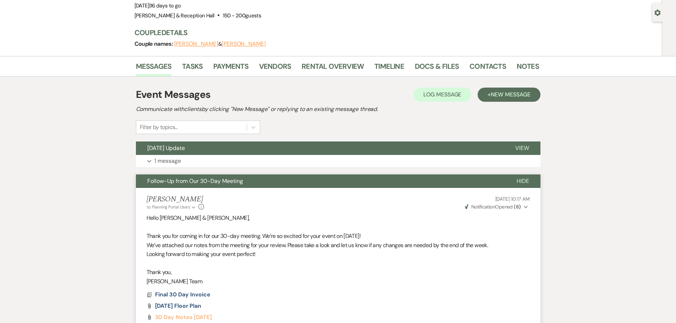
scroll to position [0, 0]
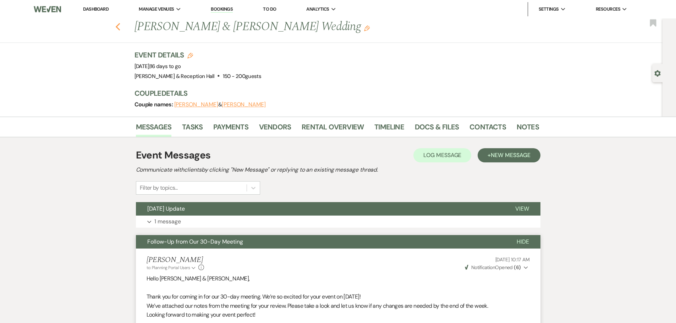
click at [119, 28] on icon "Previous" at bounding box center [117, 27] width 5 height 9
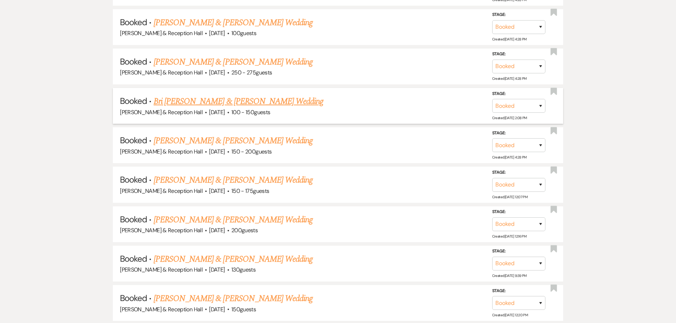
scroll to position [532, 0]
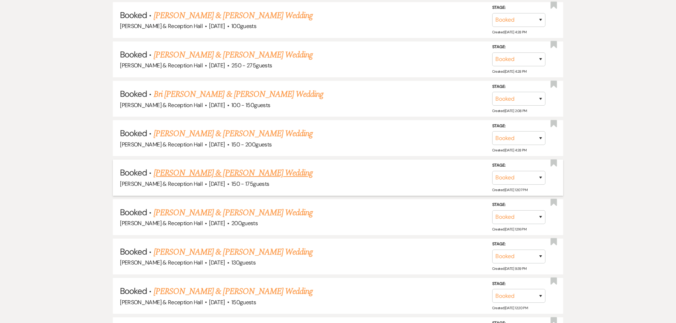
click at [237, 176] on link "[PERSON_NAME] & [PERSON_NAME] Wedding" at bounding box center [233, 173] width 159 height 13
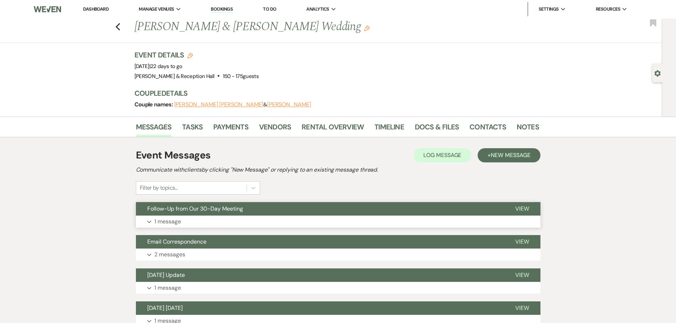
click at [198, 216] on button "Expand 1 message" at bounding box center [338, 222] width 404 height 12
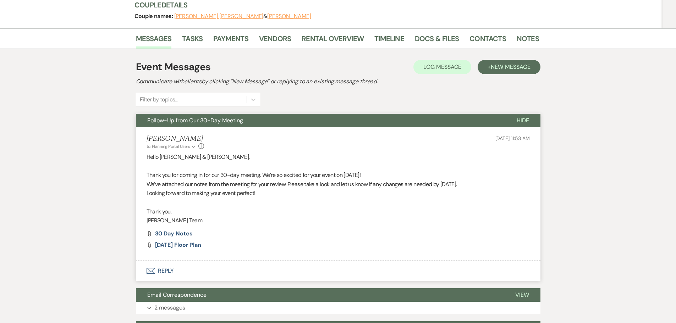
scroll to position [142, 0]
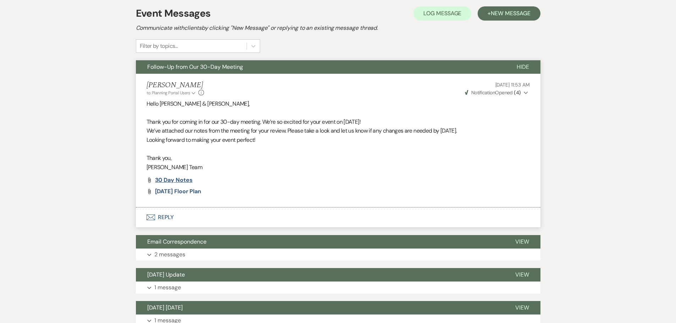
click at [168, 182] on span "30 day Notes" at bounding box center [174, 179] width 38 height 7
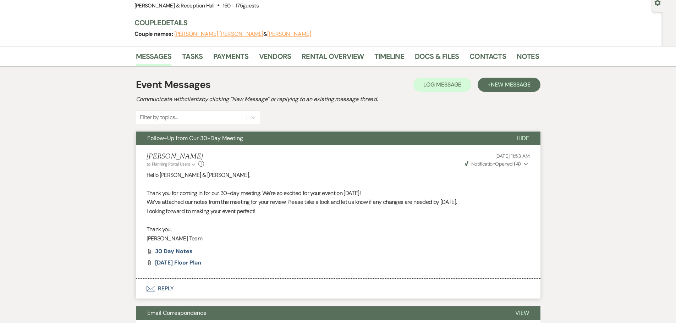
scroll to position [71, 0]
click at [182, 265] on span "[DATE] Floor Plan" at bounding box center [178, 262] width 46 height 7
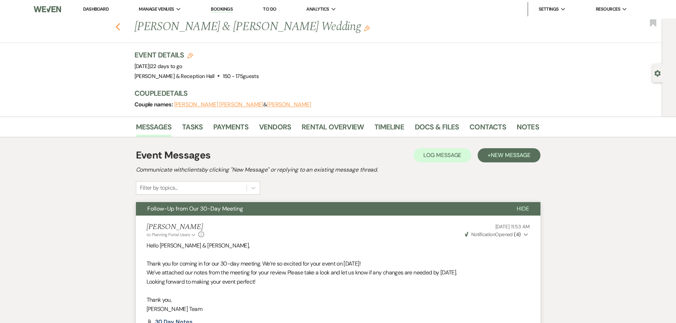
click at [120, 28] on use "button" at bounding box center [117, 27] width 5 height 8
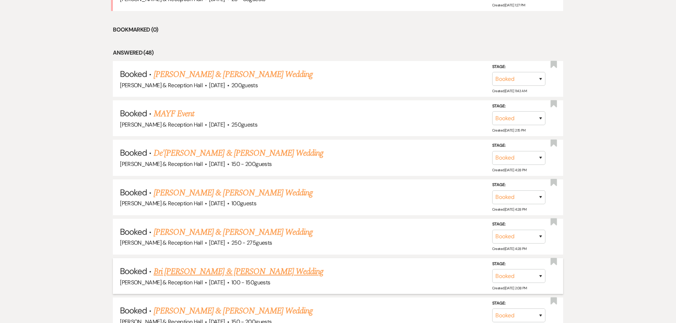
scroll to position [142, 0]
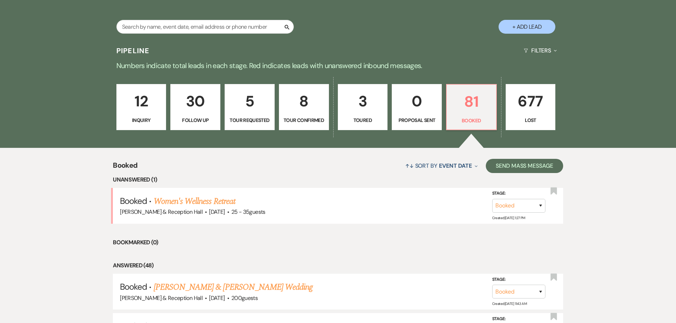
click at [301, 112] on p "8" at bounding box center [303, 101] width 41 height 24
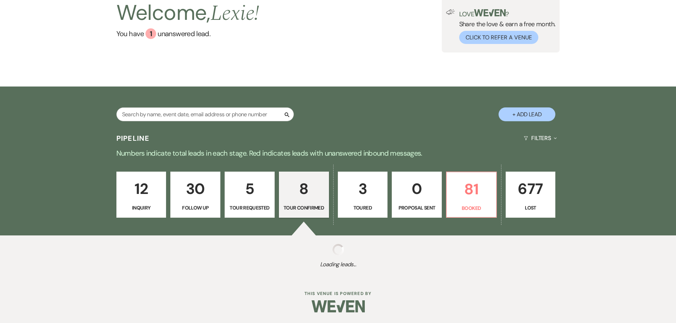
select select "4"
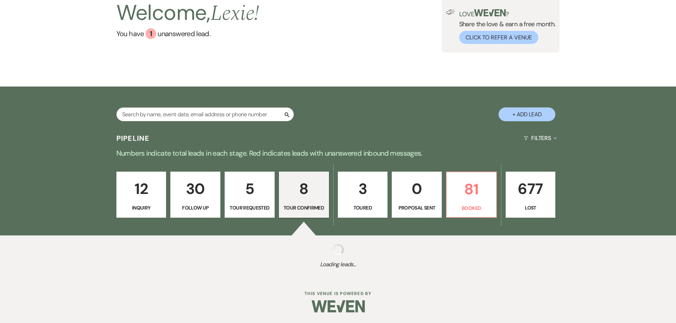
select select "4"
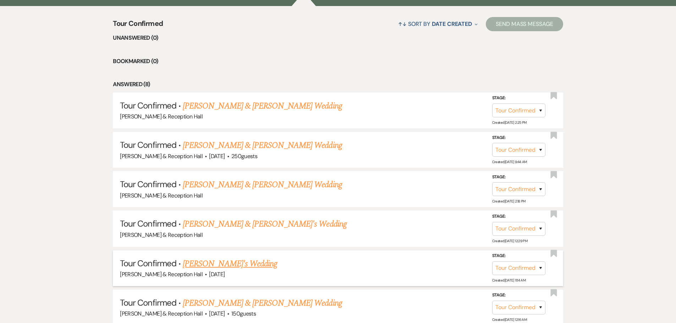
scroll to position [390, 0]
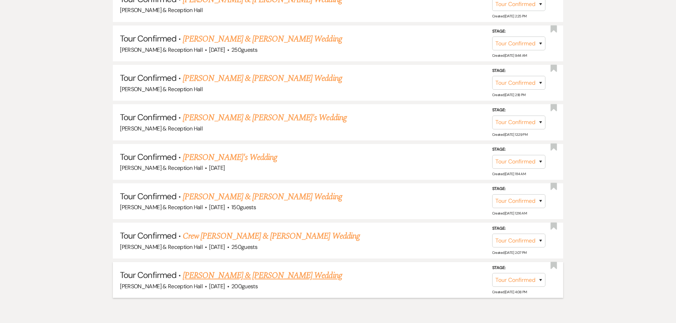
click at [266, 273] on link "[PERSON_NAME] & [PERSON_NAME] Wedding" at bounding box center [262, 275] width 159 height 13
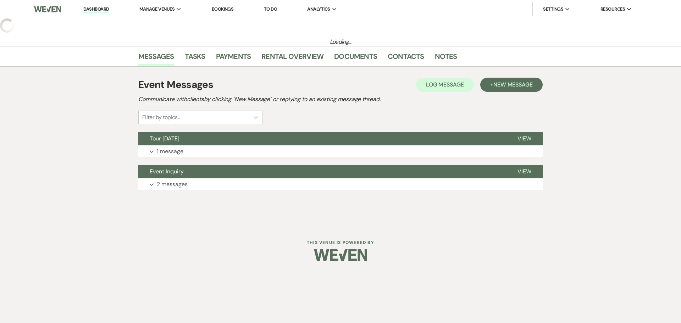
click at [190, 92] on h1 "Event Messages" at bounding box center [175, 84] width 75 height 15
select select "4"
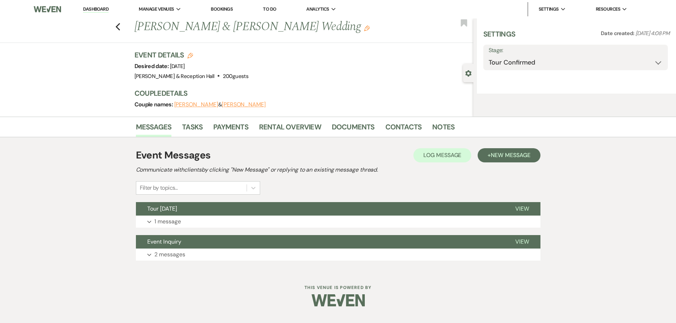
select select "5"
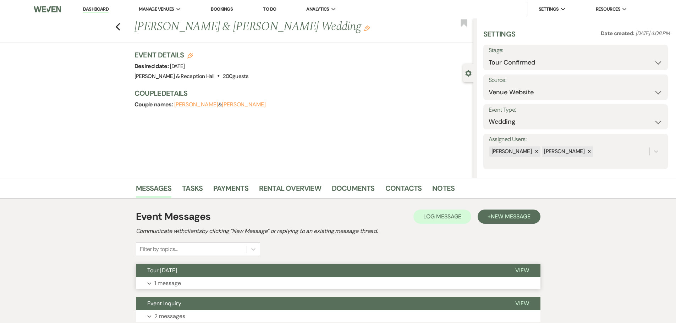
click at [368, 275] on button "Tour [DATE]" at bounding box center [320, 270] width 368 height 13
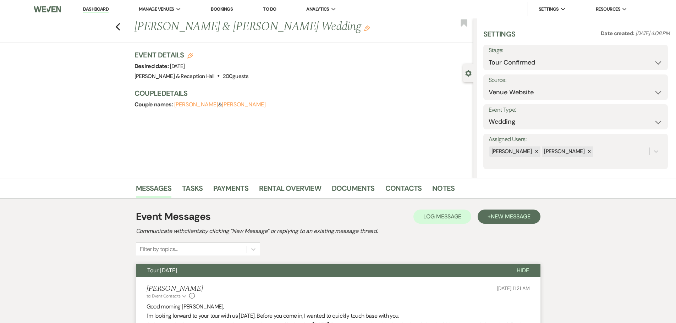
scroll to position [106, 0]
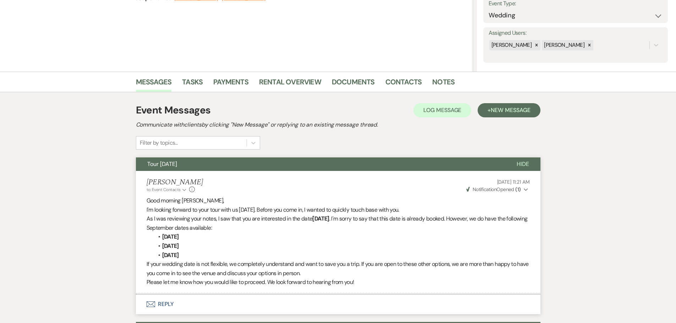
click at [516, 188] on strong "( 1 )" at bounding box center [517, 189] width 5 height 6
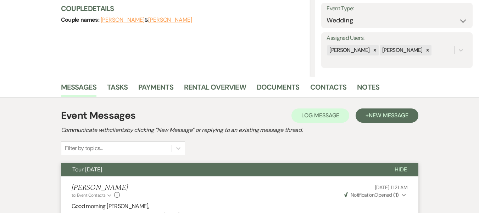
scroll to position [104, 0]
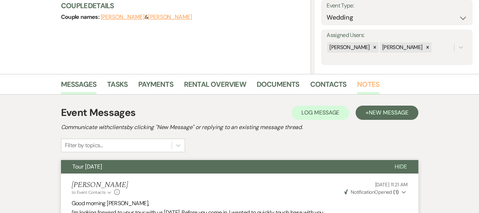
click at [357, 87] on link "Notes" at bounding box center [368, 86] width 22 height 16
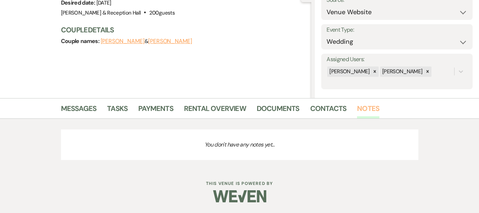
scroll to position [104, 0]
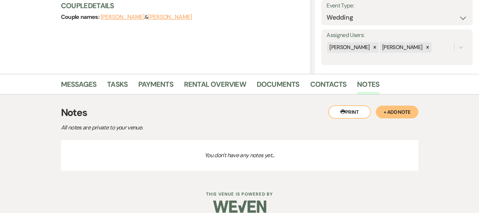
click at [397, 111] on button "+ Add Note" at bounding box center [397, 111] width 43 height 13
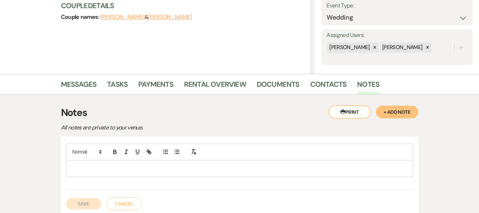
click at [186, 164] on p at bounding box center [240, 168] width 336 height 8
click at [96, 210] on button "Save" at bounding box center [83, 210] width 35 height 11
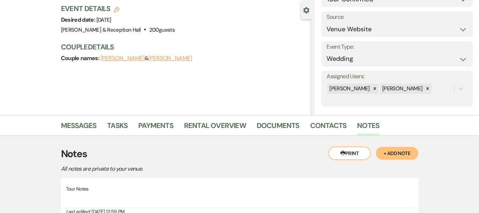
scroll to position [67, 0]
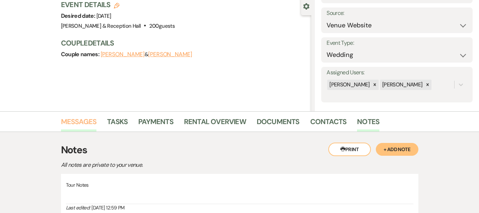
click at [80, 126] on link "Messages" at bounding box center [79, 124] width 36 height 16
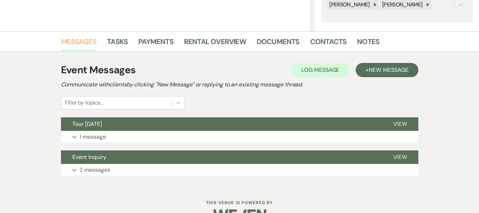
scroll to position [160, 0]
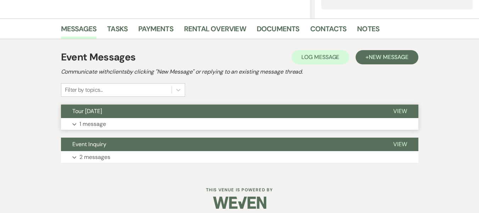
click at [397, 114] on span "View" at bounding box center [400, 110] width 14 height 7
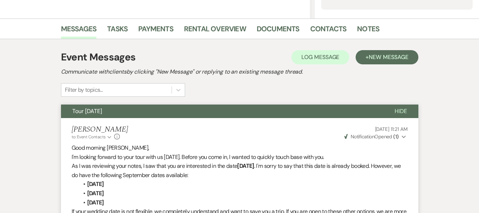
click at [396, 134] on strong "( 1 )" at bounding box center [395, 136] width 5 height 6
click at [401, 147] on span "Opened (1)" at bounding box center [390, 150] width 23 height 6
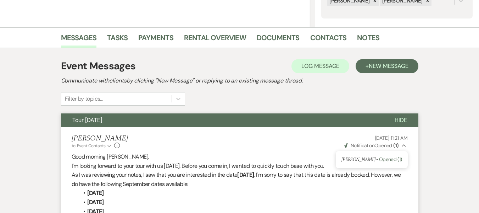
scroll to position [150, 0]
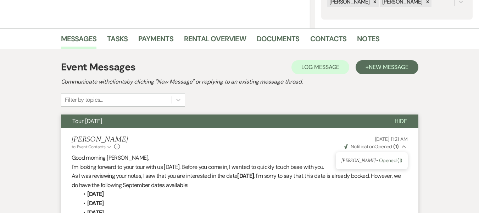
drag, startPoint x: 477, startPoint y: 93, endPoint x: 473, endPoint y: 76, distance: 17.4
click at [473, 76] on div "Messages Tasks Payments Rental Overview Documents Contacts Notes Event Messages…" at bounding box center [239, 171] width 479 height 286
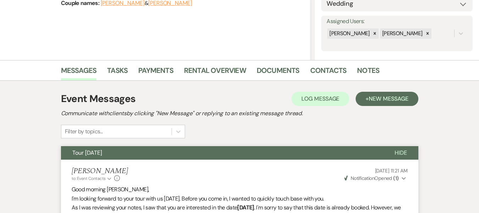
scroll to position [122, 0]
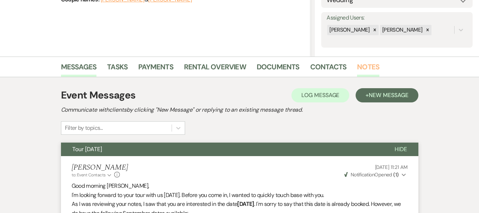
click at [363, 69] on link "Notes" at bounding box center [368, 69] width 22 height 16
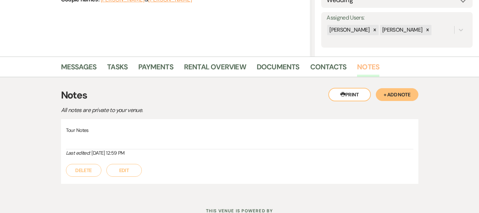
click at [363, 69] on link "Notes" at bounding box center [368, 69] width 22 height 16
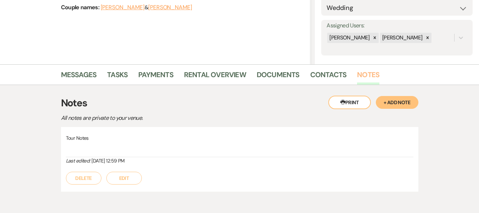
scroll to position [119, 0]
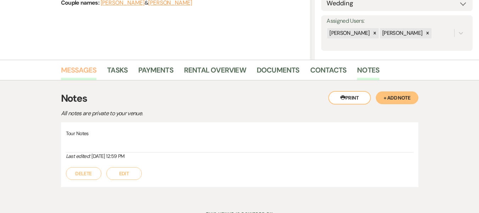
click at [80, 68] on link "Messages" at bounding box center [79, 72] width 36 height 16
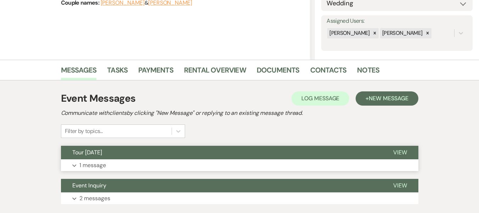
click at [233, 150] on button "Tour [DATE]" at bounding box center [221, 151] width 321 height 13
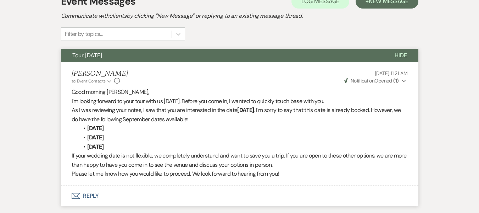
scroll to position [224, 0]
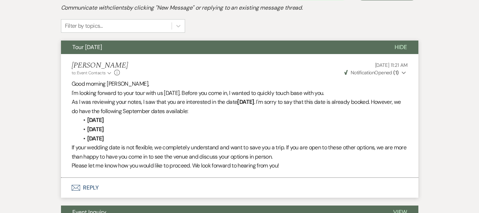
click at [254, 101] on strong "[DATE]" at bounding box center [245, 101] width 17 height 7
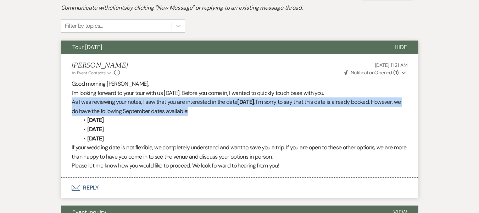
click at [254, 101] on strong "[DATE]" at bounding box center [245, 101] width 17 height 7
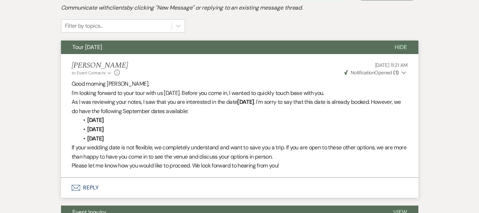
click at [254, 101] on strong "[DATE]" at bounding box center [245, 101] width 17 height 7
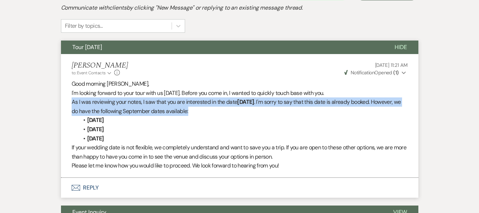
click at [254, 101] on strong "[DATE]" at bounding box center [245, 101] width 17 height 7
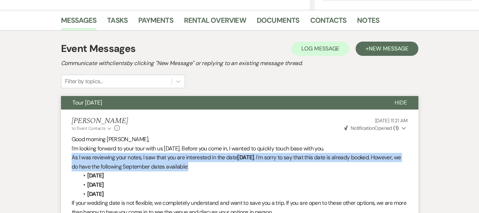
scroll to position [128, 0]
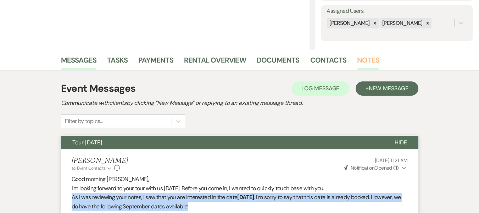
click at [357, 58] on link "Notes" at bounding box center [368, 62] width 22 height 16
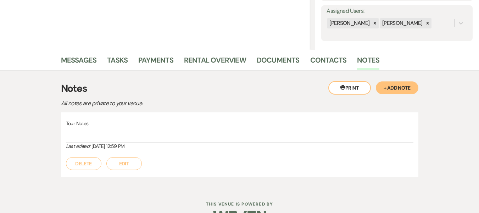
click at [130, 161] on button "Edit" at bounding box center [123, 163] width 35 height 13
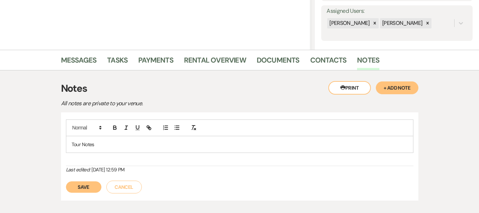
click at [122, 147] on p "Tour Notes" at bounding box center [240, 144] width 336 height 8
click at [83, 187] on button "Save" at bounding box center [83, 186] width 35 height 11
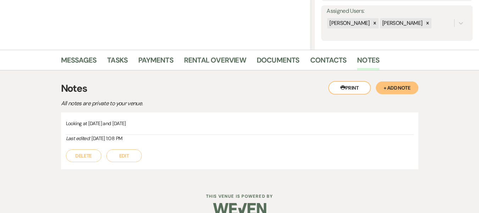
drag, startPoint x: 128, startPoint y: 154, endPoint x: 129, endPoint y: 150, distance: 4.0
click at [129, 150] on button "Edit" at bounding box center [123, 155] width 35 height 13
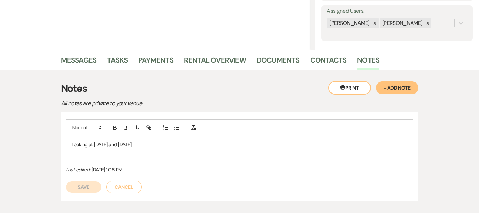
click at [202, 147] on p "Looking at [DATE] and [DATE]" at bounding box center [240, 144] width 336 height 8
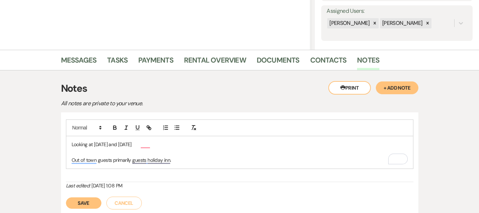
click at [222, 163] on p "Out of town guests primarily guests holiday inn." at bounding box center [240, 160] width 336 height 8
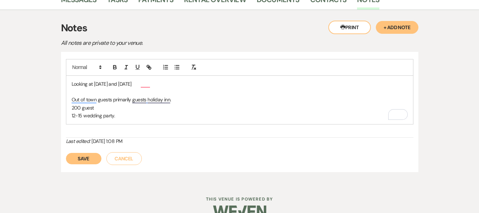
scroll to position [191, 0]
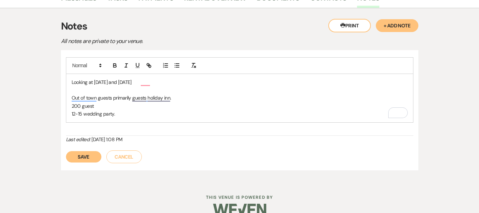
click at [97, 156] on button "Save" at bounding box center [83, 156] width 35 height 11
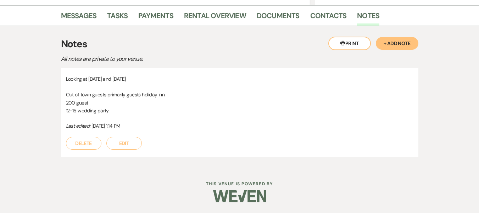
scroll to position [173, 0]
click at [117, 144] on button "Edit" at bounding box center [123, 143] width 35 height 13
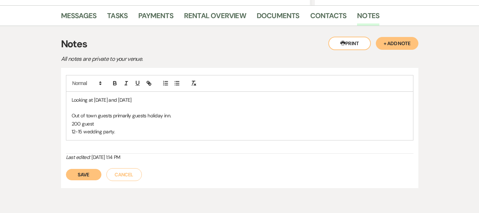
click at [122, 134] on p "12-15 wedding party." at bounding box center [240, 131] width 336 height 8
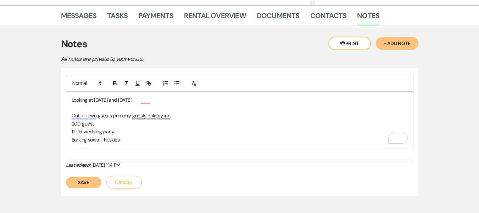
click at [86, 176] on div "Save Cancel" at bounding box center [240, 179] width 348 height 20
click at [85, 180] on button "Save" at bounding box center [83, 181] width 35 height 11
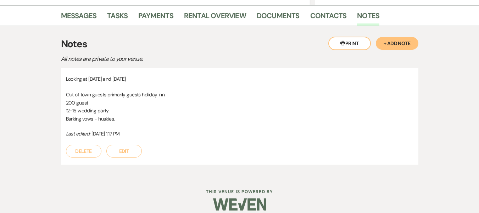
click at [126, 145] on button "Edit" at bounding box center [123, 150] width 35 height 13
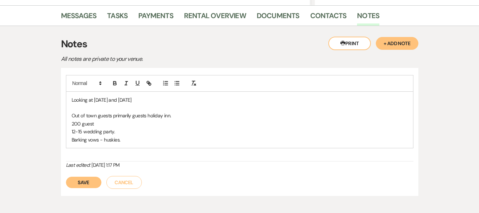
click at [131, 140] on p "Barking vows - huskies." at bounding box center [240, 140] width 336 height 8
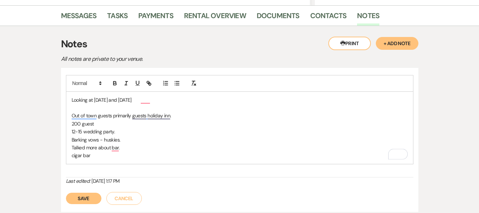
click at [81, 201] on button "Save" at bounding box center [83, 197] width 35 height 11
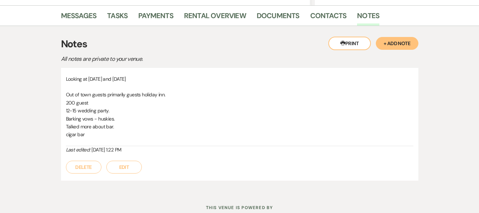
click at [133, 167] on button "Edit" at bounding box center [123, 166] width 35 height 13
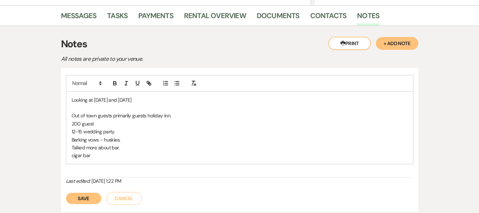
click at [123, 153] on p "cigar bar" at bounding box center [240, 155] width 336 height 8
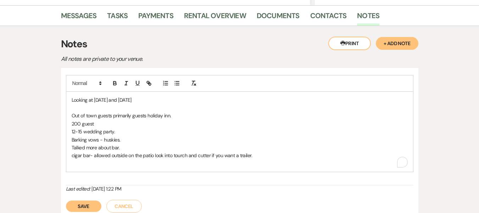
click at [79, 204] on button "Save" at bounding box center [83, 205] width 35 height 11
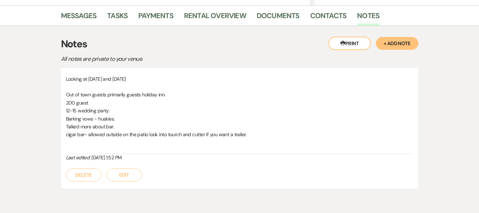
click at [126, 96] on p "Out of town guests primarily guests holiday inn." at bounding box center [240, 94] width 348 height 8
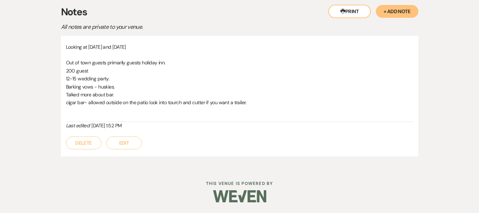
click at [136, 77] on p "12-15 wedding party." at bounding box center [240, 79] width 348 height 8
click at [170, 72] on p "200 guest" at bounding box center [240, 71] width 348 height 8
click at [132, 140] on button "Edit" at bounding box center [123, 142] width 35 height 13
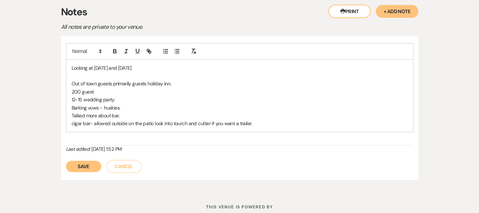
click at [131, 87] on p "Out of town guests primarily guests holiday inn." at bounding box center [240, 83] width 336 height 8
click at [208, 86] on p "Out of town guests primarily- [GEOGRAPHIC_DATA] and [GEOGRAPHIC_DATA] look into…" at bounding box center [240, 83] width 336 height 8
click at [229, 82] on p "Out of town guests primarily- [GEOGRAPHIC_DATA] and [GEOGRAPHIC_DATA] look into…" at bounding box center [240, 83] width 336 height 8
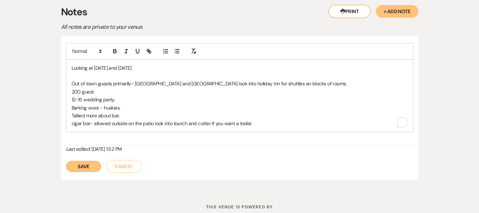
click at [150, 99] on p "12-15 wedding party." at bounding box center [240, 99] width 336 height 8
click at [125, 108] on p "Barking vows - huskies." at bounding box center [240, 108] width 336 height 8
click at [125, 115] on p "Talked more about bar." at bounding box center [240, 115] width 336 height 8
click at [87, 163] on button "Save" at bounding box center [83, 165] width 35 height 11
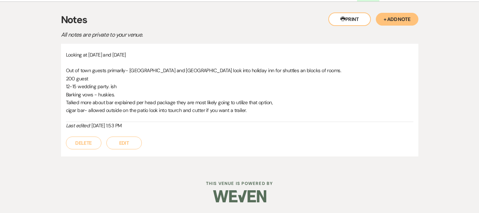
scroll to position [76, 0]
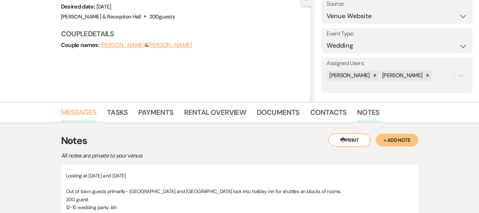
click at [78, 111] on link "Messages" at bounding box center [79, 114] width 36 height 16
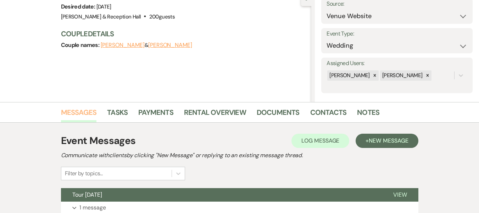
scroll to position [166, 0]
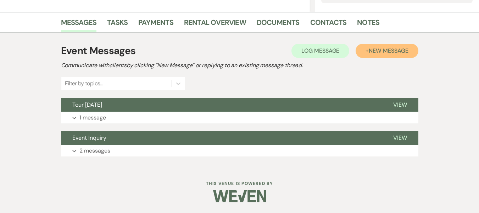
click at [371, 46] on button "+ New Message" at bounding box center [387, 51] width 62 height 14
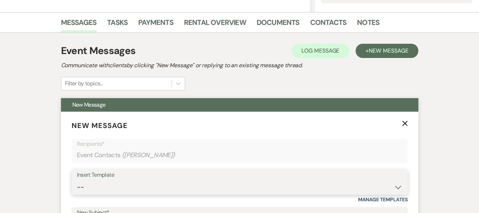
click at [126, 185] on select "-- Weven Planning Portal Introduction (Booked Events) Initial Inquiry Response …" at bounding box center [240, 187] width 326 height 14
select select "4529"
click at [77, 180] on select "-- Weven Planning Portal Introduction (Booked Events) Initial Inquiry Response …" at bounding box center [240, 187] width 326 height 14
type input "Thank you for touring [PERSON_NAME]- Next Steps"
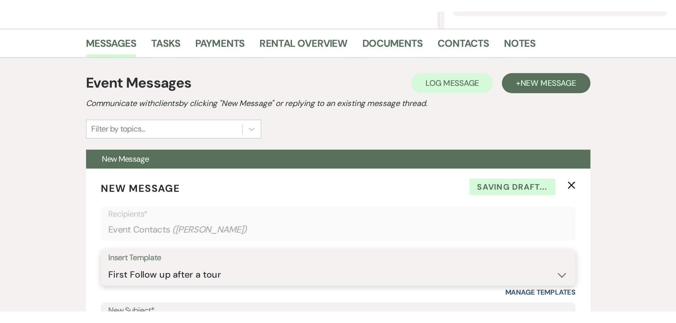
scroll to position [352, 0]
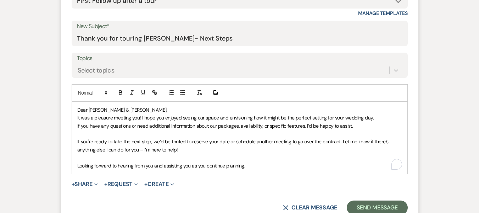
click at [336, 118] on span "It was a pleasure meeting you! I hope you enjoyed seeing our space and envision…" at bounding box center [225, 117] width 297 height 6
click at [364, 133] on p "To enrich screen reader interactions, please activate Accessibility in Grammarl…" at bounding box center [239, 134] width 325 height 8
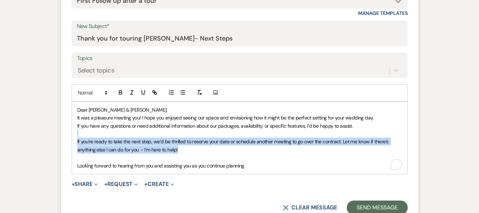
drag, startPoint x: 220, startPoint y: 151, endPoint x: 77, endPoint y: 133, distance: 143.8
click at [77, 133] on div "Dear [PERSON_NAME] & [PERSON_NAME], It was a pleasure meeting you! I hope you e…" at bounding box center [240, 137] width 336 height 72
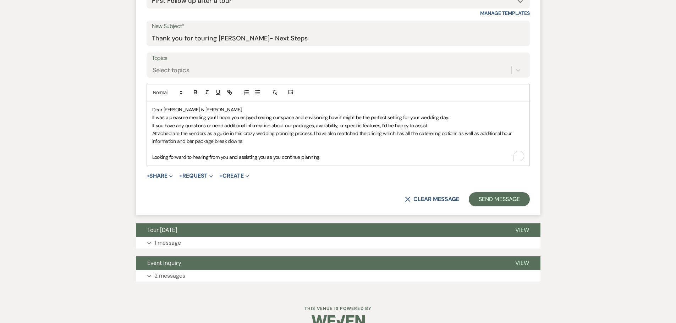
drag, startPoint x: 256, startPoint y: 145, endPoint x: 247, endPoint y: 142, distance: 9.8
click at [247, 142] on div "Dear [PERSON_NAME] & [PERSON_NAME], It was a pleasure meeting you! I hope you e…" at bounding box center [338, 133] width 382 height 64
click at [247, 142] on p "Attached are the vendors as a guide in this crazy wedding planning process. I h…" at bounding box center [338, 138] width 372 height 16
click at [165, 173] on button "+ Share Expand" at bounding box center [160, 176] width 27 height 6
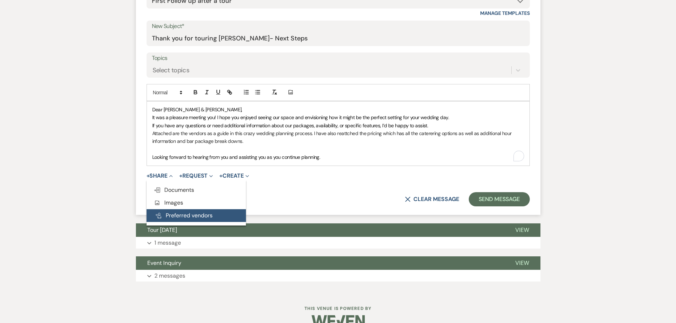
click at [171, 214] on button "Pref Vendors Preferred vendors" at bounding box center [196, 215] width 99 height 13
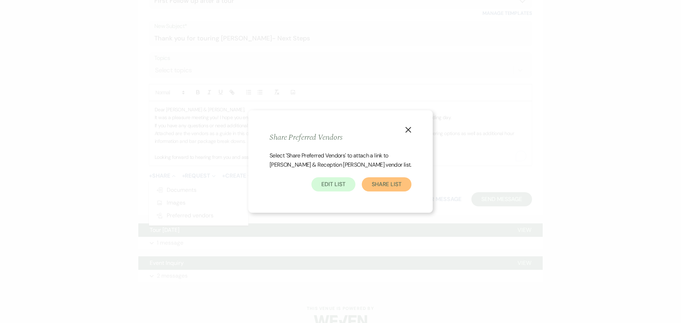
click at [387, 186] on button "Share List" at bounding box center [387, 184] width 50 height 14
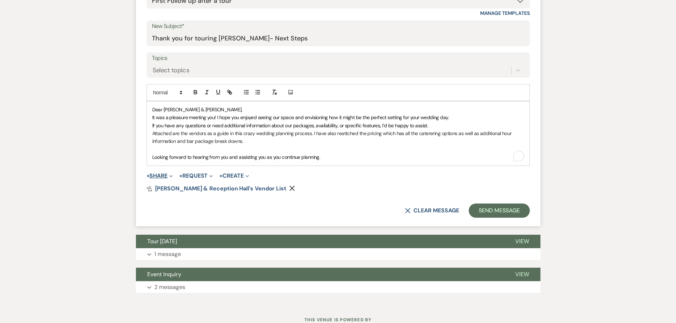
click at [160, 173] on button "+ Share Expand" at bounding box center [160, 176] width 27 height 6
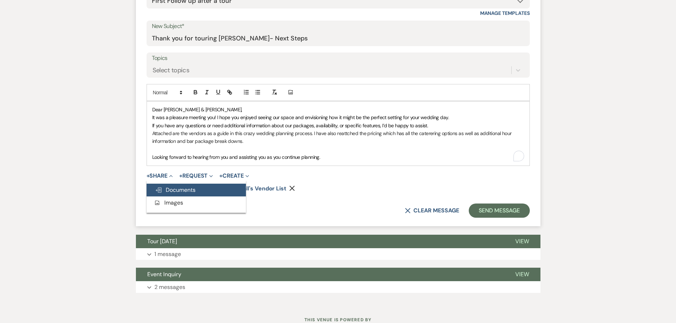
click at [176, 190] on span "Doc Upload Documents" at bounding box center [175, 189] width 40 height 7
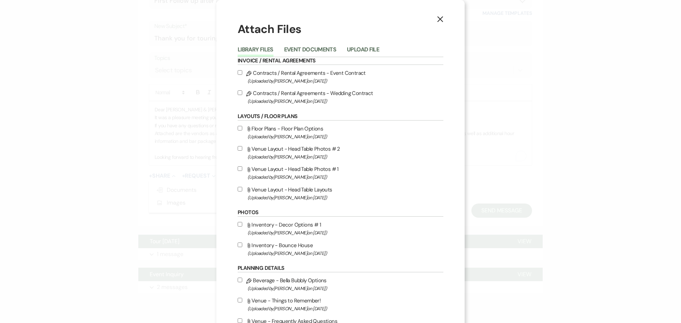
click at [302, 45] on li "Event Documents" at bounding box center [315, 51] width 63 height 12
click at [304, 49] on button "Event Documents" at bounding box center [310, 52] width 52 height 10
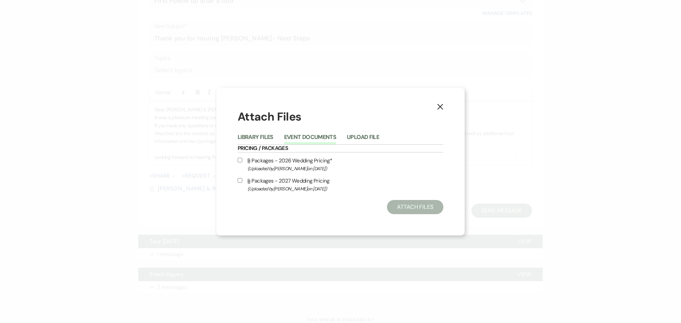
click at [240, 162] on input "Attach File Packages - 2026 Wedding Pricing* (Uploaded by [PERSON_NAME] on [DAT…" at bounding box center [240, 160] width 5 height 5
checkbox input "true"
click at [409, 212] on button "Attach Files" at bounding box center [415, 207] width 56 height 14
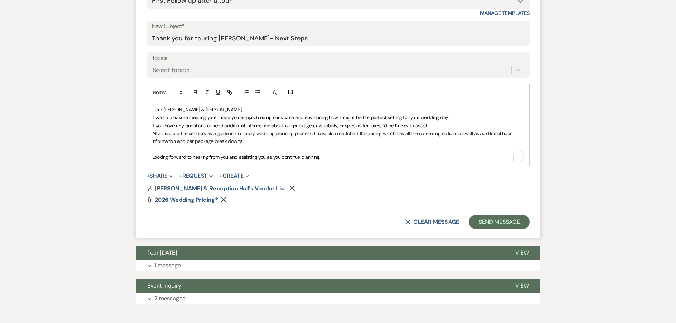
click at [322, 141] on p "Attached are the vendors as a guide in this crazy wedding planning process. I h…" at bounding box center [338, 138] width 372 height 16
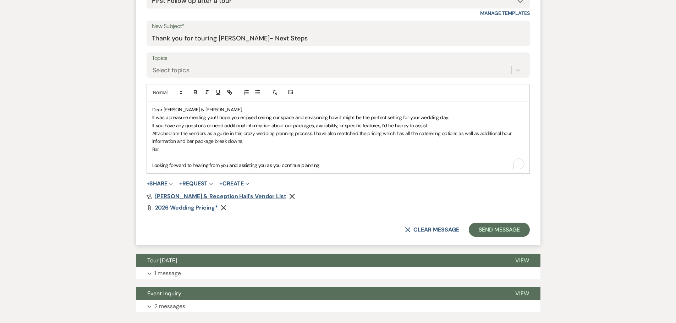
click at [241, 199] on span "[PERSON_NAME] & Reception Hall's Vendor List" at bounding box center [220, 196] width 131 height 7
click at [252, 142] on p "Attached are the vendors as a guide in this crazy wedding planning process. I h…" at bounding box center [338, 138] width 372 height 16
click at [219, 154] on p "To enrich screen reader interactions, please activate Accessibility in Grammarl…" at bounding box center [338, 157] width 372 height 8
click at [215, 153] on p "To enrich screen reader interactions, please activate Accessibility in Grammarl…" at bounding box center [338, 157] width 372 height 8
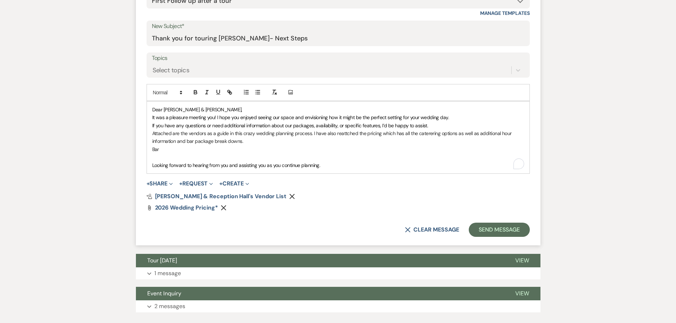
click at [203, 146] on p "Bar" at bounding box center [338, 149] width 372 height 8
click at [390, 149] on p "Barking vows information and torch and cutter are on there if you are intereste…" at bounding box center [338, 149] width 372 height 8
click at [443, 145] on p "Barking vows information and torch and cutter are on there if you are intereste…" at bounding box center [338, 149] width 372 height 8
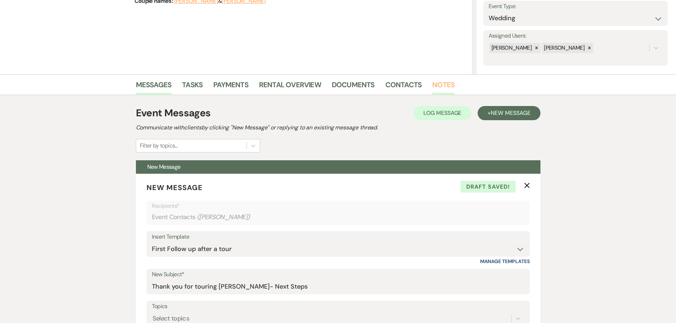
click at [438, 94] on link "Notes" at bounding box center [443, 87] width 22 height 16
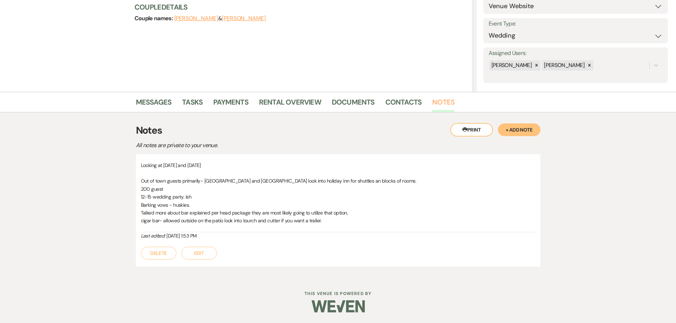
scroll to position [86, 0]
click at [157, 100] on link "Messages" at bounding box center [154, 105] width 36 height 16
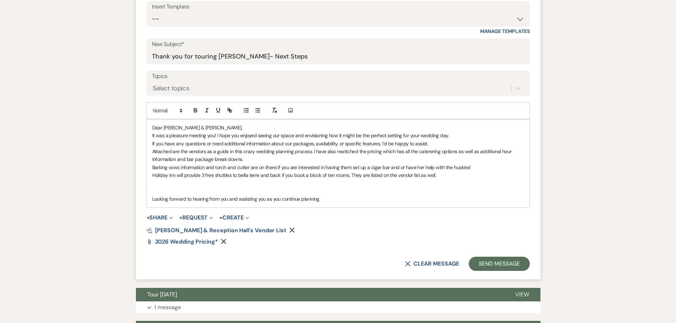
scroll to position [335, 0]
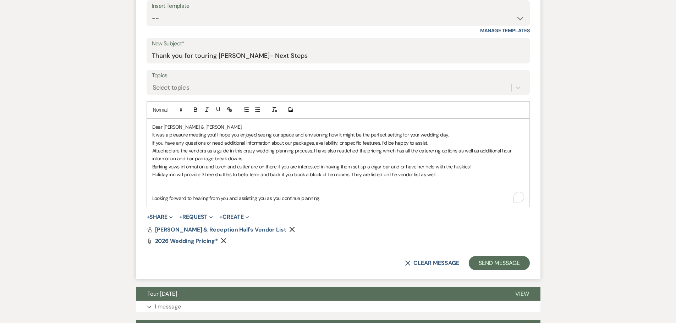
click at [429, 144] on p "If you have any questions or need additional information about our packages, av…" at bounding box center [338, 143] width 372 height 8
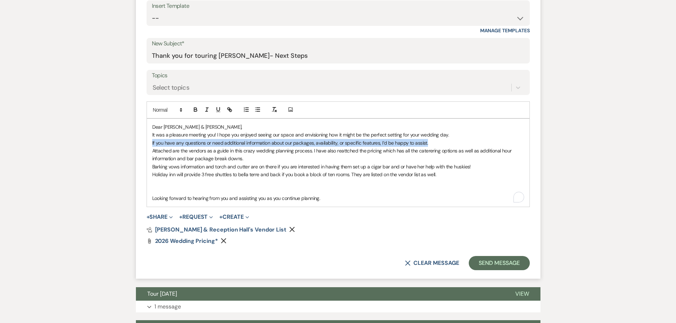
drag, startPoint x: 429, startPoint y: 144, endPoint x: 149, endPoint y: 144, distance: 280.3
click at [149, 144] on div "Dear [PERSON_NAME] & [PERSON_NAME], It was a pleasure meeting you! I hope you e…" at bounding box center [338, 163] width 382 height 88
copy p "If you have any questions or need additional information about our packages, av…"
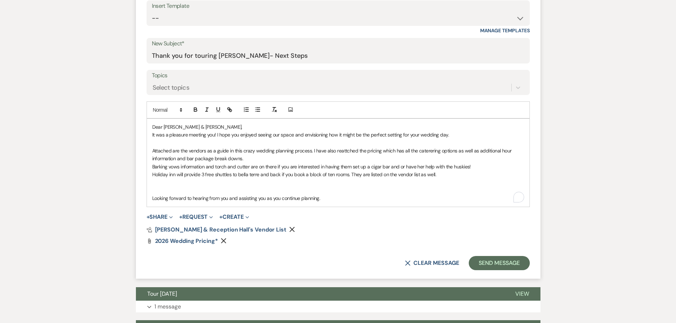
click at [454, 179] on p "To enrich screen reader interactions, please activate Accessibility in Grammarl…" at bounding box center [338, 183] width 372 height 8
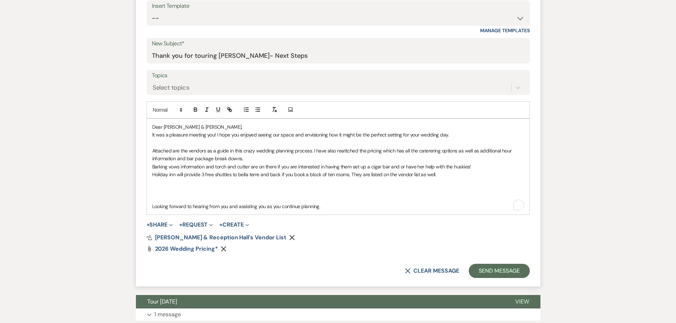
click at [221, 189] on p "To enrich screen reader interactions, please activate Accessibility in Grammarl…" at bounding box center [338, 191] width 372 height 8
paste div "To enrich screen reader interactions, please activate Accessibility in Grammarl…"
click at [320, 199] on p "To enrich screen reader interactions, please activate Accessibility in Grammarl…" at bounding box center [338, 198] width 372 height 8
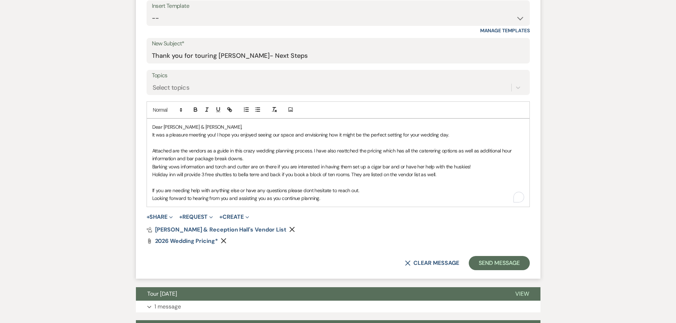
click at [206, 127] on p "Dear [PERSON_NAME] & [PERSON_NAME]," at bounding box center [338, 127] width 372 height 8
click at [448, 137] on p "It was a pleasure meeting you! I hope you enjoyed seeing our space and envision…" at bounding box center [338, 135] width 372 height 8
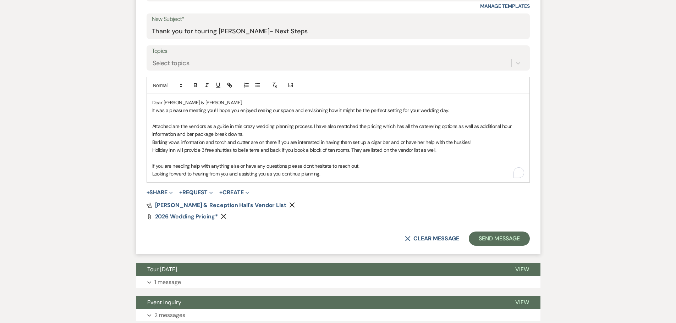
scroll to position [370, 0]
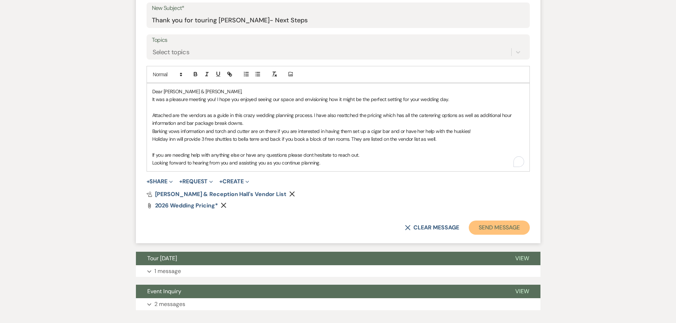
click at [490, 226] on button "Send Message" at bounding box center [499, 228] width 61 height 14
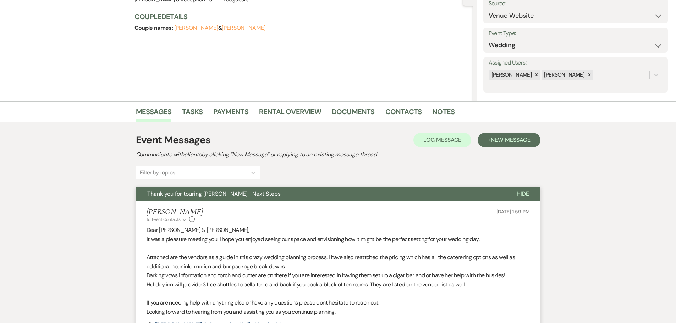
scroll to position [0, 0]
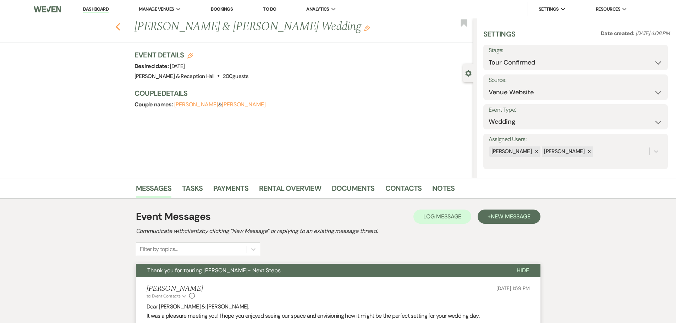
click at [118, 29] on icon "Previous" at bounding box center [117, 27] width 5 height 9
select select "4"
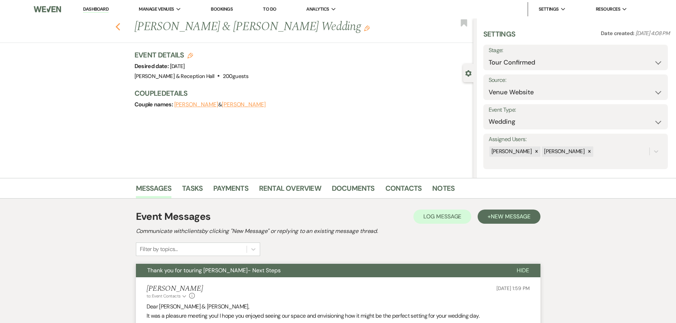
select select "4"
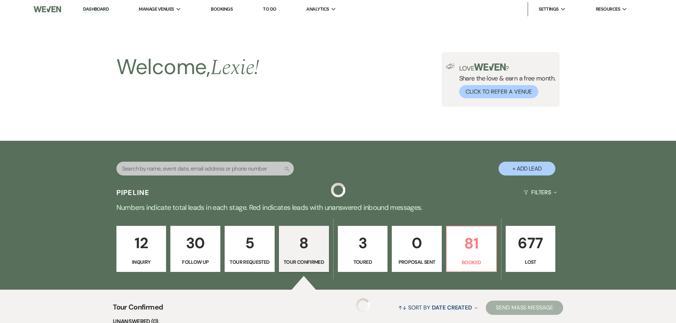
scroll to position [390, 0]
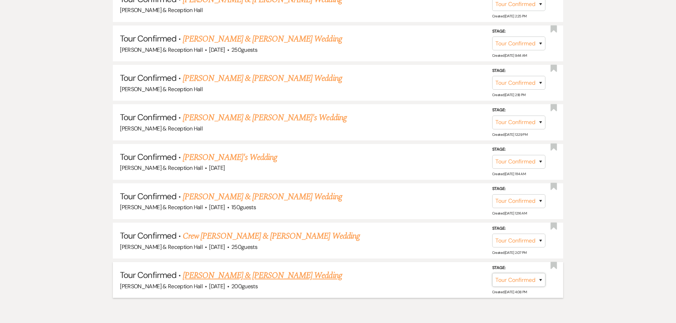
click at [524, 281] on select "Inquiry Follow Up Tour Requested Tour Confirmed Toured Proposal Sent Booked Lost" at bounding box center [518, 280] width 53 height 14
select select "5"
click at [492, 273] on select "Inquiry Follow Up Tour Requested Tour Confirmed Toured Proposal Sent Booked Lost" at bounding box center [518, 280] width 53 height 14
click at [521, 277] on button "Save" at bounding box center [530, 280] width 35 height 14
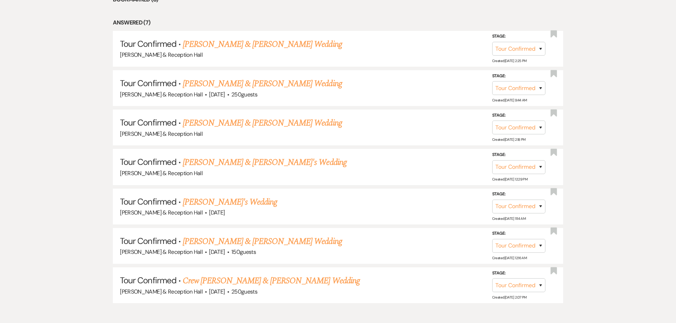
scroll to position [100, 0]
